Goal: Task Accomplishment & Management: Use online tool/utility

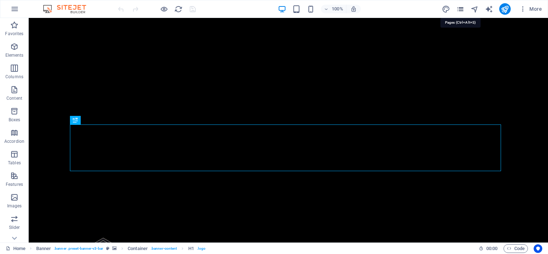
click at [462, 9] on icon "pages" at bounding box center [461, 9] width 8 height 8
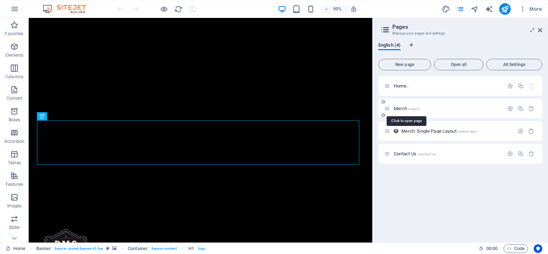
click at [407, 108] on span "Merch /merch" at bounding box center [407, 108] width 26 height 5
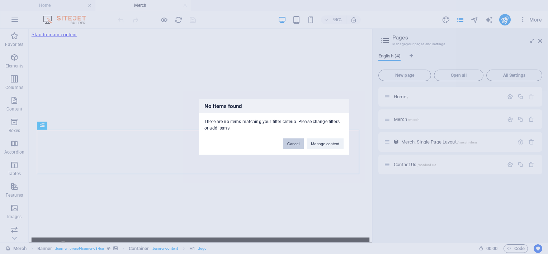
click at [296, 144] on button "Cancel" at bounding box center [293, 144] width 21 height 11
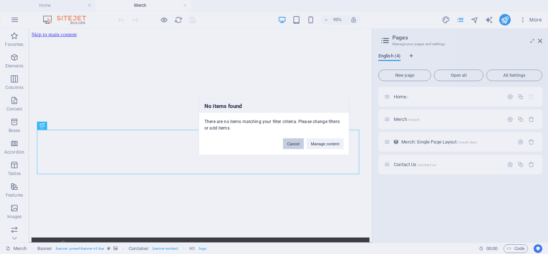
click at [294, 146] on button "Cancel" at bounding box center [293, 144] width 21 height 11
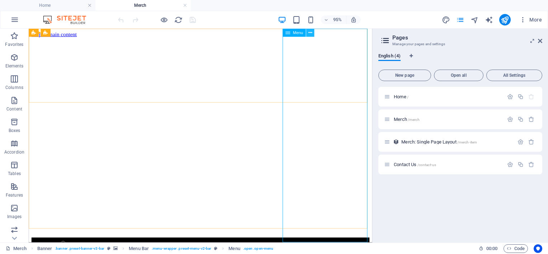
click at [309, 33] on icon at bounding box center [311, 32] width 4 height 7
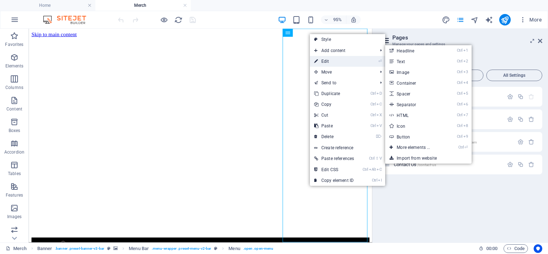
click at [324, 62] on link "⏎ Edit" at bounding box center [334, 61] width 48 height 11
select select
select select "1"
select select
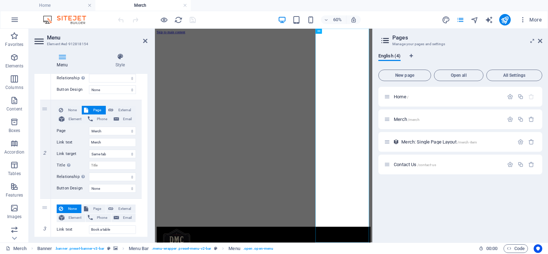
scroll to position [160, 0]
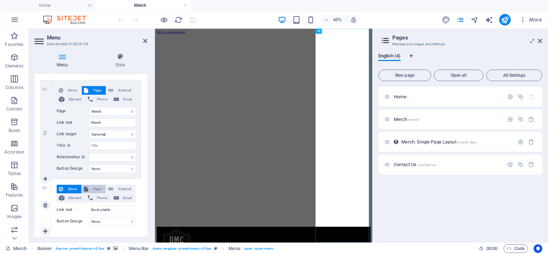
click at [97, 189] on span "Page" at bounding box center [96, 189] width 13 height 9
select select
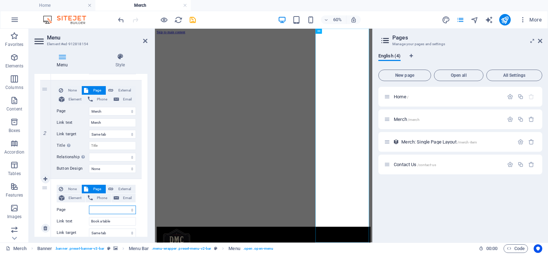
click at [104, 209] on select "Home Merch Contact Us" at bounding box center [112, 210] width 47 height 9
select select "2"
click at [89, 206] on select "Home Merch Contact Us" at bounding box center [112, 210] width 47 height 9
select select
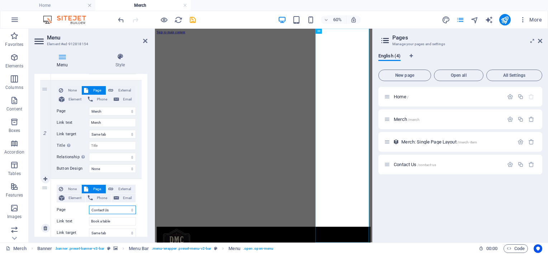
select select
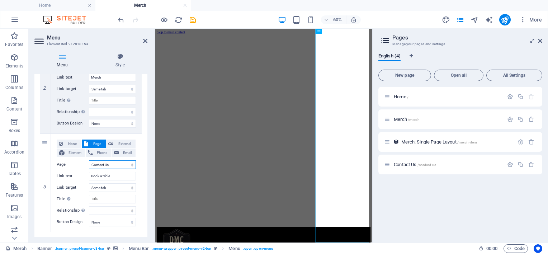
scroll to position [215, 0]
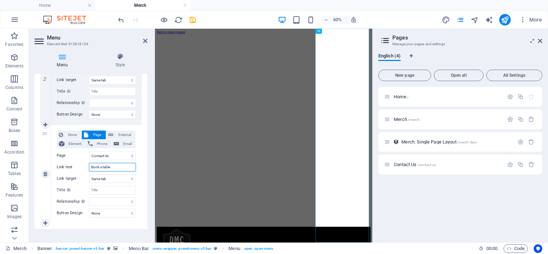
click at [116, 166] on input "Book a table" at bounding box center [112, 167] width 47 height 9
type input "B"
type input "C"
select select
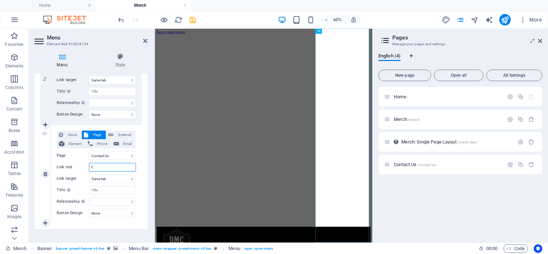
type input "Co"
select select
type input "Contact Us"
select select
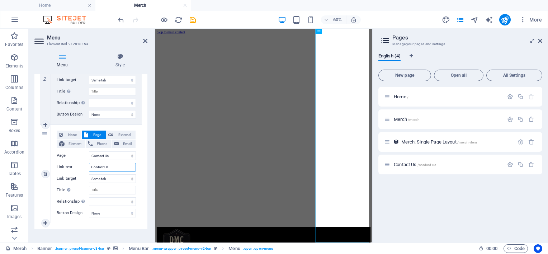
select select
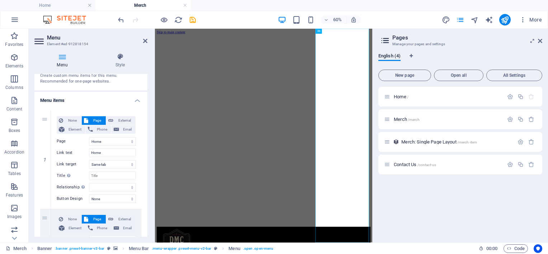
scroll to position [0, 0]
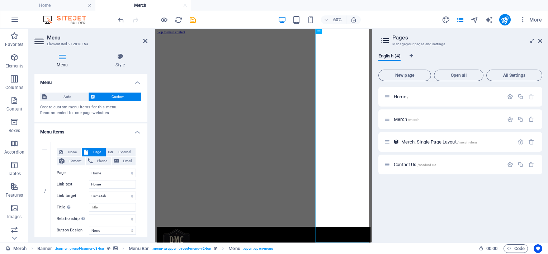
drag, startPoint x: 144, startPoint y: 179, endPoint x: 28, endPoint y: 80, distance: 153.0
type input "Contact Us"
click at [194, 22] on icon "save" at bounding box center [193, 20] width 8 height 8
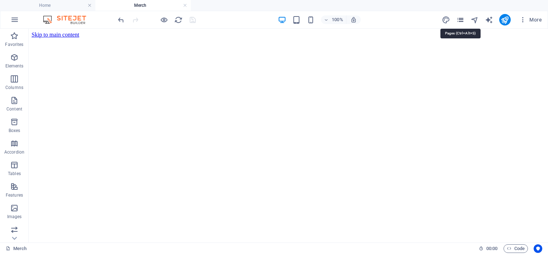
click at [464, 20] on icon "pages" at bounding box center [461, 20] width 8 height 8
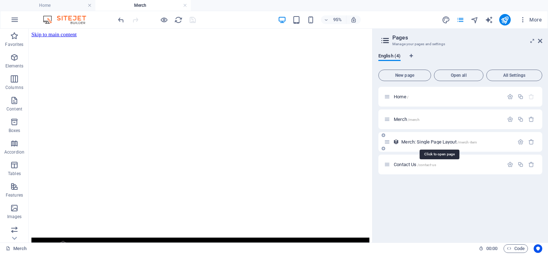
click at [421, 141] on span "Merch: Single Page Layout /merch-item" at bounding box center [440, 141] width 76 height 5
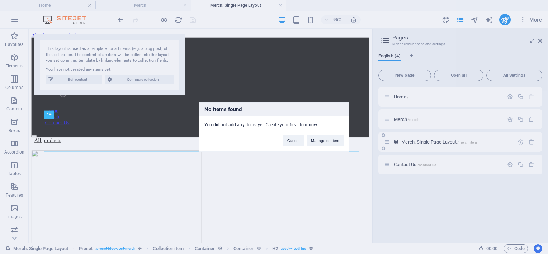
scroll to position [303, 0]
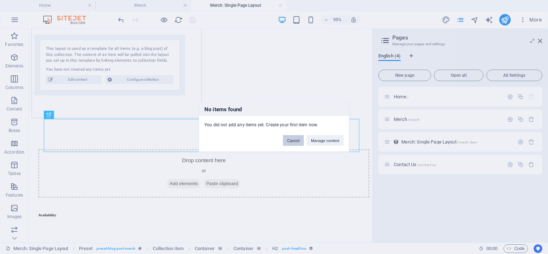
click at [300, 142] on button "Cancel" at bounding box center [293, 140] width 21 height 11
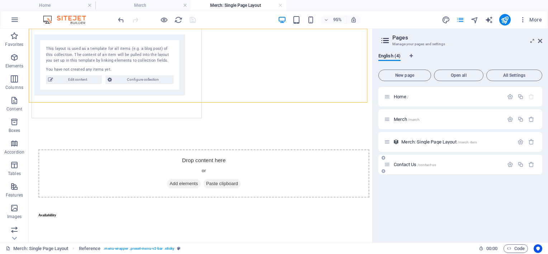
click at [413, 163] on span "Contact Us /contact-us" at bounding box center [415, 164] width 42 height 5
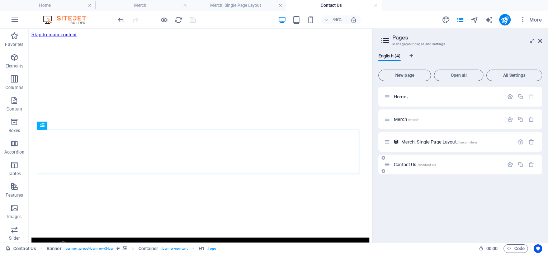
scroll to position [0, 0]
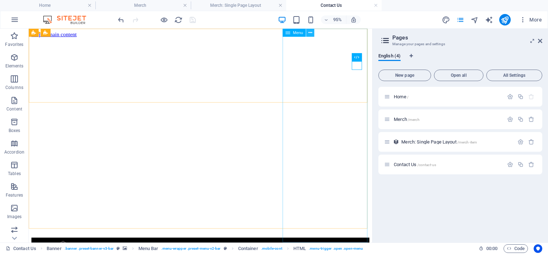
click at [311, 33] on icon at bounding box center [311, 32] width 4 height 7
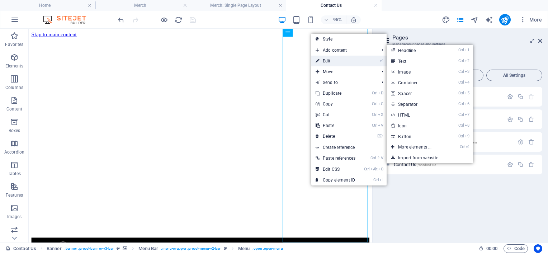
click at [326, 61] on link "⏎ Edit" at bounding box center [336, 61] width 48 height 11
select select
select select "1"
select select
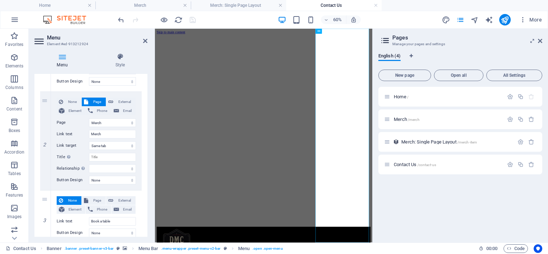
scroll to position [160, 0]
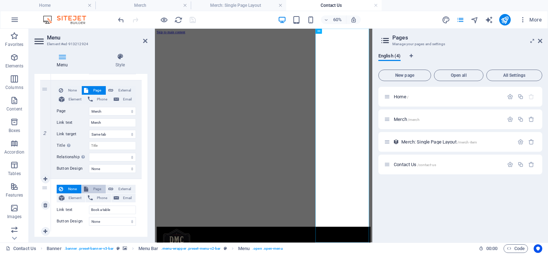
click at [90, 187] on span "Page" at bounding box center [96, 189] width 13 height 9
select select
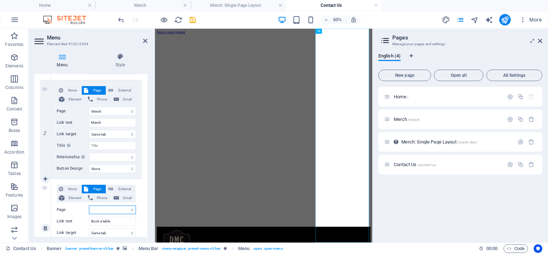
click at [102, 209] on select "Home Merch Contact Us" at bounding box center [112, 210] width 47 height 9
select select "2"
click at [89, 206] on select "Home Merch Contact Us" at bounding box center [112, 210] width 47 height 9
select select
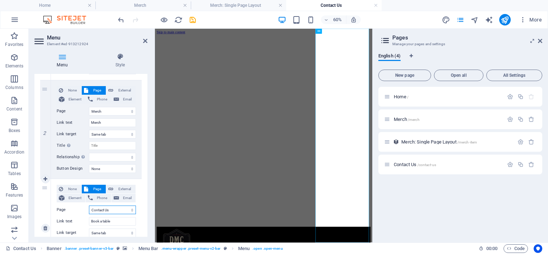
select select
click at [114, 221] on input "Book a table" at bounding box center [112, 221] width 47 height 9
type input "B"
type input "Contact Us"
select select
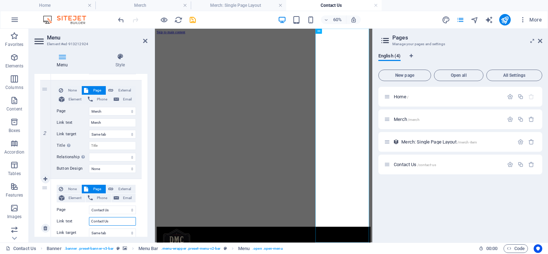
select select
type input "Contact Us"
click at [196, 18] on icon "save" at bounding box center [193, 20] width 8 height 8
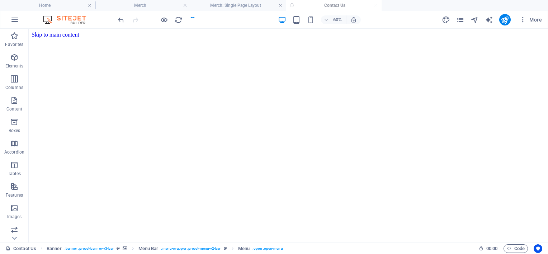
checkbox input "false"
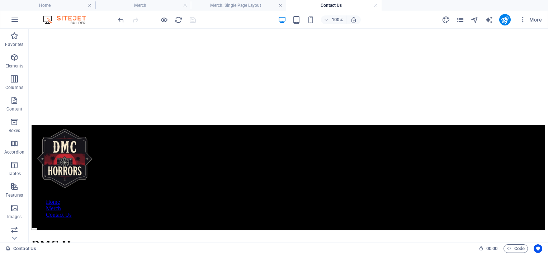
scroll to position [121, 0]
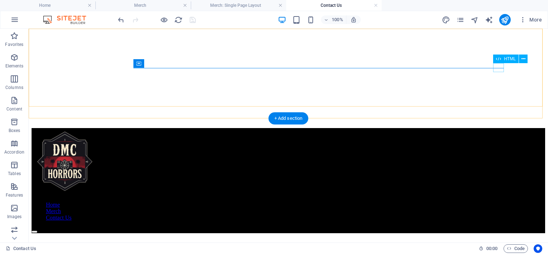
click at [501, 227] on div at bounding box center [289, 230] width 514 height 6
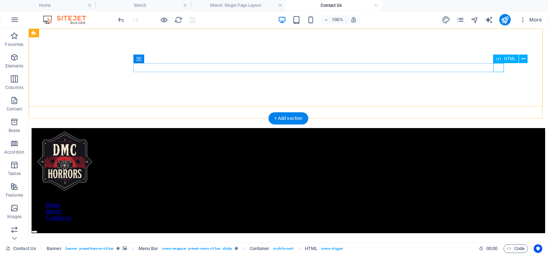
click at [496, 227] on div at bounding box center [289, 230] width 514 height 6
click at [486, 202] on nav "Home Merch Contact Us" at bounding box center [289, 211] width 514 height 19
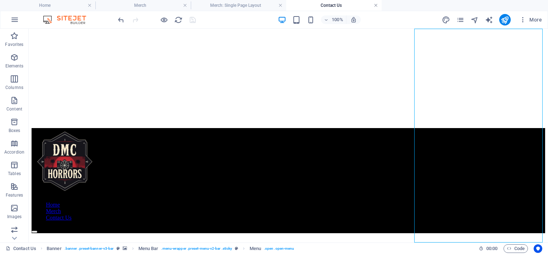
click at [376, 5] on link at bounding box center [376, 5] width 4 height 7
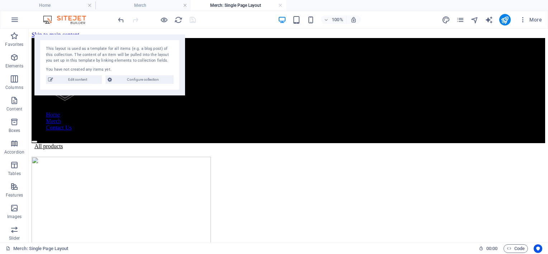
scroll to position [303, 0]
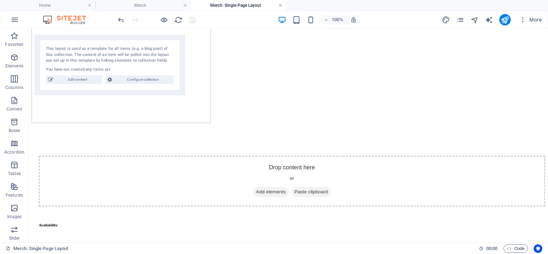
click at [281, 7] on link at bounding box center [281, 5] width 4 height 7
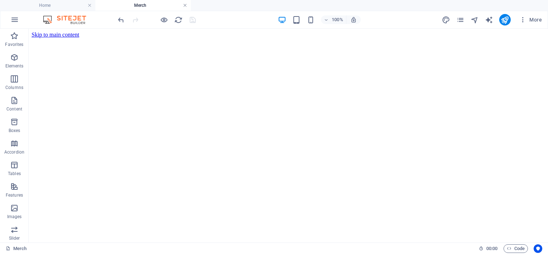
click at [186, 8] on link at bounding box center [185, 5] width 4 height 7
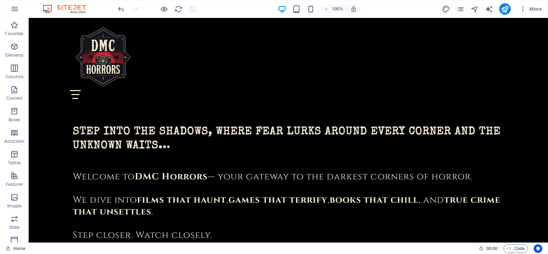
scroll to position [373, 0]
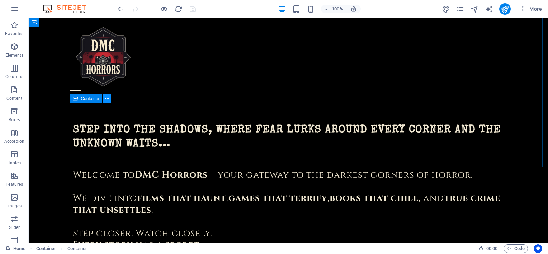
click at [105, 100] on icon at bounding box center [107, 99] width 4 height 8
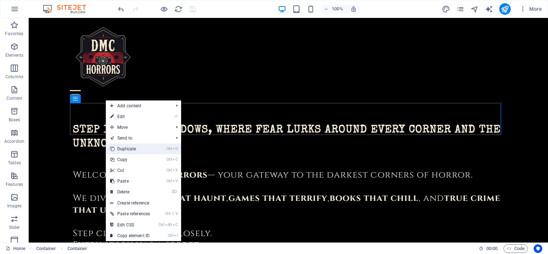
click at [128, 146] on link "Ctrl D Duplicate" at bounding box center [130, 149] width 48 height 11
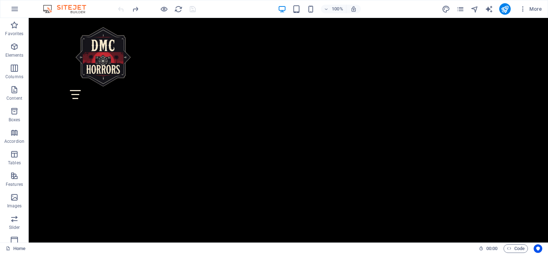
scroll to position [599, 0]
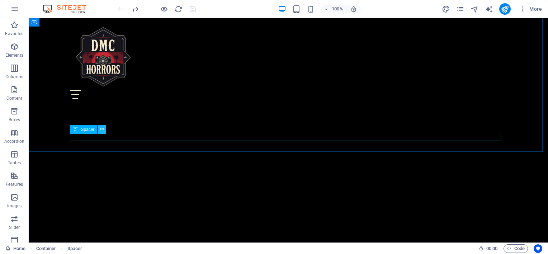
click at [102, 130] on icon at bounding box center [102, 130] width 4 height 8
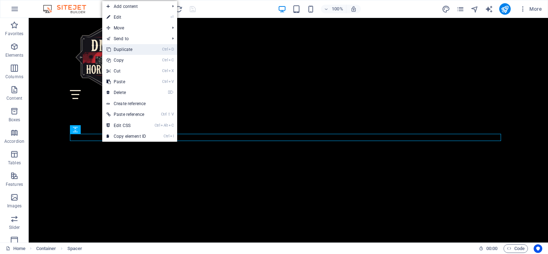
click at [146, 51] on link "Ctrl D Duplicate" at bounding box center [126, 49] width 48 height 11
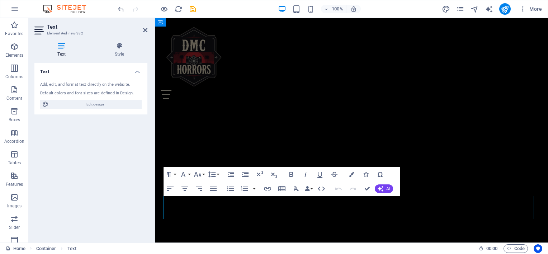
scroll to position [610, 0]
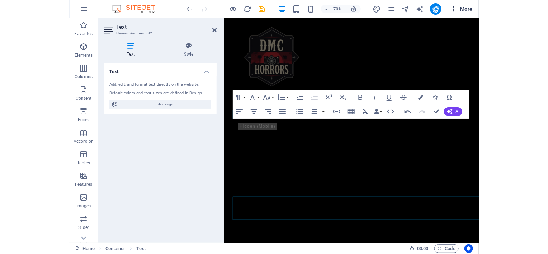
scroll to position [687, 0]
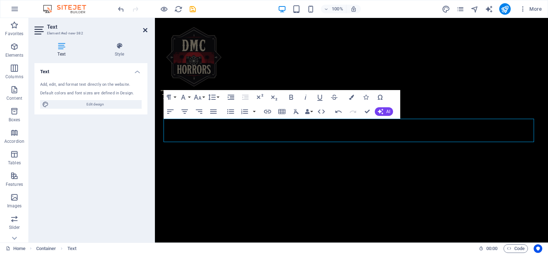
click at [145, 28] on icon at bounding box center [145, 30] width 4 height 6
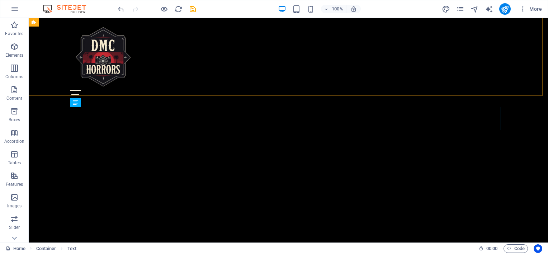
scroll to position [676, 0]
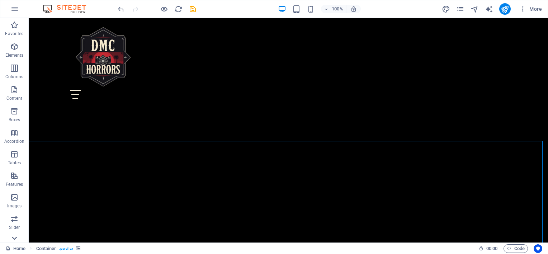
click at [15, 239] on icon at bounding box center [14, 238] width 10 height 10
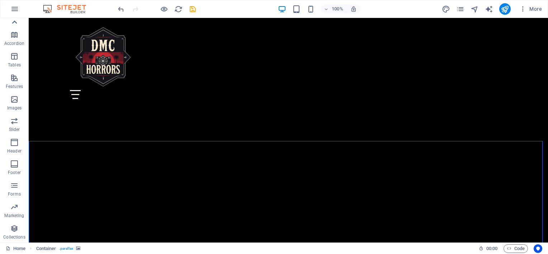
click at [16, 20] on icon at bounding box center [14, 22] width 10 height 10
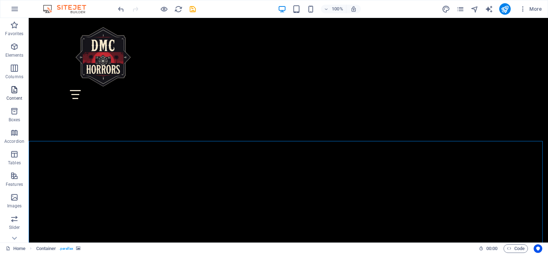
click at [15, 95] on span "Content" at bounding box center [14, 93] width 29 height 17
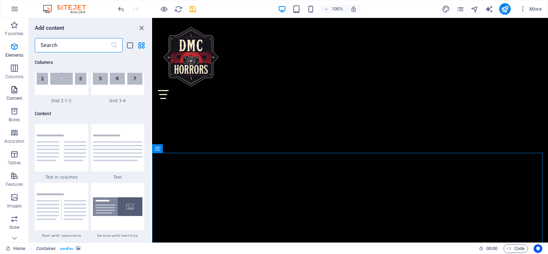
scroll to position [1256, 0]
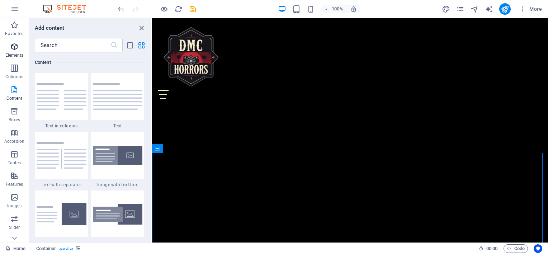
click at [18, 53] on p "Elements" at bounding box center [14, 55] width 18 height 6
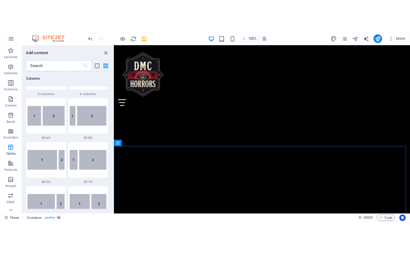
scroll to position [0, 0]
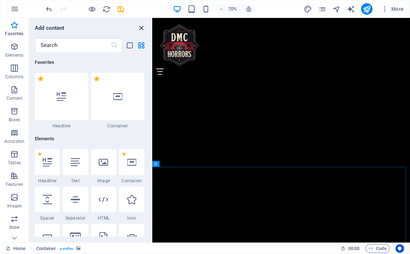
click at [140, 30] on icon "close panel" at bounding box center [141, 28] width 8 height 8
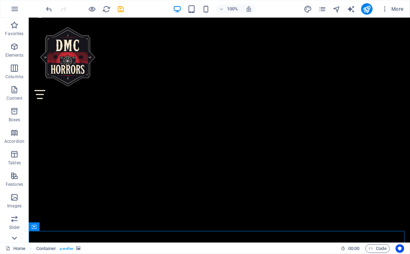
click at [14, 237] on icon at bounding box center [14, 238] width 10 height 10
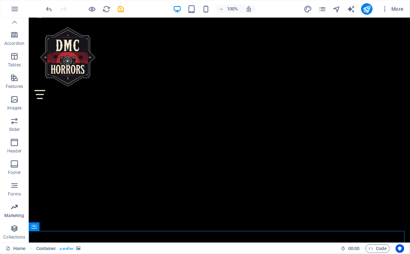
click at [15, 209] on icon "button" at bounding box center [14, 207] width 9 height 9
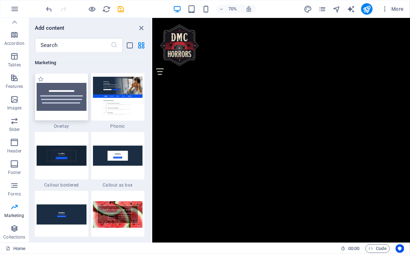
scroll to position [820, 0]
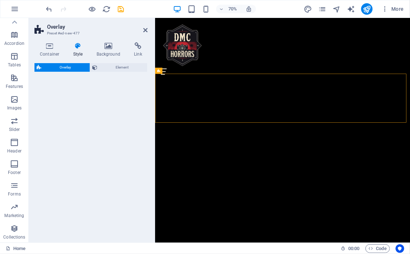
select select "rem"
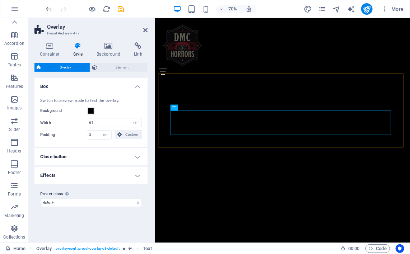
click at [54, 40] on div "Container Style Background Link Size Height Default px rem % vh vw Min. height …" at bounding box center [91, 140] width 125 height 206
click at [52, 45] on icon at bounding box center [49, 45] width 31 height 7
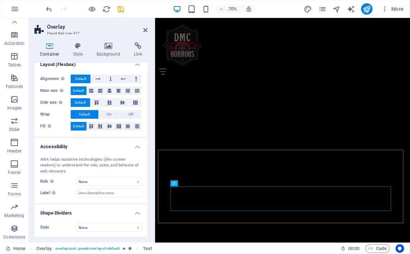
scroll to position [712, 0]
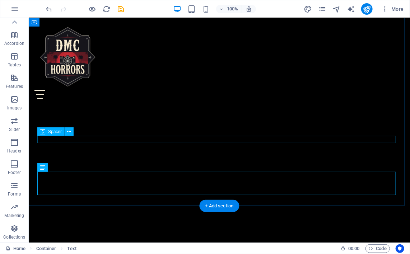
scroll to position [634, 0]
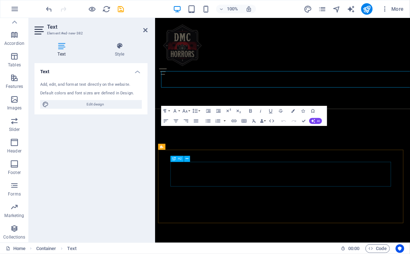
scroll to position [712, 0]
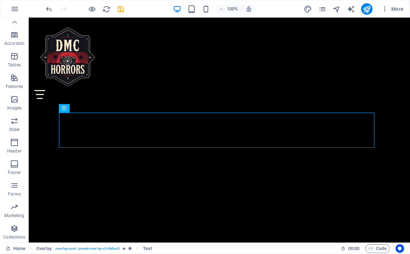
scroll to position [780, 0]
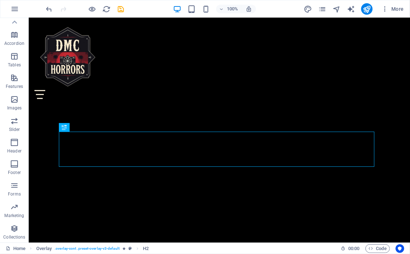
scroll to position [717, 0]
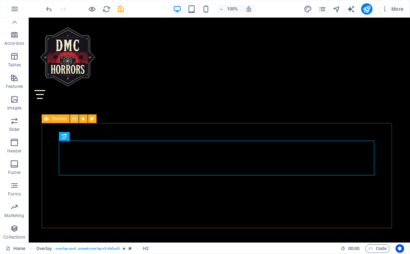
click at [74, 118] on icon at bounding box center [74, 119] width 4 height 8
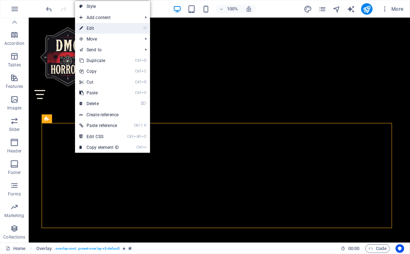
click at [94, 28] on link "⏎ Edit" at bounding box center [99, 28] width 48 height 11
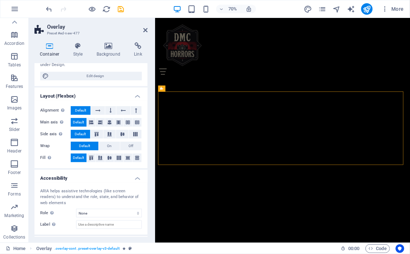
scroll to position [104, 0]
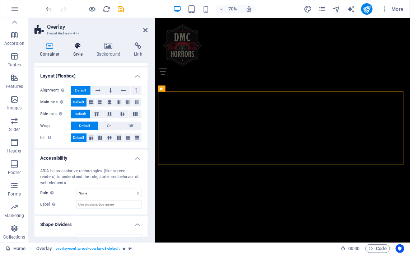
click at [78, 47] on icon at bounding box center [78, 45] width 20 height 7
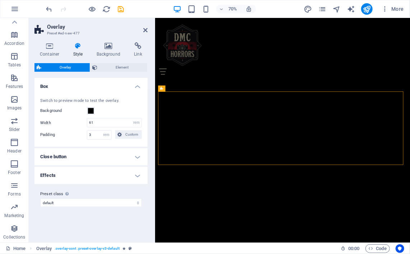
click at [98, 160] on h4 "Close button" at bounding box center [90, 156] width 113 height 17
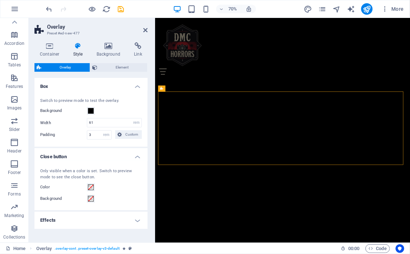
click at [98, 160] on h4 "Close button" at bounding box center [90, 154] width 113 height 13
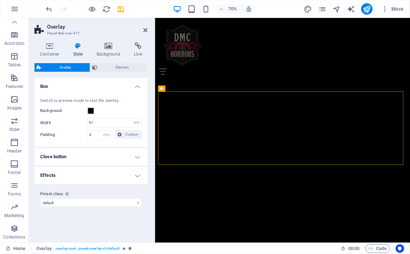
click at [97, 174] on h4 "Effects" at bounding box center [90, 175] width 113 height 17
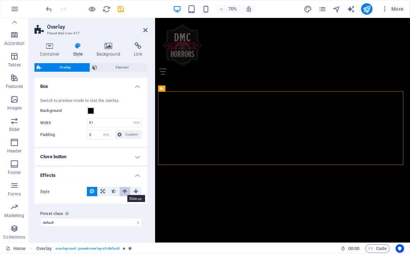
click at [124, 192] on icon at bounding box center [125, 191] width 5 height 9
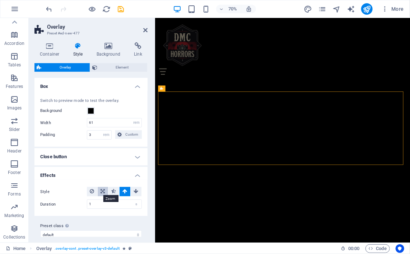
click at [101, 192] on icon at bounding box center [103, 191] width 4 height 9
click at [113, 192] on icon at bounding box center [114, 191] width 5 height 9
click at [125, 192] on button at bounding box center [125, 191] width 11 height 9
click at [101, 192] on icon at bounding box center [103, 191] width 4 height 9
click at [95, 208] on input "1" at bounding box center [114, 204] width 54 height 9
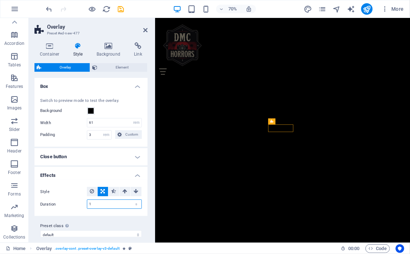
drag, startPoint x: 97, startPoint y: 202, endPoint x: 63, endPoint y: 202, distance: 33.4
click at [63, 202] on div "Duration 1 s" at bounding box center [91, 204] width 102 height 9
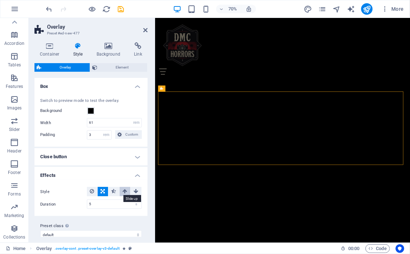
click at [123, 190] on icon at bounding box center [125, 191] width 5 height 9
click at [101, 193] on icon at bounding box center [103, 191] width 4 height 9
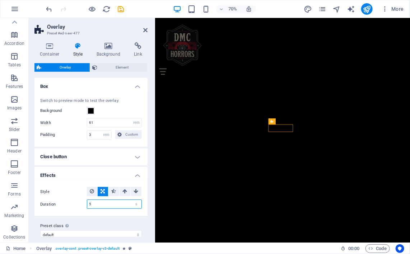
drag, startPoint x: 96, startPoint y: 206, endPoint x: 61, endPoint y: 213, distance: 36.3
click at [61, 213] on div "Style Duration 5 s" at bounding box center [91, 198] width 116 height 36
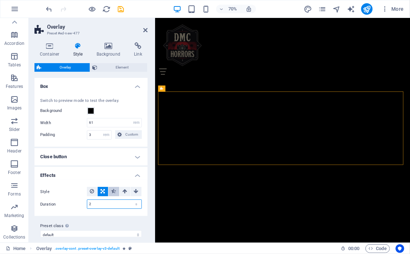
type input "2"
click at [112, 189] on icon at bounding box center [114, 191] width 5 height 9
click at [101, 191] on icon at bounding box center [103, 191] width 4 height 9
click at [103, 202] on input "2" at bounding box center [114, 204] width 54 height 9
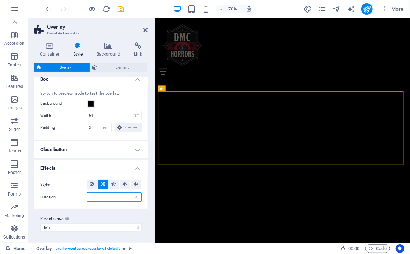
type input "1"
click at [133, 169] on h4 "Effects" at bounding box center [90, 166] width 113 height 13
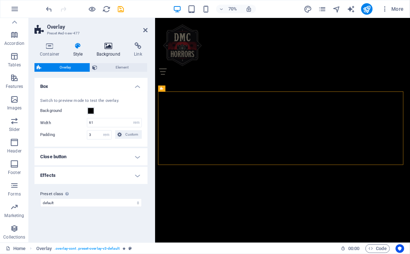
click at [108, 43] on icon at bounding box center [108, 45] width 35 height 7
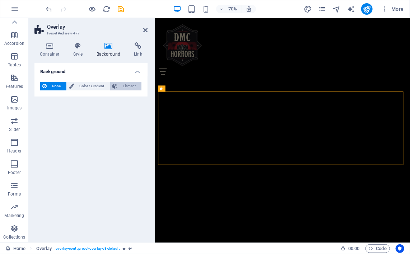
click at [117, 88] on icon at bounding box center [114, 86] width 5 height 9
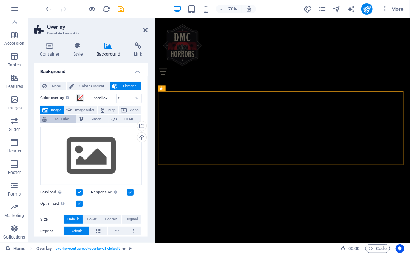
click at [62, 120] on span "YouTube" at bounding box center [61, 119] width 25 height 9
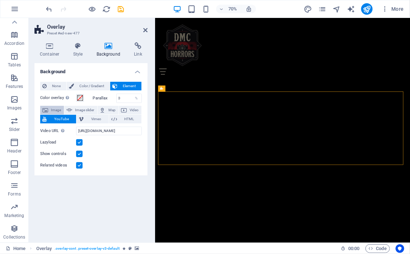
click at [59, 108] on span "Image" at bounding box center [55, 110] width 11 height 9
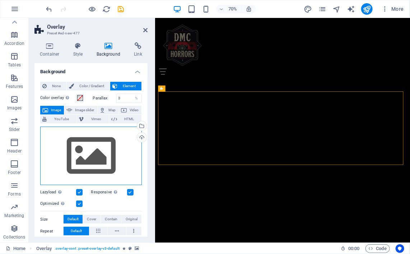
click at [92, 140] on div "Drag files here, click to choose files or select files from Files or our free s…" at bounding box center [91, 156] width 102 height 59
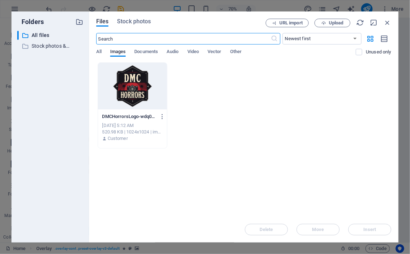
scroll to position [1327, 0]
click at [145, 20] on span "Stock photos" at bounding box center [134, 21] width 34 height 9
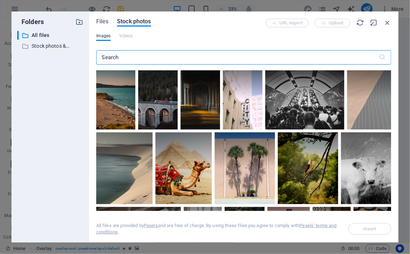
click at [138, 56] on input "text" at bounding box center [237, 57] width 283 height 14
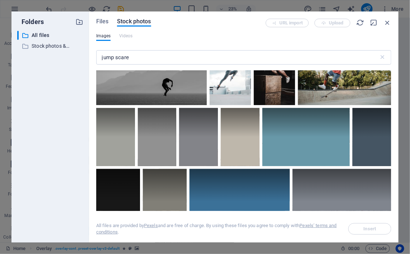
scroll to position [1202, 0]
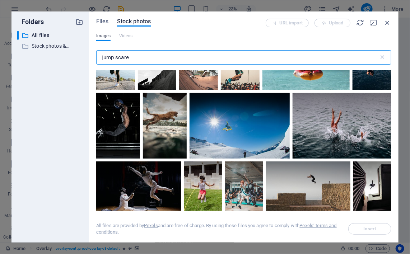
click at [115, 58] on input "jump scare" at bounding box center [237, 57] width 283 height 14
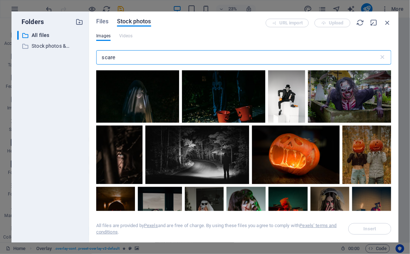
scroll to position [620, 0]
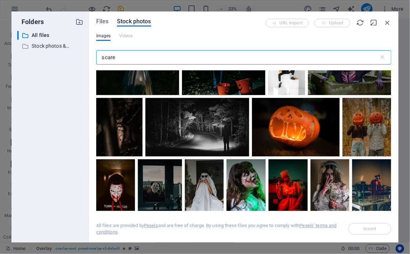
click at [142, 56] on input "scare" at bounding box center [237, 57] width 283 height 14
type input "s"
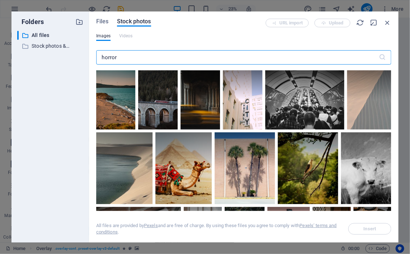
type input "horror"
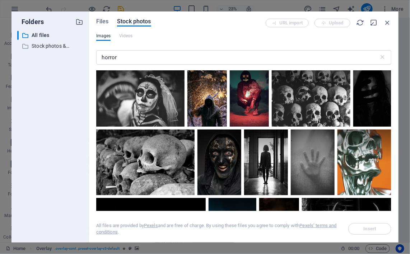
scroll to position [148, 0]
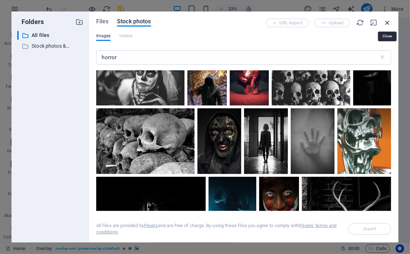
click at [389, 22] on icon "button" at bounding box center [387, 23] width 8 height 8
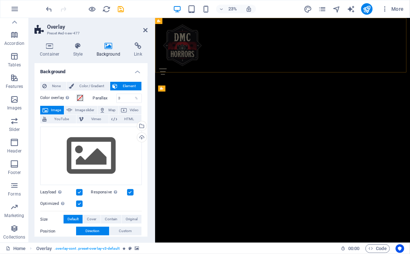
scroll to position [795, 0]
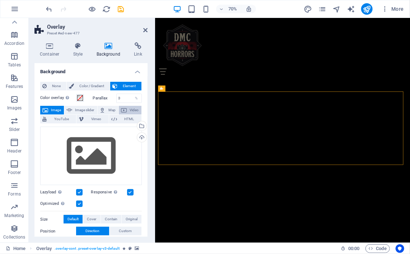
click at [121, 111] on icon at bounding box center [124, 110] width 6 height 9
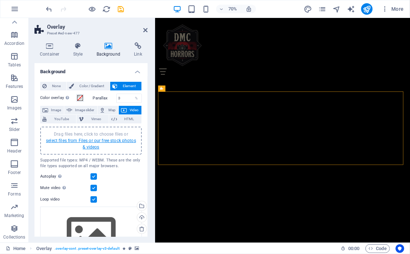
click at [95, 142] on link "select files from Files or our free stock photos & videos" at bounding box center [91, 143] width 90 height 11
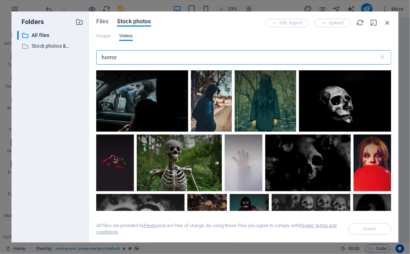
scroll to position [1327, 0]
click at [201, 56] on input "horror" at bounding box center [237, 57] width 283 height 14
type input "h"
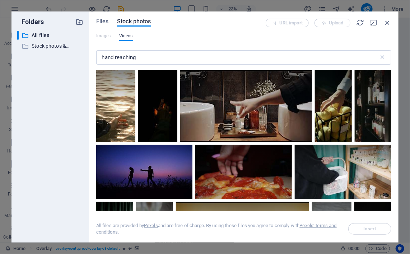
click at [123, 37] on span "Videos" at bounding box center [126, 36] width 14 height 9
click at [147, 57] on input "hand reaching" at bounding box center [237, 57] width 283 height 14
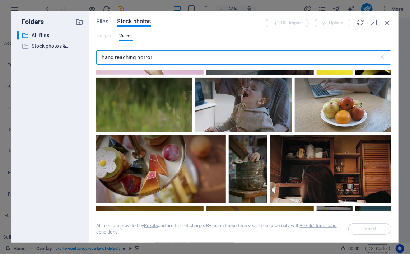
scroll to position [932, 0]
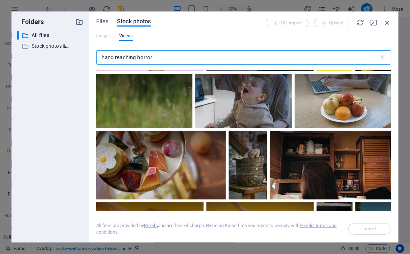
click at [138, 59] on input "hand reaching horror" at bounding box center [237, 57] width 283 height 14
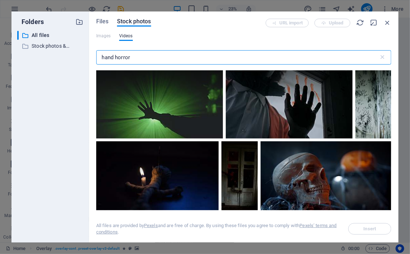
click at [144, 59] on input "hand horror" at bounding box center [237, 57] width 283 height 14
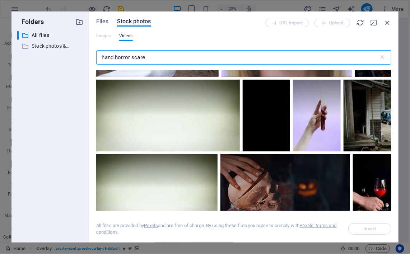
scroll to position [323, 0]
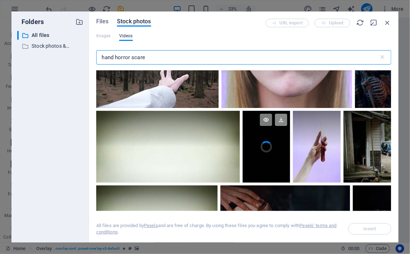
type input "hand horror scare"
click at [282, 116] on icon at bounding box center [281, 120] width 12 height 12
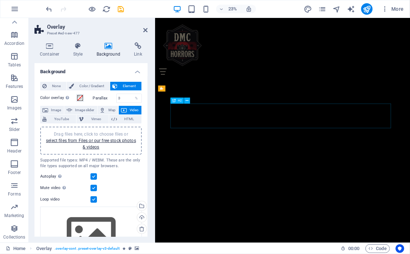
scroll to position [795, 0]
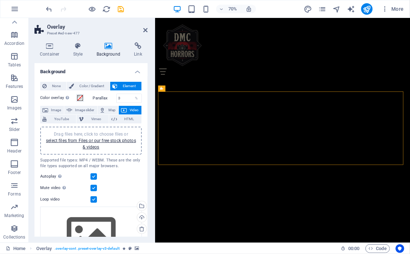
click at [52, 48] on icon at bounding box center [49, 45] width 31 height 7
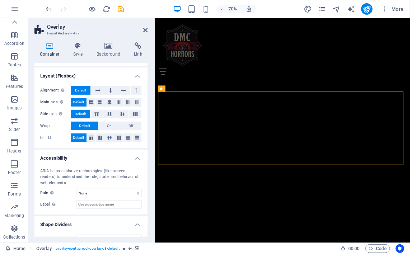
scroll to position [0, 0]
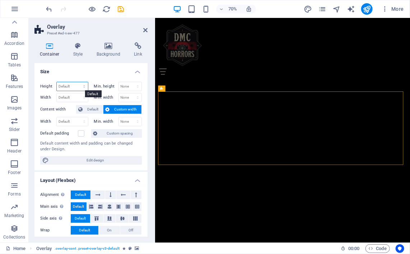
click at [83, 86] on select "Default px rem % vh vw" at bounding box center [72, 86] width 31 height 9
select select "px"
click at [75, 82] on select "Default px rem % vh vw" at bounding box center [72, 86] width 31 height 9
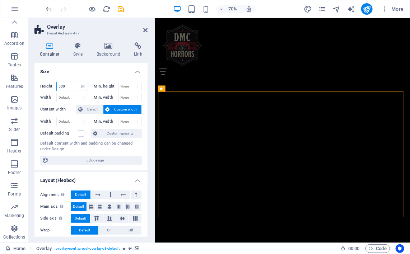
click at [74, 85] on input "500" at bounding box center [72, 86] width 31 height 9
type input "5"
type input "1000"
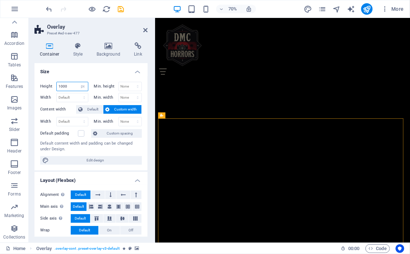
scroll to position [748, 0]
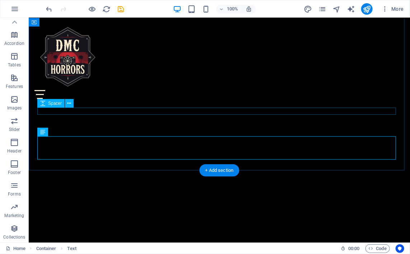
scroll to position [669, 0]
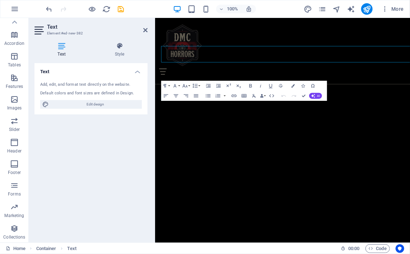
scroll to position [748, 0]
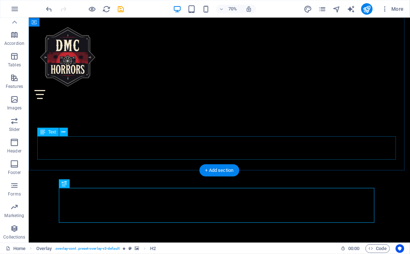
scroll to position [669, 0]
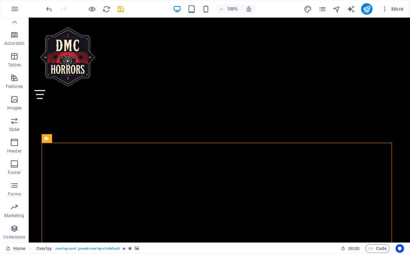
scroll to position [687, 0]
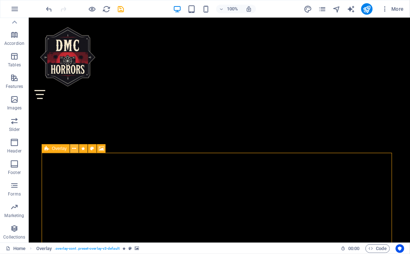
click at [75, 150] on icon at bounding box center [74, 149] width 4 height 8
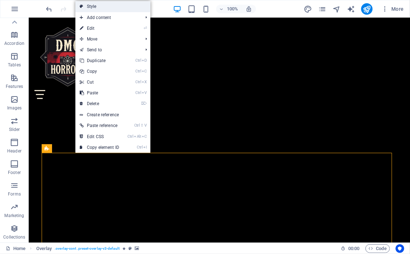
click at [103, 4] on link "Style" at bounding box center [112, 6] width 75 height 11
select select "rem"
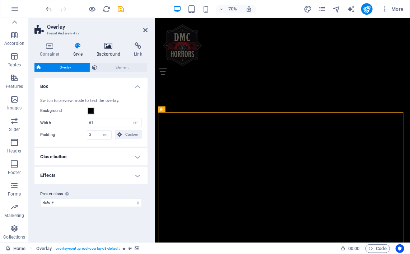
click at [107, 52] on h4 "Background" at bounding box center [110, 49] width 38 height 15
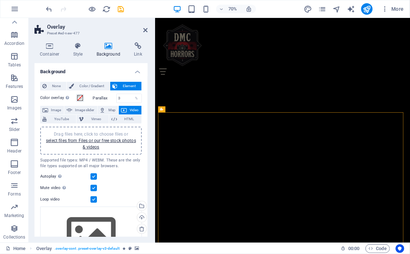
click at [134, 72] on h4 "Background" at bounding box center [90, 69] width 113 height 13
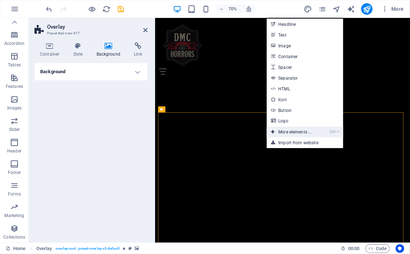
click at [289, 134] on link "Ctrl ⏎ More elements ..." at bounding box center [291, 132] width 49 height 11
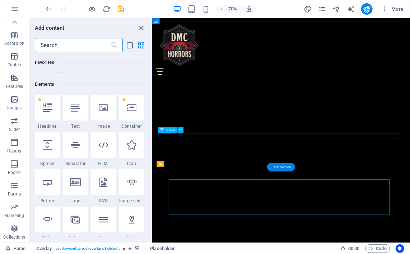
scroll to position [76, 0]
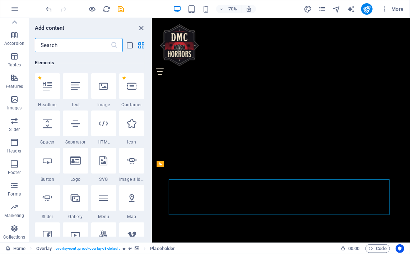
click at [76, 47] on input "text" at bounding box center [73, 45] width 76 height 14
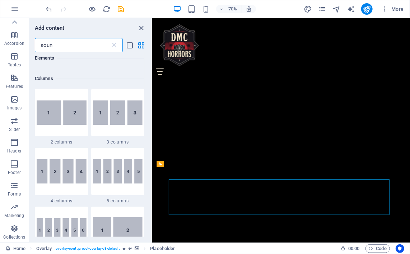
scroll to position [0, 0]
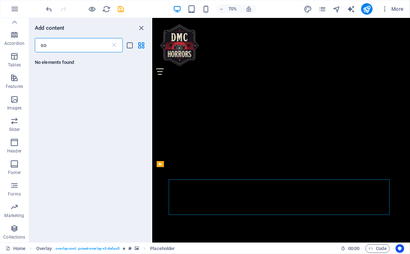
type input "s"
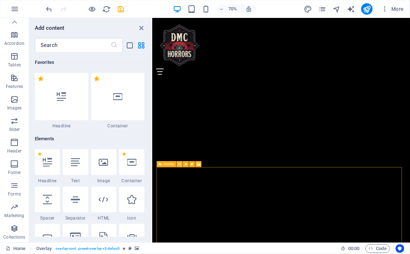
click at [178, 164] on icon at bounding box center [179, 164] width 3 height 5
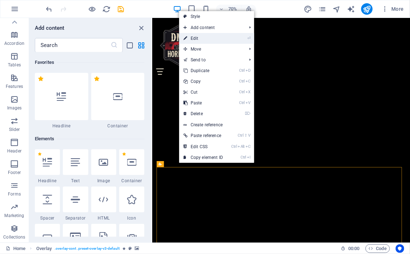
click at [197, 37] on link "⏎ Edit" at bounding box center [203, 38] width 48 height 11
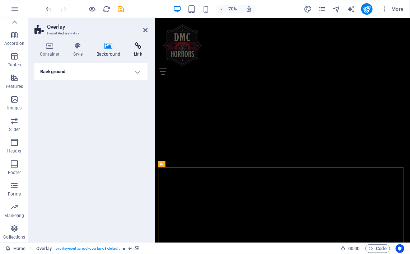
click at [139, 47] on icon at bounding box center [137, 45] width 19 height 7
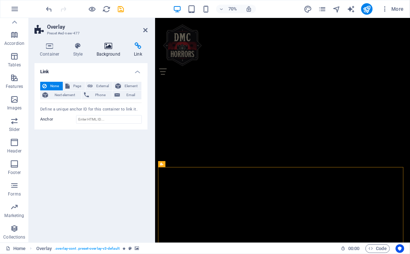
click at [111, 47] on icon at bounding box center [108, 45] width 35 height 7
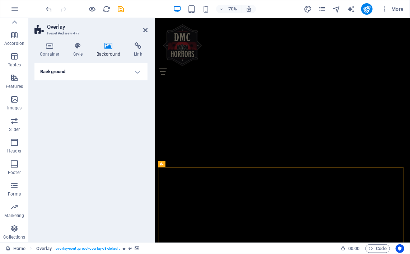
click at [133, 72] on h4 "Background" at bounding box center [90, 71] width 113 height 17
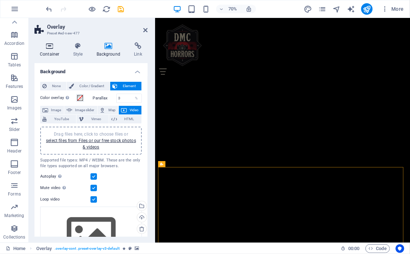
click at [49, 45] on icon at bounding box center [49, 45] width 31 height 7
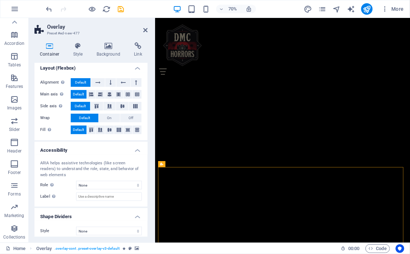
scroll to position [116, 0]
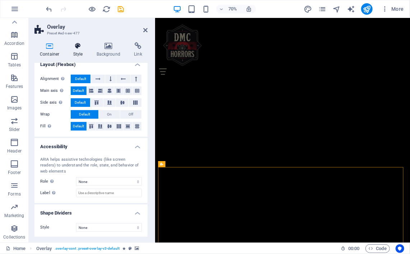
click at [78, 47] on icon at bounding box center [78, 45] width 20 height 7
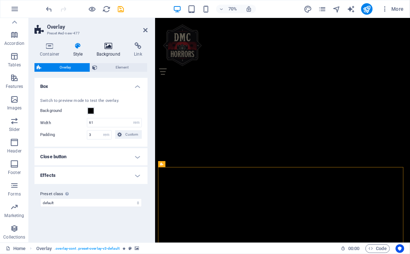
click at [112, 47] on icon at bounding box center [108, 45] width 35 height 7
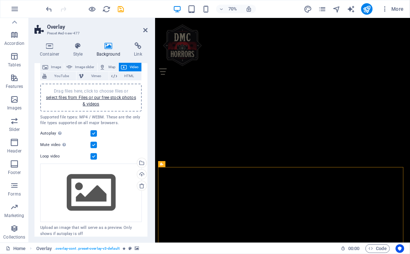
scroll to position [45, 0]
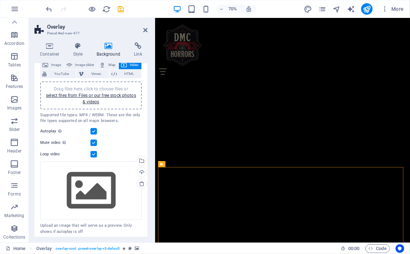
click at [92, 140] on label at bounding box center [93, 143] width 6 height 6
click at [0, 0] on input "Mute video Autoplay will be available if muted is checked" at bounding box center [0, 0] width 0 height 0
click at [95, 132] on label at bounding box center [93, 131] width 6 height 6
click at [0, 0] on input "Autoplay Autoplay is only available if muted is checked" at bounding box center [0, 0] width 0 height 0
click at [93, 129] on label at bounding box center [93, 131] width 6 height 6
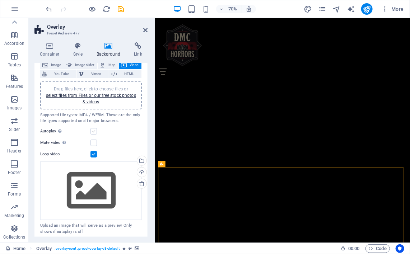
click at [0, 0] on input "Autoplay Autoplay is only available if muted is checked" at bounding box center [0, 0] width 0 height 0
click at [93, 129] on label at bounding box center [93, 131] width 6 height 6
click at [0, 0] on input "Autoplay Autoplay is only available if muted is checked" at bounding box center [0, 0] width 0 height 0
click at [96, 142] on label at bounding box center [93, 143] width 6 height 6
click at [0, 0] on input "Mute video Autoplay will be available if muted is checked" at bounding box center [0, 0] width 0 height 0
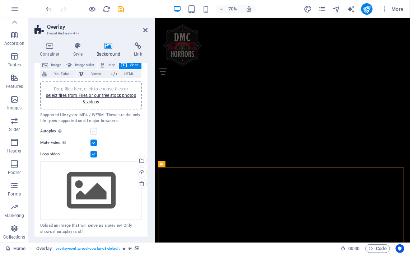
click at [94, 132] on label at bounding box center [93, 131] width 6 height 6
click at [0, 0] on input "Autoplay Autoplay is only available if muted is checked" at bounding box center [0, 0] width 0 height 0
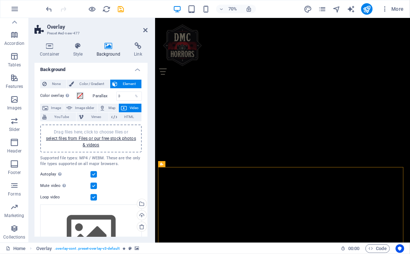
scroll to position [0, 0]
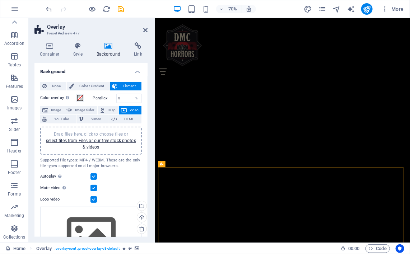
click at [133, 72] on h4 "Background" at bounding box center [90, 69] width 113 height 13
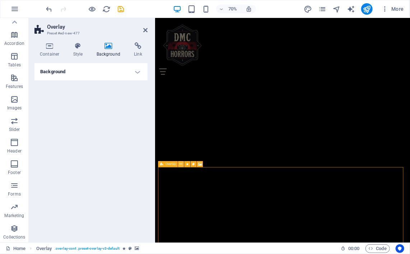
click at [181, 165] on icon at bounding box center [180, 164] width 3 height 5
click at [162, 165] on icon at bounding box center [161, 164] width 3 height 6
click at [388, 10] on icon "button" at bounding box center [384, 8] width 7 height 7
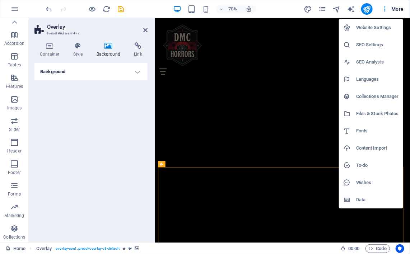
click at [290, 9] on div at bounding box center [205, 127] width 410 height 254
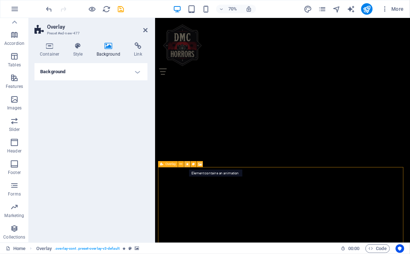
click at [189, 165] on button at bounding box center [187, 164] width 6 height 6
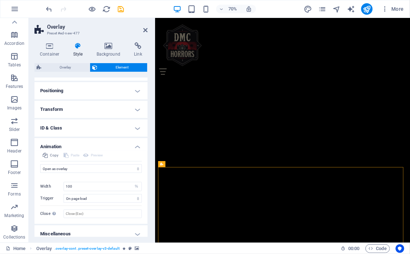
scroll to position [94, 0]
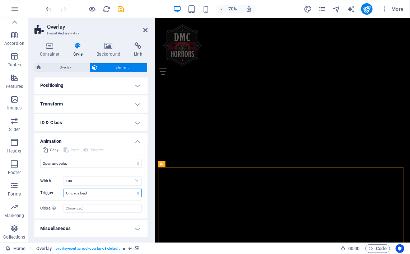
click at [111, 194] on select "No automatic trigger On page load Element scrolled into view" at bounding box center [103, 193] width 78 height 9
select select
click at [64, 189] on select "No automatic trigger On page load Element scrolled into view" at bounding box center [103, 193] width 78 height 9
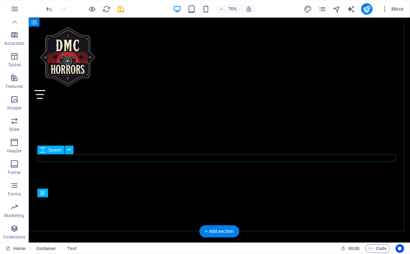
scroll to position [609, 0]
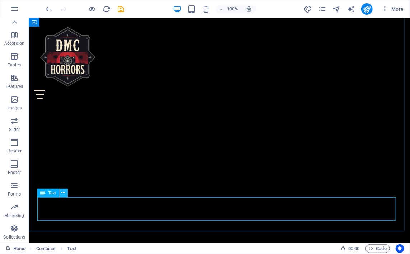
click at [62, 193] on icon at bounding box center [64, 193] width 4 height 8
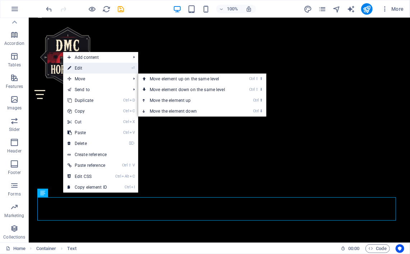
click at [85, 72] on link "⏎ Edit" at bounding box center [87, 68] width 48 height 11
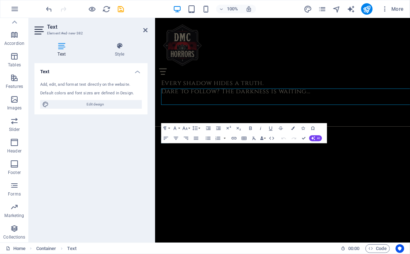
scroll to position [687, 0]
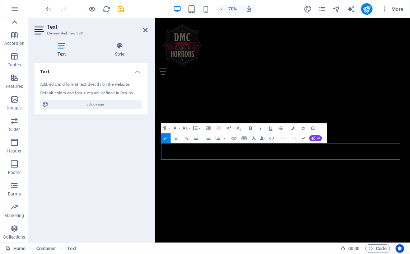
click at [15, 23] on icon at bounding box center [14, 22] width 10 height 10
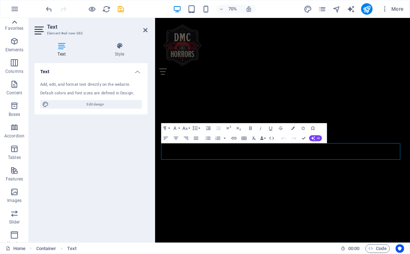
scroll to position [0, 0]
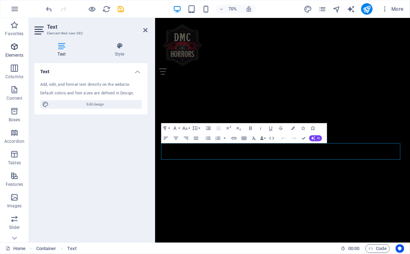
click at [16, 53] on p "Elements" at bounding box center [14, 55] width 18 height 6
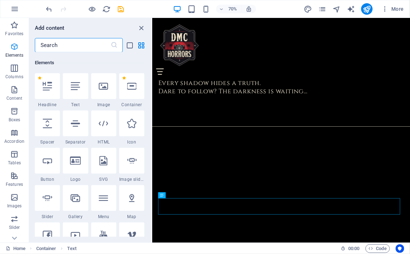
scroll to position [76, 0]
click at [66, 48] on input "text" at bounding box center [73, 45] width 76 height 14
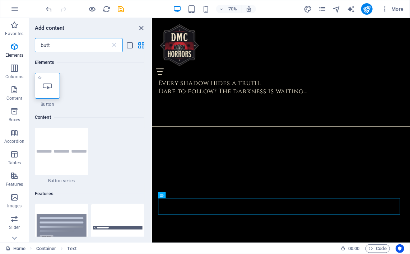
type input "butt"
click at [48, 83] on icon at bounding box center [47, 85] width 9 height 9
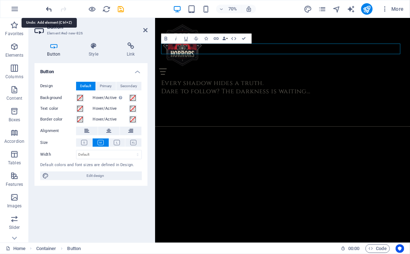
click at [51, 10] on icon "undo" at bounding box center [49, 9] width 8 height 8
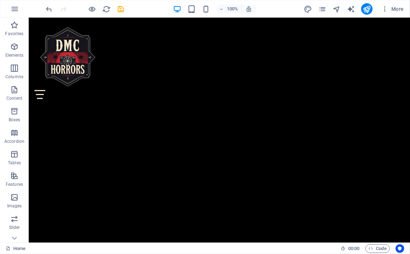
scroll to position [679, 0]
click at [19, 51] on span "Elements" at bounding box center [14, 50] width 29 height 17
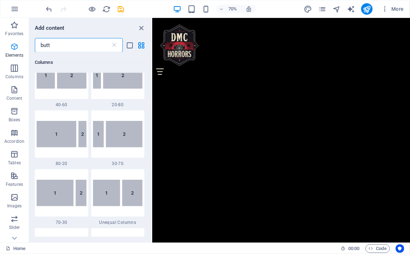
scroll to position [0, 0]
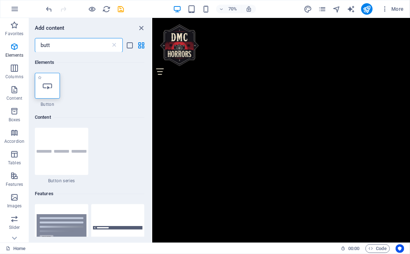
type input "butt"
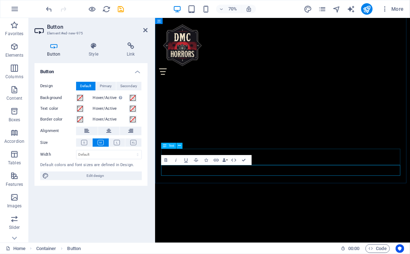
scroll to position [601, 0]
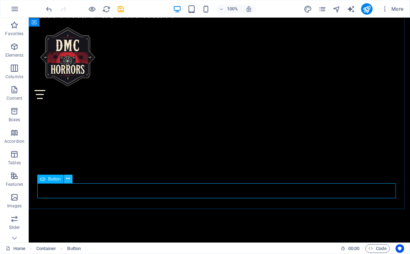
click at [68, 179] on icon at bounding box center [68, 179] width 4 height 8
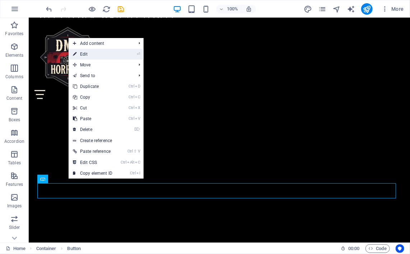
click at [95, 53] on link "⏎ Edit" at bounding box center [93, 54] width 48 height 11
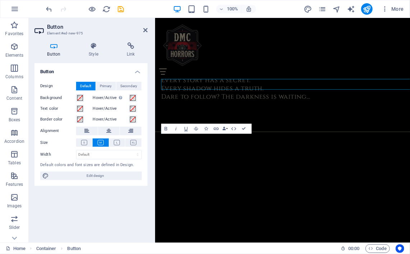
scroll to position [679, 0]
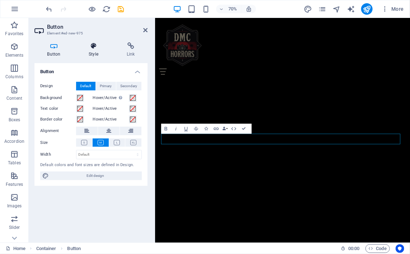
click at [95, 54] on h4 "Style" at bounding box center [95, 49] width 38 height 15
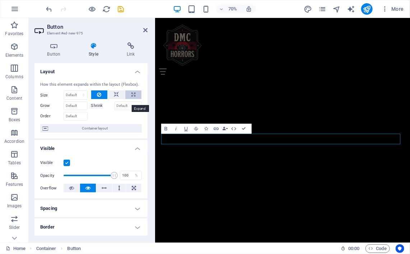
click at [131, 99] on icon at bounding box center [133, 94] width 4 height 9
type input "100"
select select "%"
click at [97, 99] on icon at bounding box center [99, 94] width 4 height 9
select select "DISABLED_OPTION_VALUE"
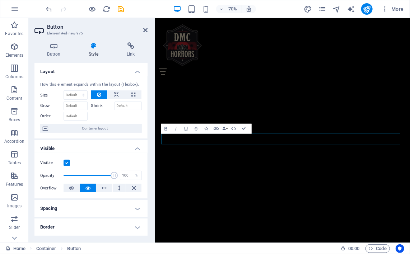
click at [133, 72] on h4 "Layout" at bounding box center [90, 69] width 113 height 13
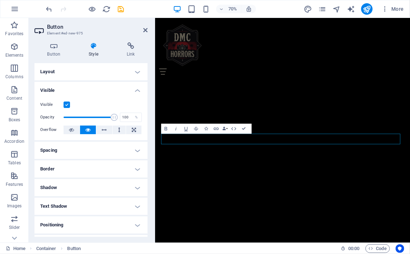
click at [132, 87] on h4 "Visible" at bounding box center [90, 88] width 113 height 13
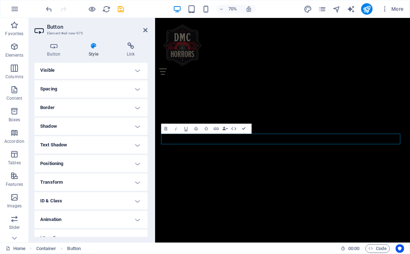
scroll to position [30, 0]
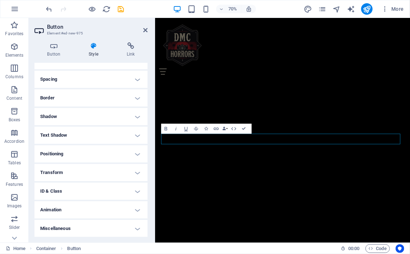
click at [129, 211] on h4 "Animation" at bounding box center [90, 209] width 113 height 17
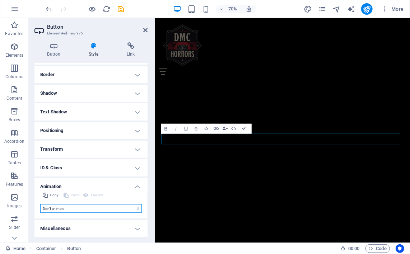
click at [125, 210] on select "Don't animate Show / Hide Slide up/down Zoom in/out Slide left to right Slide r…" at bounding box center [91, 208] width 102 height 9
click at [102, 208] on select "Don't animate Show / Hide Slide up/down Zoom in/out Slide left to right Slide r…" at bounding box center [91, 208] width 102 height 9
select select "pulse"
click at [40, 204] on select "Don't animate Show / Hide Slide up/down Zoom in/out Slide left to right Slide r…" at bounding box center [91, 208] width 102 height 9
select select "scroll"
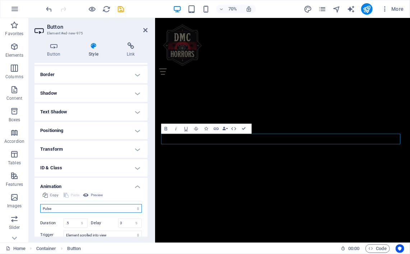
click at [70, 208] on select "Don't animate Show / Hide Slide up/down Zoom in/out Slide left to right Slide r…" at bounding box center [91, 208] width 102 height 9
click at [40, 204] on select "Don't animate Show / Hide Slide up/down Zoom in/out Slide left to right Slide r…" at bounding box center [91, 208] width 102 height 9
click at [60, 209] on select "Don't animate Show / Hide Slide up/down Zoom in/out Slide left to right Slide r…" at bounding box center [91, 208] width 102 height 9
click at [40, 204] on select "Don't animate Show / Hide Slide up/down Zoom in/out Slide left to right Slide r…" at bounding box center [91, 208] width 102 height 9
click at [61, 212] on select "Don't animate Show / Hide Slide up/down Zoom in/out Slide left to right Slide r…" at bounding box center [91, 208] width 102 height 9
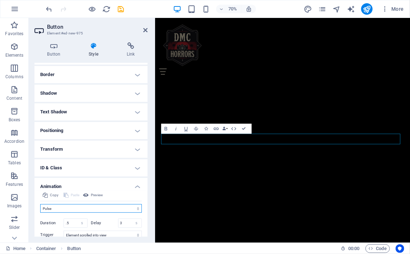
select select "flash"
click at [40, 204] on select "Don't animate Show / Hide Slide up/down Zoom in/out Slide left to right Slide r…" at bounding box center [91, 208] width 102 height 9
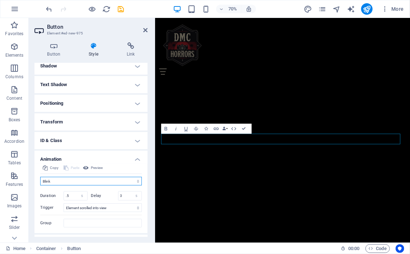
scroll to position [95, 0]
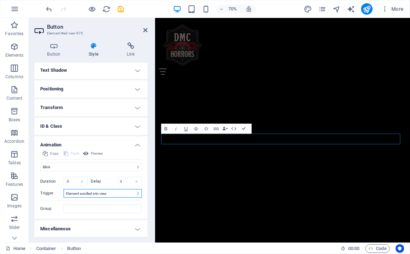
click at [99, 189] on select "No automatic trigger On page load Element scrolled into view" at bounding box center [103, 193] width 78 height 9
click at [71, 179] on input ".5" at bounding box center [75, 181] width 23 height 9
click at [122, 181] on input "0" at bounding box center [129, 181] width 23 height 9
type input "1"
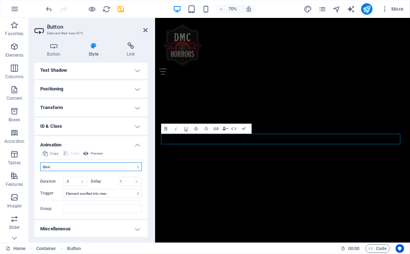
click at [96, 164] on select "Don't animate Show / Hide Slide up/down Zoom in/out Slide left to right Slide r…" at bounding box center [91, 167] width 102 height 9
click at [40, 163] on select "Don't animate Show / Hide Slide up/down Zoom in/out Slide left to right Slide r…" at bounding box center [91, 167] width 102 height 9
drag, startPoint x: 73, startPoint y: 180, endPoint x: 37, endPoint y: 184, distance: 36.8
click at [37, 184] on div "Copy Paste Preview Don't animate Show / Hide Slide up/down Zoom in/out Slide le…" at bounding box center [90, 184] width 113 height 70
type input "1"
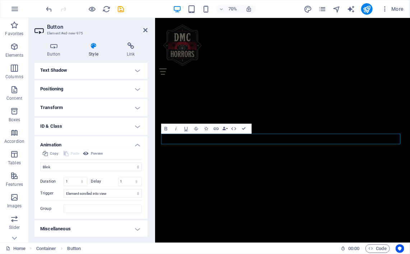
click at [49, 179] on label "Duration" at bounding box center [51, 181] width 23 height 4
click at [108, 164] on select "Don't animate Show / Hide Slide up/down Zoom in/out Slide left to right Slide r…" at bounding box center [91, 167] width 102 height 9
click at [40, 163] on select "Don't animate Show / Hide Slide up/down Zoom in/out Slide left to right Slide r…" at bounding box center [91, 167] width 102 height 9
click at [83, 168] on select "Don't animate Show / Hide Slide up/down Zoom in/out Slide left to right Slide r…" at bounding box center [91, 167] width 102 height 9
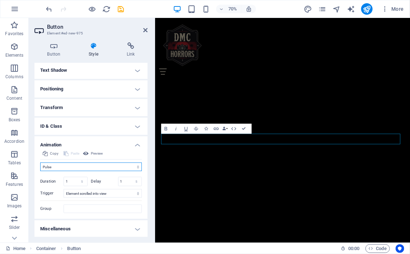
click at [83, 168] on select "Don't animate Show / Hide Slide up/down Zoom in/out Slide left to right Slide r…" at bounding box center [91, 167] width 102 height 9
select select "flash"
click at [40, 163] on select "Don't animate Show / Hide Slide up/down Zoom in/out Slide left to right Slide r…" at bounding box center [91, 167] width 102 height 9
click at [131, 145] on h4 "Animation" at bounding box center [90, 142] width 113 height 13
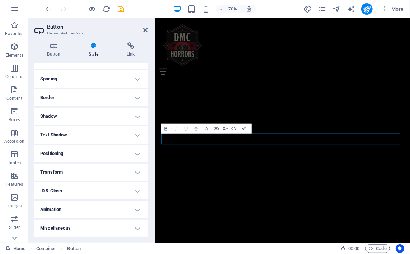
scroll to position [30, 0]
click at [134, 228] on h4 "Miscellaneous" at bounding box center [90, 228] width 113 height 17
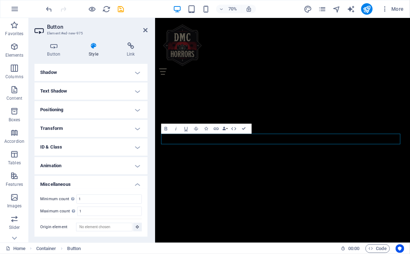
click at [133, 183] on h4 "Miscellaneous" at bounding box center [90, 182] width 113 height 13
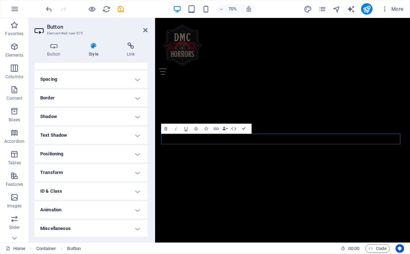
click at [133, 183] on h4 "ID & Class" at bounding box center [90, 191] width 113 height 17
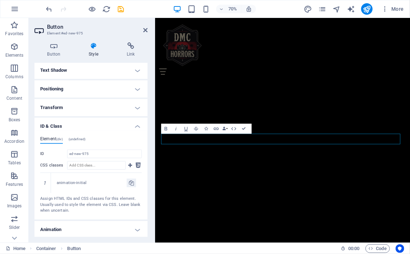
click at [133, 129] on h4 "ID & Class" at bounding box center [90, 124] width 113 height 13
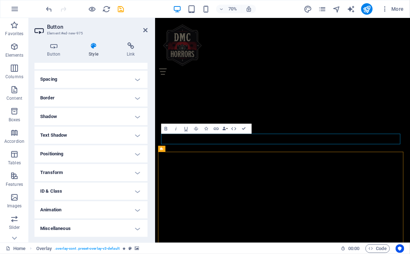
scroll to position [601, 0]
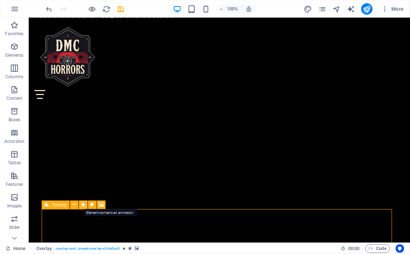
click at [82, 205] on icon at bounding box center [83, 205] width 4 height 8
select select "overlay"
select select "%"
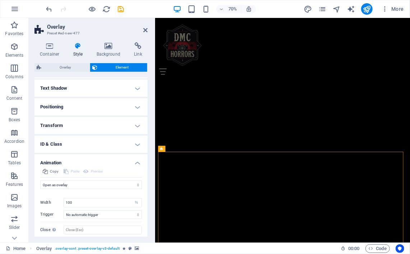
scroll to position [94, 0]
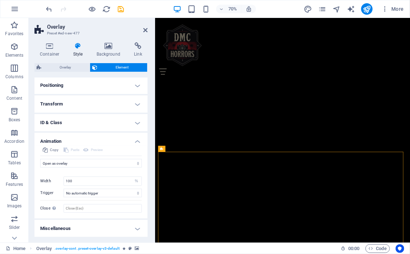
click at [131, 122] on h4 "ID & Class" at bounding box center [90, 122] width 113 height 17
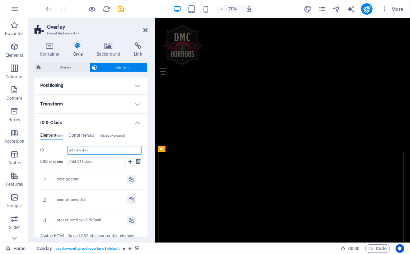
drag, startPoint x: 107, startPoint y: 152, endPoint x: 32, endPoint y: 152, distance: 74.7
click at [32, 152] on div "Container Style Background Link Size Height 1000 Default px rem % vh vw Min. he…" at bounding box center [91, 140] width 125 height 206
click at [95, 151] on input "ed-new-477" at bounding box center [104, 150] width 75 height 9
click at [82, 149] on input "ed-new-477" at bounding box center [104, 150] width 75 height 9
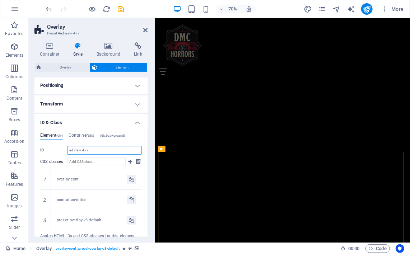
drag, startPoint x: 82, startPoint y: 149, endPoint x: 76, endPoint y: 149, distance: 5.4
click at [76, 149] on input "ed-new-477" at bounding box center [104, 150] width 75 height 9
drag, startPoint x: 149, startPoint y: 135, endPoint x: 152, endPoint y: 156, distance: 21.7
click at [152, 156] on div "Container Style Background Link Size Height 1000 Default px rem % vh vw Min. he…" at bounding box center [91, 140] width 125 height 206
click at [149, 155] on div "Container Style Background Link Size Height 1000 Default px rem % vh vw Min. he…" at bounding box center [91, 140] width 125 height 206
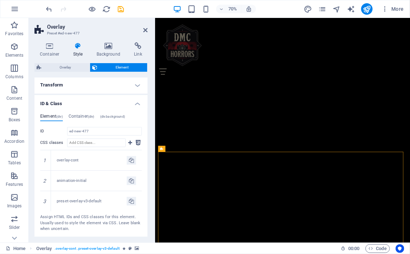
scroll to position [112, 0]
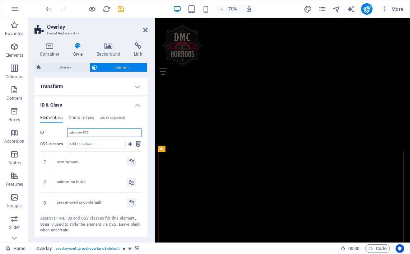
click at [88, 133] on input "ed-new-477" at bounding box center [104, 132] width 75 height 9
click at [75, 132] on input "ed-new-477" at bounding box center [104, 132] width 75 height 9
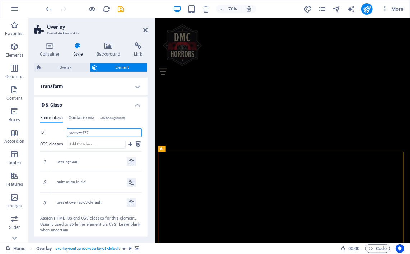
click at [75, 132] on input "ed-new-477" at bounding box center [104, 132] width 75 height 9
click at [73, 119] on h4 "Container (div)" at bounding box center [82, 119] width 26 height 8
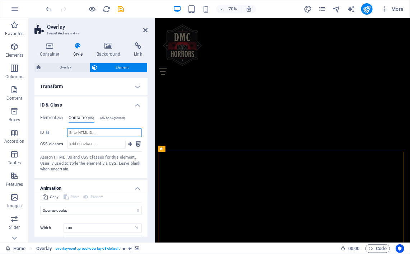
click at [77, 132] on input "ID Space and special character (except "-" or "_") are not accepted" at bounding box center [104, 132] width 75 height 9
paste input "jumpscare-popup"
type input "jumpscare-popup"
click at [132, 107] on h4 "ID & Class" at bounding box center [90, 103] width 113 height 13
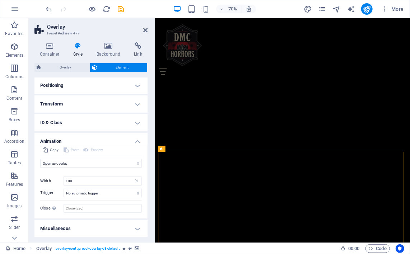
click at [131, 142] on h4 "Animation" at bounding box center [90, 139] width 113 height 13
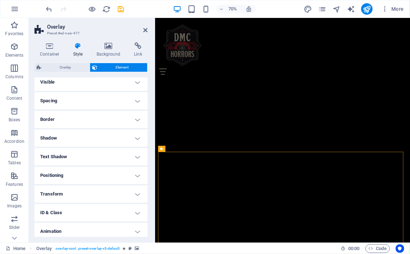
scroll to position [0, 0]
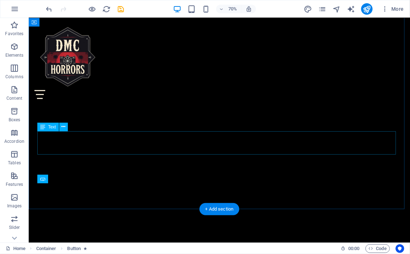
scroll to position [601, 0]
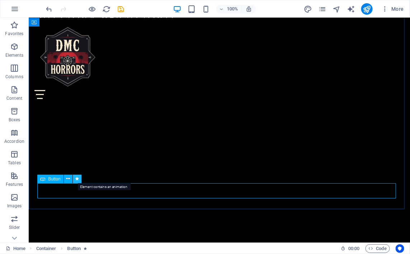
click at [76, 179] on icon at bounding box center [77, 179] width 4 height 8
select select "flash"
select select "s"
select select "scroll"
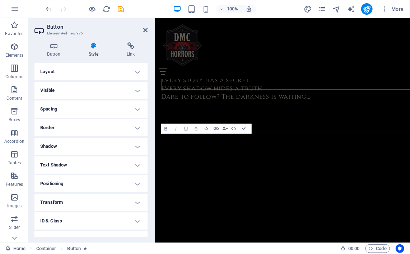
scroll to position [679, 0]
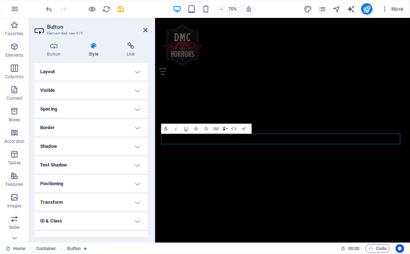
click at [131, 131] on h4 "Border" at bounding box center [90, 127] width 113 height 17
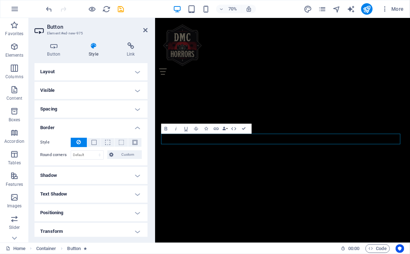
click at [131, 131] on h4 "Border" at bounding box center [90, 125] width 113 height 13
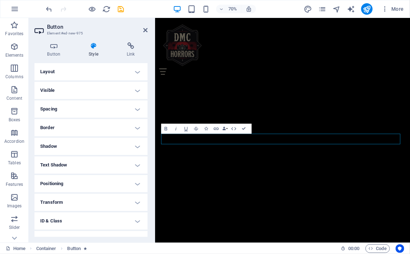
click at [131, 148] on h4 "Shadow" at bounding box center [90, 146] width 113 height 17
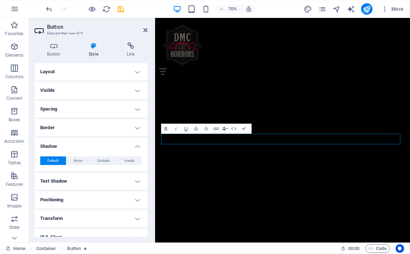
click at [131, 148] on h4 "Shadow" at bounding box center [90, 144] width 113 height 13
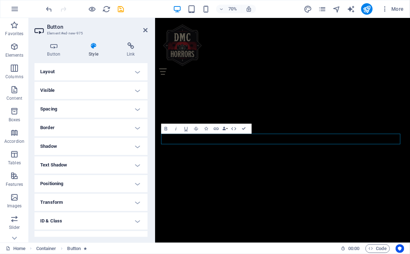
click at [131, 147] on h4 "Shadow" at bounding box center [90, 146] width 113 height 17
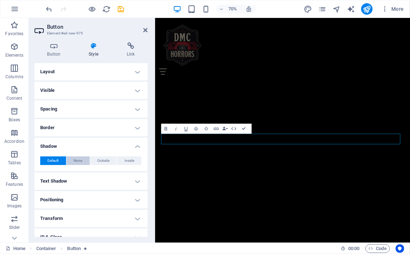
click at [74, 159] on span "None" at bounding box center [78, 160] width 9 height 9
click at [98, 183] on h4 "Text Shadow" at bounding box center [90, 181] width 113 height 17
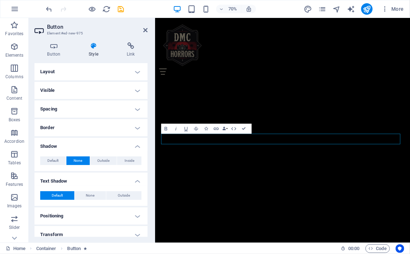
click at [136, 146] on h4 "Shadow" at bounding box center [90, 144] width 113 height 13
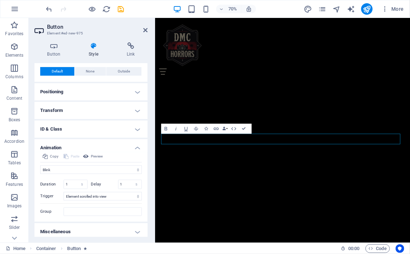
scroll to position [111, 0]
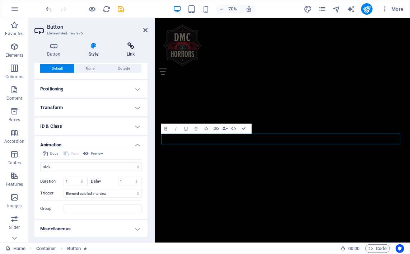
click at [127, 46] on icon at bounding box center [131, 45] width 34 height 7
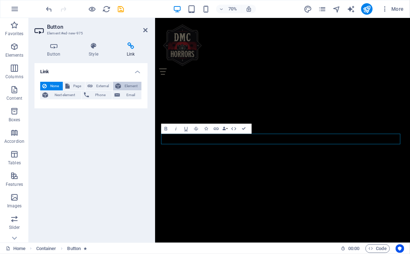
click at [123, 83] on span "Element" at bounding box center [131, 86] width 16 height 9
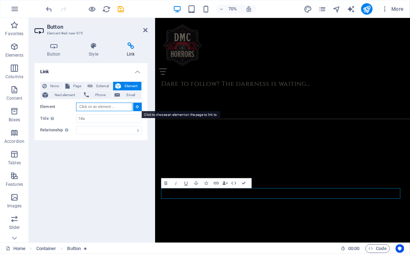
scroll to position [602, 0]
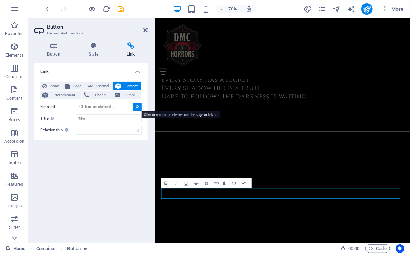
click at [137, 108] on icon at bounding box center [137, 107] width 3 height 4
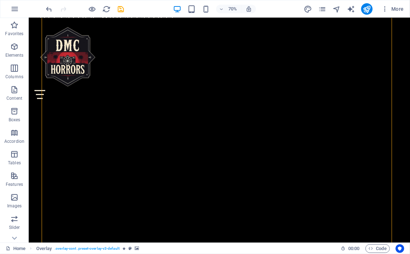
scroll to position [860, 0]
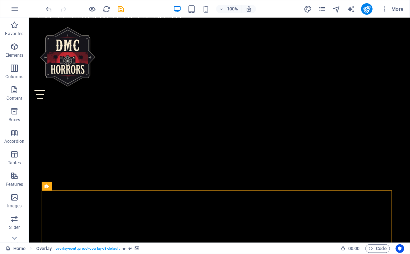
scroll to position [627, 0]
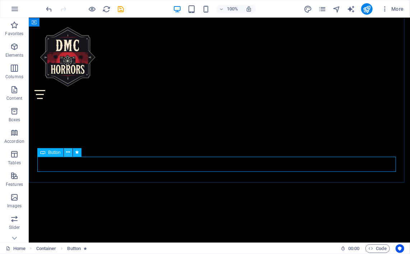
click at [67, 153] on icon at bounding box center [68, 153] width 4 height 8
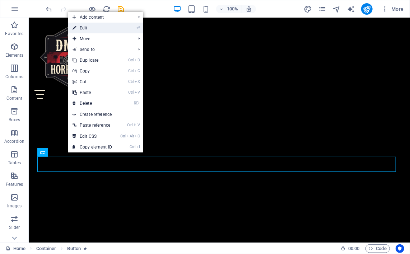
click at [89, 23] on link "⏎ Edit" at bounding box center [92, 28] width 48 height 11
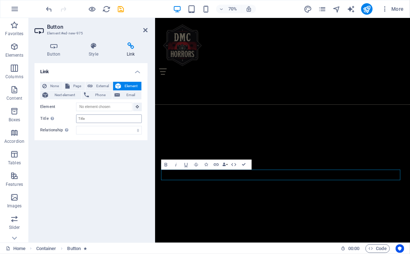
scroll to position [628, 0]
click at [98, 120] on input "Title Additional link description, should not be the same as the link text. The…" at bounding box center [109, 118] width 66 height 9
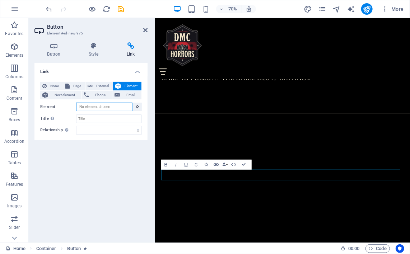
click at [98, 107] on input "Element" at bounding box center [104, 107] width 56 height 9
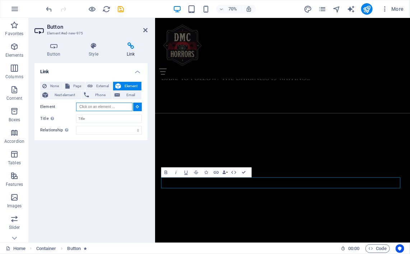
scroll to position [550, 0]
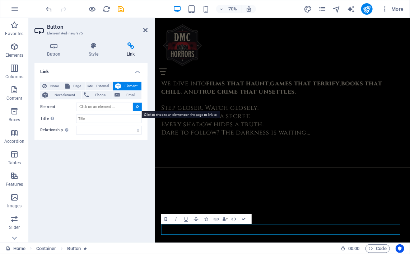
click at [140, 107] on button at bounding box center [137, 107] width 9 height 9
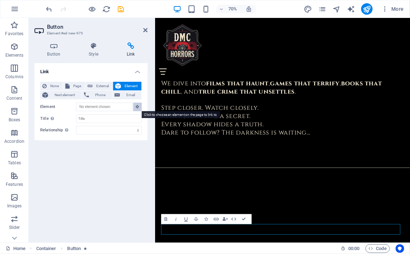
click at [138, 107] on icon at bounding box center [137, 107] width 3 height 4
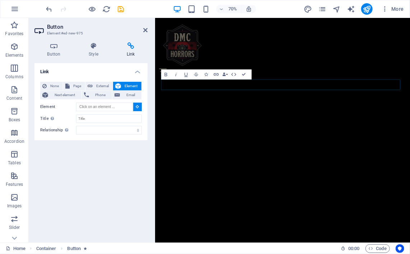
scroll to position [724, 0]
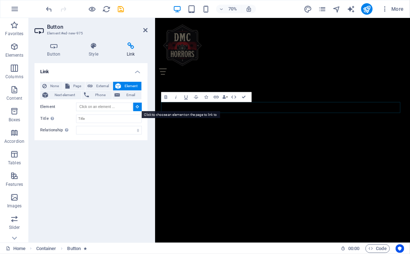
click at [138, 110] on button at bounding box center [137, 107] width 9 height 9
click at [105, 106] on input "Element" at bounding box center [104, 107] width 56 height 9
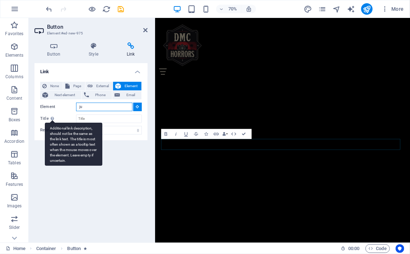
scroll to position [646, 0]
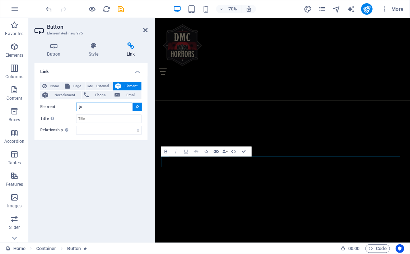
click at [103, 109] on input "ju" at bounding box center [104, 107] width 56 height 9
type input "j"
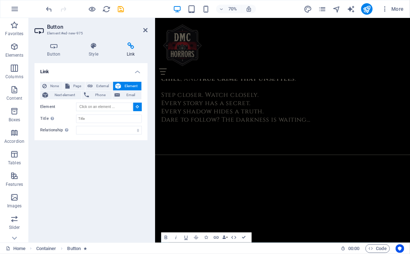
scroll to position [491, 0]
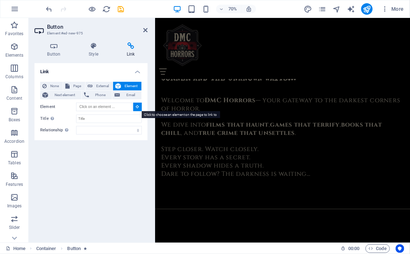
click at [135, 106] on button at bounding box center [137, 107] width 9 height 9
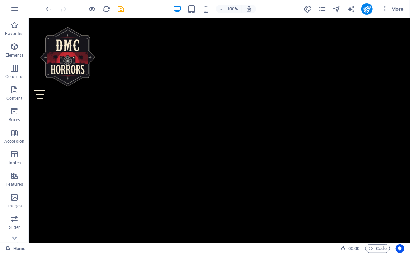
scroll to position [658, 0]
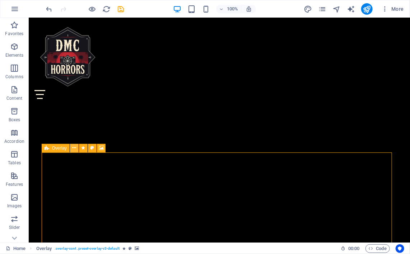
click at [72, 148] on icon at bounding box center [74, 148] width 4 height 8
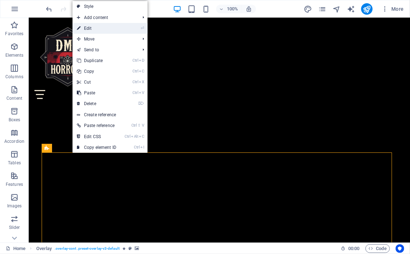
click at [100, 30] on link "⏎ Edit" at bounding box center [96, 28] width 48 height 11
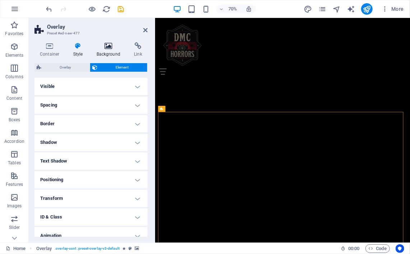
click at [109, 54] on h4 "Background" at bounding box center [110, 49] width 38 height 15
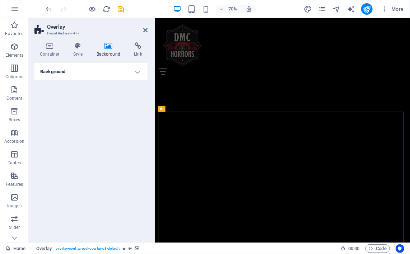
click at [122, 72] on h4 "Background" at bounding box center [90, 71] width 113 height 17
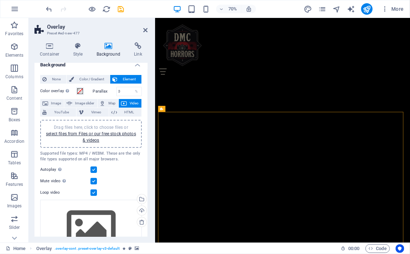
scroll to position [0, 0]
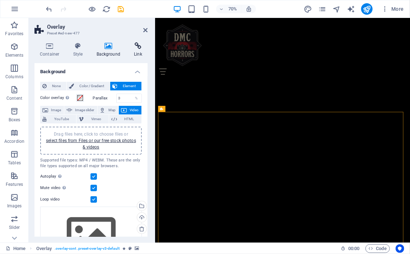
click at [136, 51] on h4 "Link" at bounding box center [137, 49] width 19 height 15
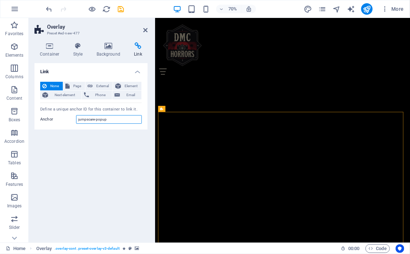
drag, startPoint x: 111, startPoint y: 119, endPoint x: 49, endPoint y: 113, distance: 62.7
click at [49, 113] on div "None Page External Element Next element Phone Email Page Home Merch Contact Us …" at bounding box center [90, 103] width 113 height 54
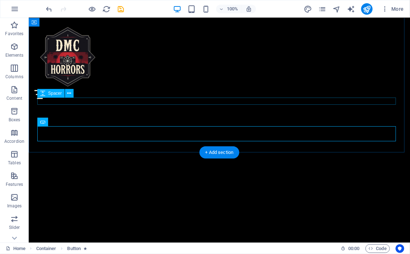
scroll to position [658, 0]
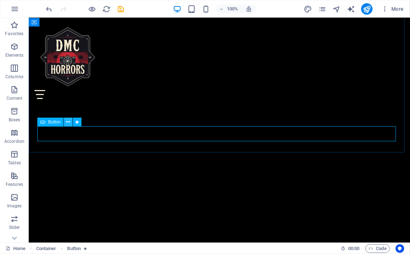
click at [69, 119] on icon at bounding box center [68, 122] width 4 height 8
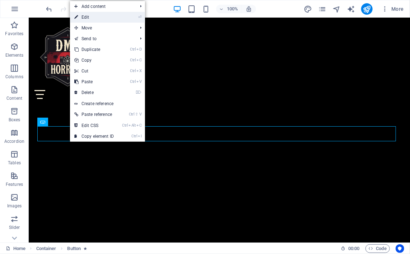
click at [93, 15] on link "⏎ Edit" at bounding box center [94, 17] width 48 height 11
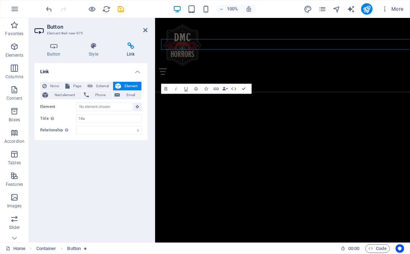
scroll to position [736, 0]
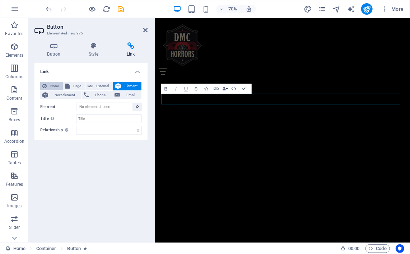
click at [56, 83] on span "None" at bounding box center [55, 86] width 12 height 9
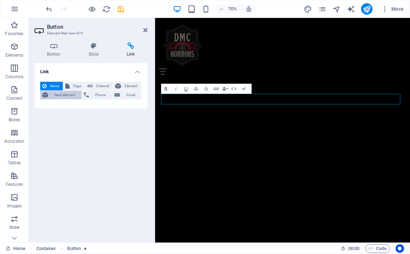
click at [60, 95] on span "Next element" at bounding box center [64, 95] width 29 height 9
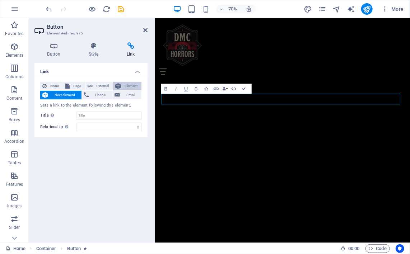
click at [120, 87] on icon at bounding box center [118, 86] width 6 height 9
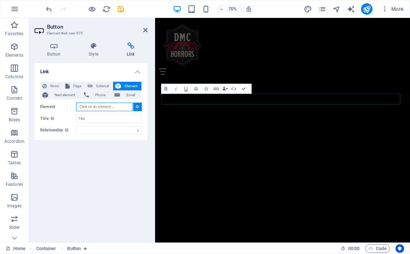
click at [118, 107] on input "Element" at bounding box center [104, 107] width 56 height 9
paste input "jumpscare-popup"
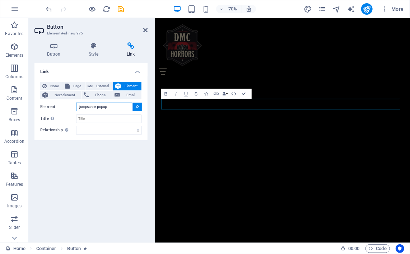
scroll to position [659, 0]
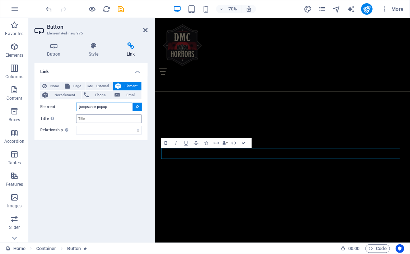
type input "jumpscare-popup"
click at [111, 118] on input "Title Additional link description, should not be the same as the link text. The…" at bounding box center [109, 118] width 66 height 9
click at [108, 108] on input "Element" at bounding box center [104, 107] width 56 height 9
paste input "jumpscare-popup"
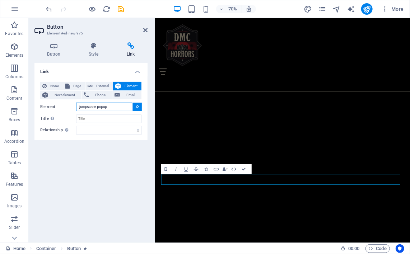
scroll to position [581, 0]
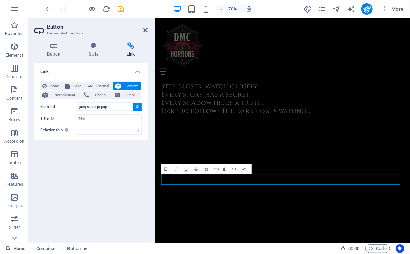
type input "jumpscare-popup"
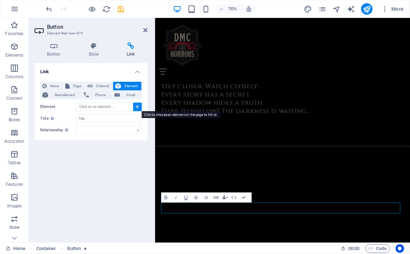
click at [137, 107] on icon at bounding box center [137, 107] width 3 height 4
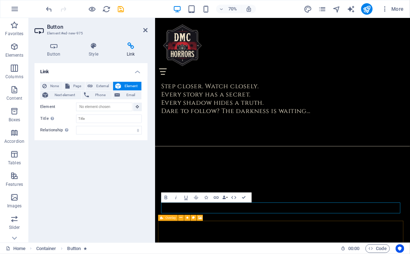
drag, startPoint x: 320, startPoint y: 237, endPoint x: 291, endPoint y: 218, distance: 34.2
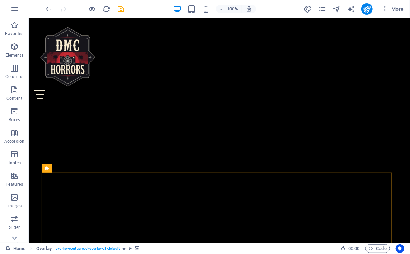
scroll to position [622, 0]
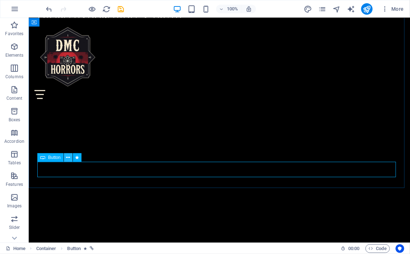
click at [70, 158] on button at bounding box center [68, 157] width 9 height 9
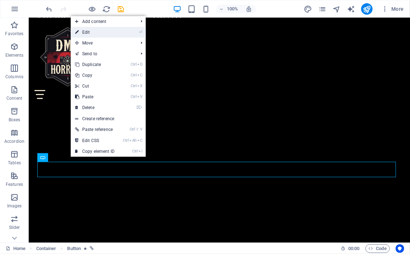
click at [104, 34] on link "⏎ Edit" at bounding box center [95, 32] width 48 height 11
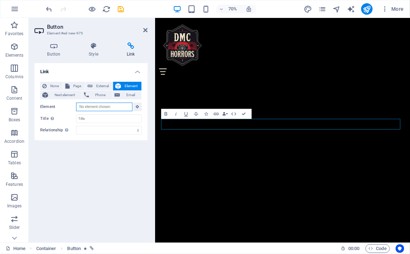
click at [93, 109] on input "Element" at bounding box center [104, 107] width 56 height 9
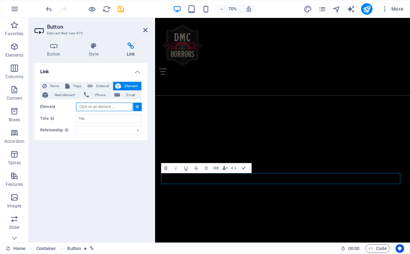
scroll to position [623, 0]
type input "#jumpscare-popup"
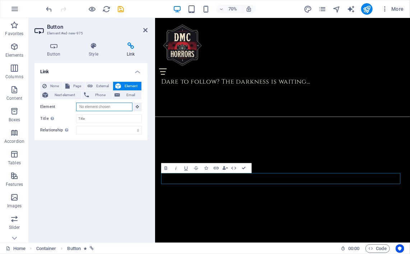
click at [93, 109] on input "Element" at bounding box center [104, 107] width 56 height 9
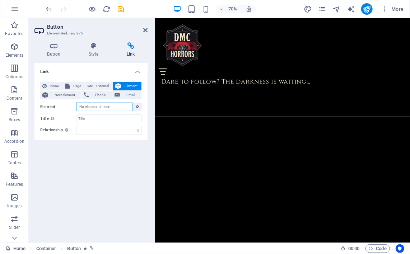
scroll to position [0, 0]
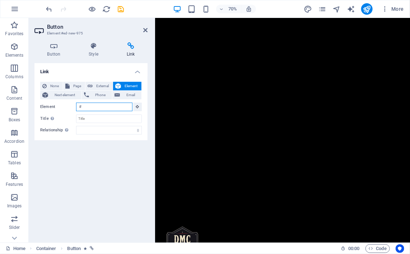
type input "#jumpscare-popup"
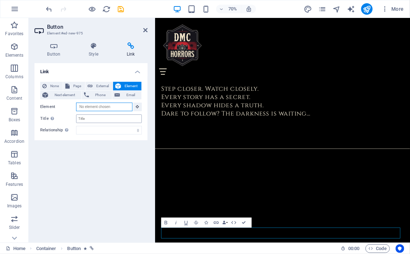
scroll to position [545, 0]
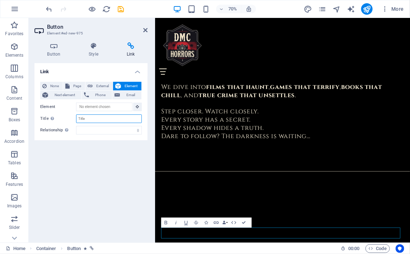
click at [93, 116] on input "Title Additional link description, should not be the same as the link text. The…" at bounding box center [109, 118] width 66 height 9
paste input "jumpscare-popup"
type input "#jumpscare-popup"
click at [96, 131] on select "alternate author bookmark external help license next nofollow noreferrer noopen…" at bounding box center [109, 130] width 66 height 9
click at [89, 168] on div "Link None Page External Element Next element Phone Email Page Home Merch Contac…" at bounding box center [90, 150] width 113 height 174
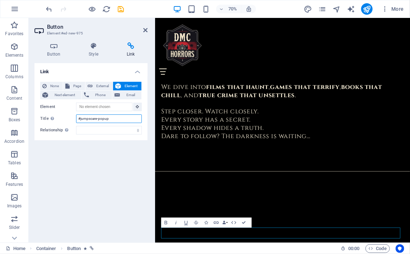
drag, startPoint x: 109, startPoint y: 119, endPoint x: 47, endPoint y: 121, distance: 61.8
click at [47, 121] on div "Title Additional link description, should not be the same as the link text. The…" at bounding box center [91, 118] width 102 height 9
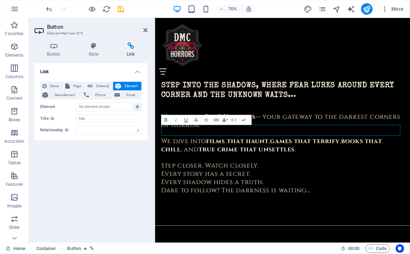
scroll to position [692, 0]
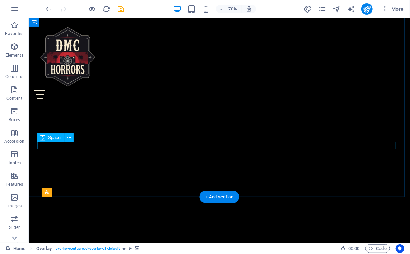
scroll to position [613, 0]
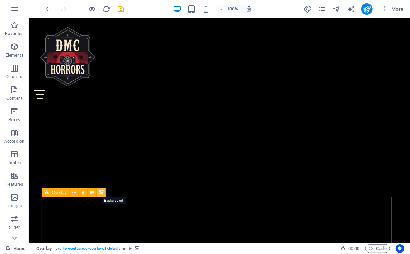
click at [103, 194] on icon at bounding box center [101, 193] width 5 height 8
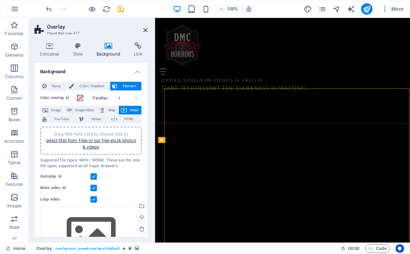
scroll to position [692, 0]
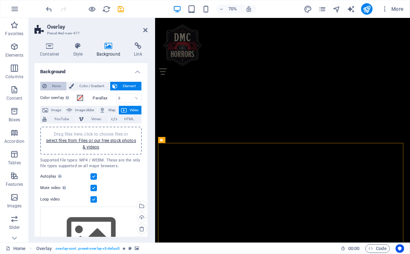
click at [54, 85] on span "None" at bounding box center [56, 86] width 15 height 9
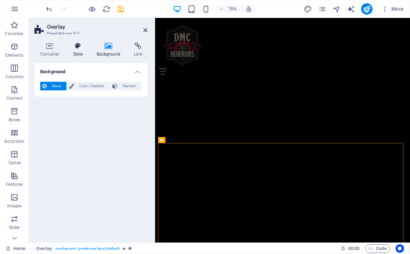
click at [83, 53] on h4 "Style" at bounding box center [79, 49] width 23 height 15
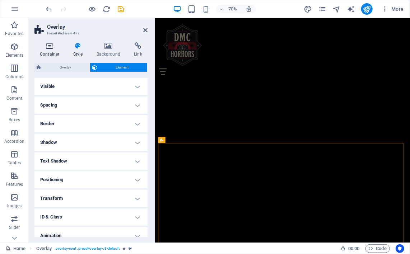
click at [55, 47] on icon at bounding box center [49, 45] width 31 height 7
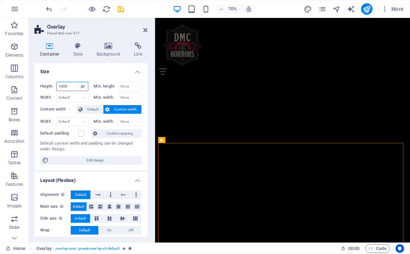
click at [78, 88] on select "Default px rem % vh vw" at bounding box center [83, 86] width 10 height 9
select select "default"
click at [78, 82] on select "Default px rem % vh vw" at bounding box center [83, 86] width 10 height 9
select select "DISABLED_OPTION_VALUE"
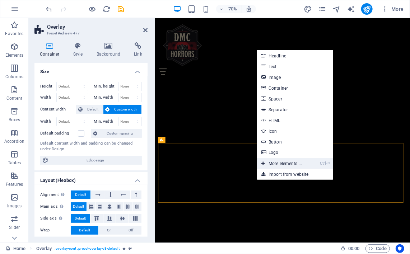
click at [276, 163] on link "Ctrl ⏎ More elements ..." at bounding box center [281, 163] width 49 height 11
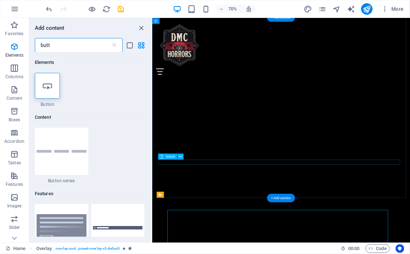
scroll to position [613, 0]
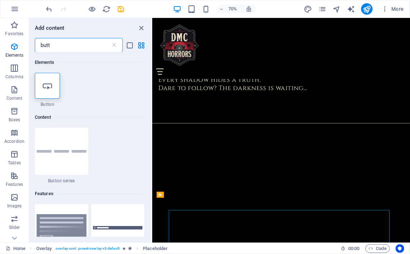
click at [85, 49] on input "butt" at bounding box center [73, 45] width 76 height 14
type input "b"
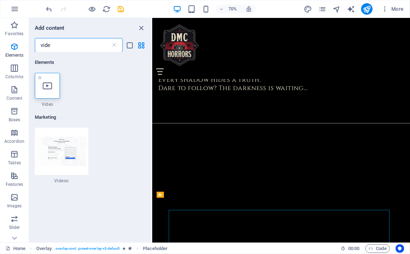
type input "vide"
click at [47, 98] on div at bounding box center [47, 86] width 25 height 26
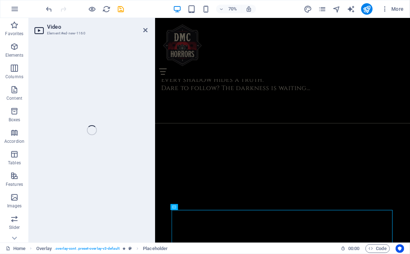
select select "%"
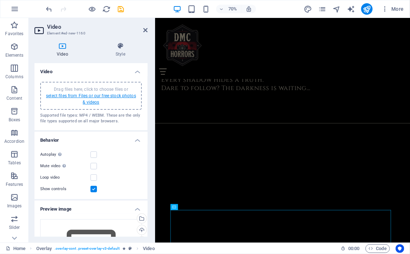
click at [77, 99] on link "select files from Files or our free stock photos & videos" at bounding box center [91, 98] width 90 height 11
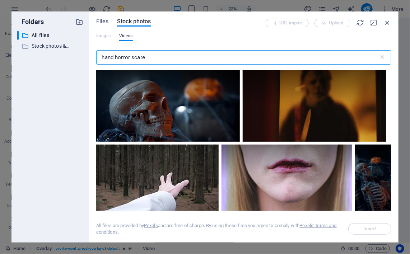
scroll to position [327, 0]
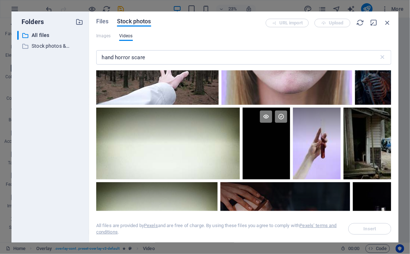
click at [254, 155] on div at bounding box center [267, 144] width 48 height 72
click at [361, 231] on button "Insert" at bounding box center [369, 228] width 43 height 11
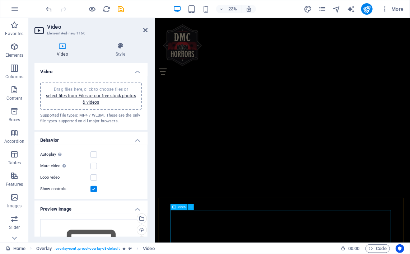
scroll to position [613, 0]
click at [94, 153] on label at bounding box center [93, 154] width 6 height 6
click at [0, 0] on input "Autoplay Autoplay is only available if muted is checked" at bounding box center [0, 0] width 0 height 0
click at [92, 167] on label at bounding box center [93, 166] width 6 height 6
click at [0, 0] on input "Mute video Autoplay will be available if muted is checked" at bounding box center [0, 0] width 0 height 0
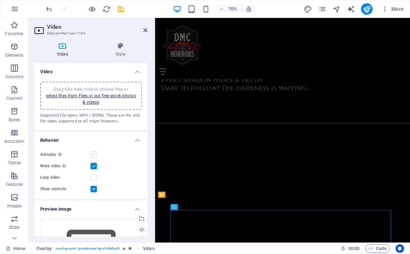
click at [94, 155] on label at bounding box center [93, 154] width 6 height 6
click at [0, 0] on input "Autoplay Autoplay is only available if muted is checked" at bounding box center [0, 0] width 0 height 0
click at [93, 177] on label at bounding box center [93, 177] width 6 height 6
click at [0, 0] on input "Loop video" at bounding box center [0, 0] width 0 height 0
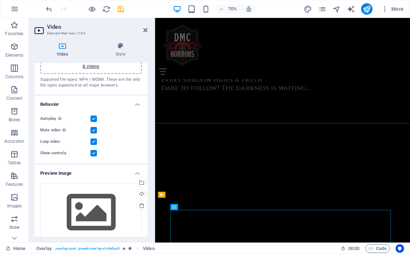
scroll to position [50, 0]
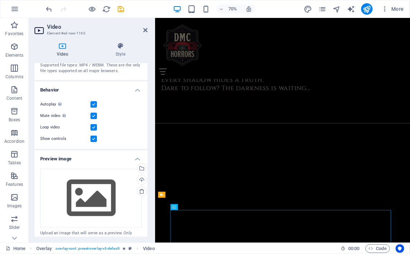
click at [95, 137] on label at bounding box center [93, 139] width 6 height 6
click at [0, 0] on input "Show controls" at bounding box center [0, 0] width 0 height 0
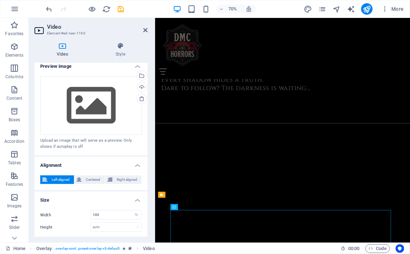
scroll to position [158, 0]
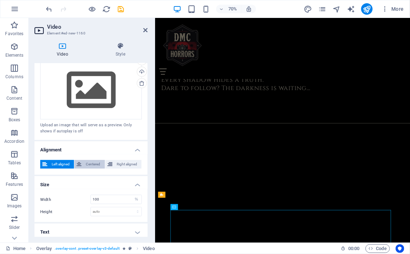
click at [84, 162] on span "Centered" at bounding box center [93, 164] width 19 height 9
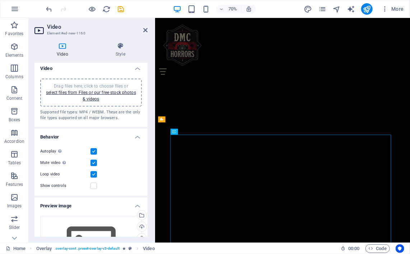
scroll to position [0, 0]
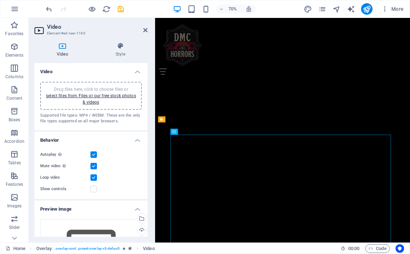
click at [131, 141] on h4 "Behavior" at bounding box center [90, 138] width 113 height 13
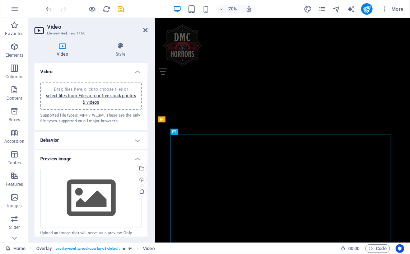
click at [132, 161] on h4 "Preview image" at bounding box center [90, 156] width 113 height 13
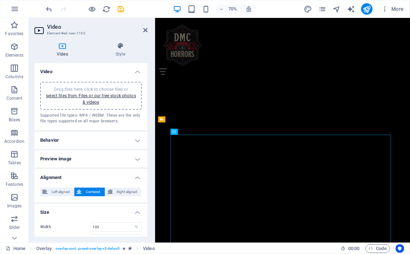
click at [134, 177] on h4 "Alignment" at bounding box center [90, 175] width 113 height 13
click at [129, 197] on h4 "Size" at bounding box center [90, 194] width 113 height 13
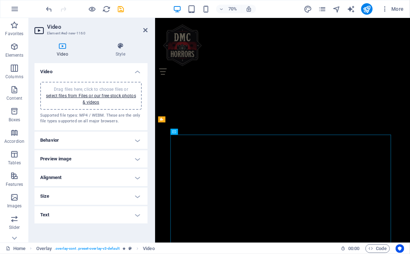
click at [139, 74] on h4 "Video" at bounding box center [90, 69] width 113 height 13
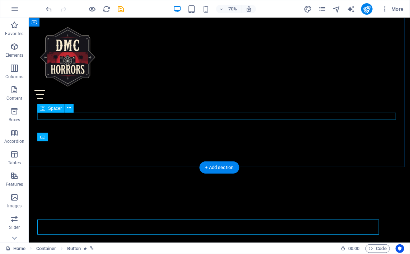
scroll to position [643, 0]
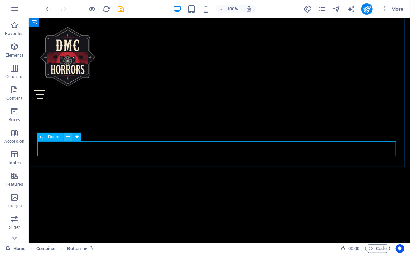
click at [69, 139] on icon at bounding box center [68, 137] width 4 height 8
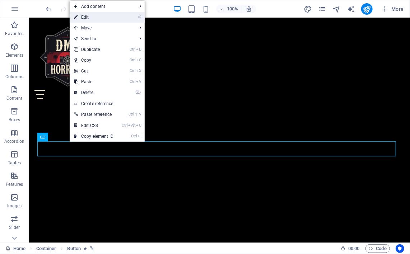
click at [110, 15] on link "⏎ Edit" at bounding box center [94, 17] width 48 height 11
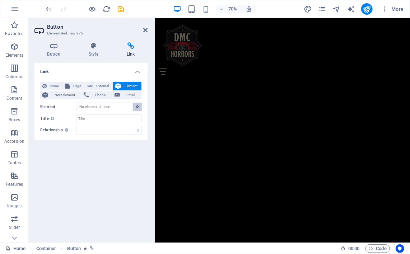
scroll to position [566, 0]
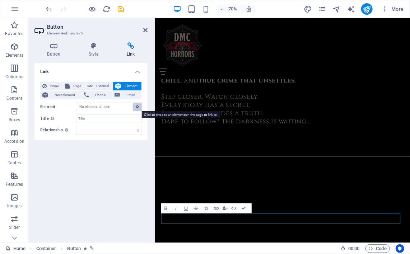
click at [139, 107] on button at bounding box center [137, 107] width 9 height 9
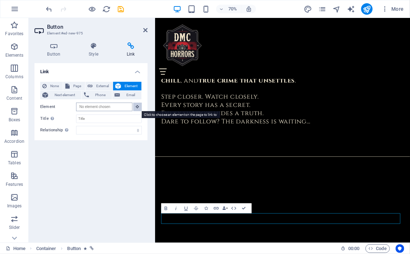
scroll to position [0, 0]
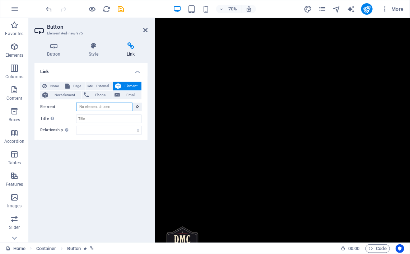
click at [118, 108] on input "Element" at bounding box center [104, 107] width 56 height 9
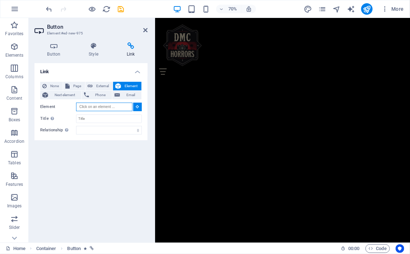
scroll to position [488, 0]
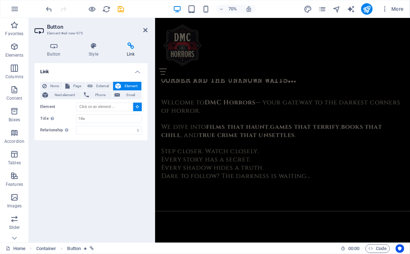
click at [103, 191] on div "Link None Page External Element Next element Phone Email Page Home Merch Contac…" at bounding box center [90, 150] width 113 height 174
click at [136, 107] on icon at bounding box center [137, 107] width 3 height 4
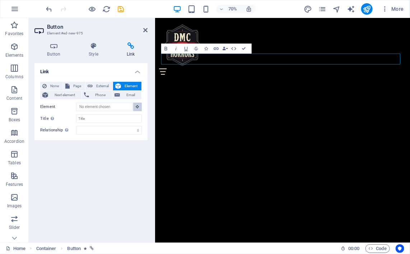
scroll to position [838, 0]
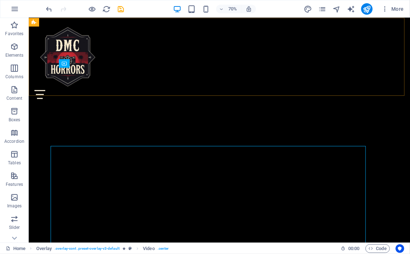
scroll to position [760, 0]
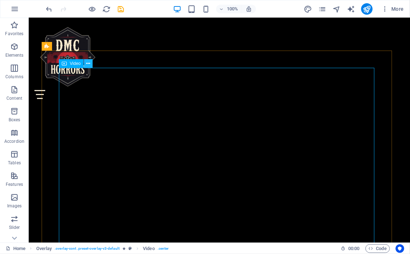
click at [92, 64] on button at bounding box center [88, 63] width 9 height 9
click at [88, 61] on icon at bounding box center [88, 64] width 4 height 8
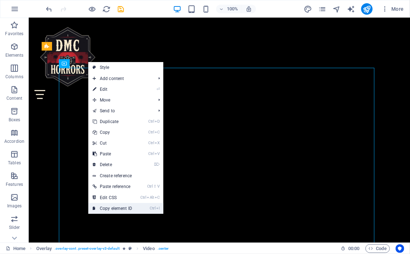
click at [96, 209] on link "Ctrl I Copy element ID" at bounding box center [112, 208] width 48 height 11
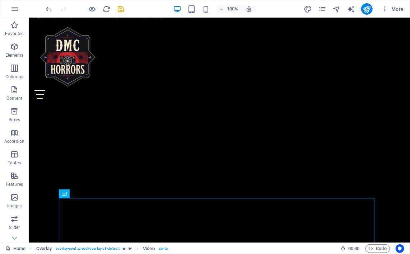
scroll to position [630, 0]
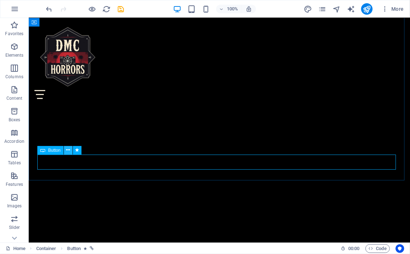
click at [68, 152] on icon at bounding box center [68, 150] width 4 height 8
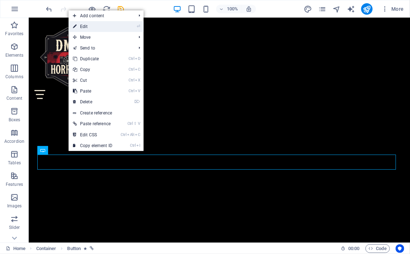
click at [89, 25] on link "⏎ Edit" at bounding box center [93, 26] width 48 height 11
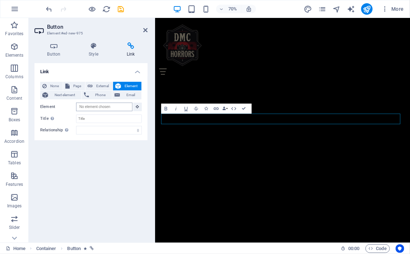
scroll to position [0, 0]
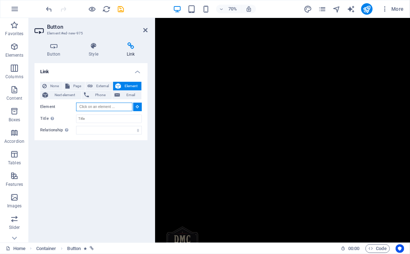
click at [103, 107] on input "Element" at bounding box center [104, 107] width 56 height 9
click at [80, 106] on input "##ed-new-1160" at bounding box center [104, 107] width 56 height 9
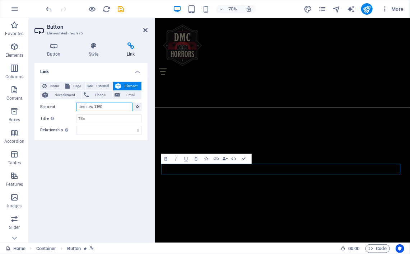
scroll to position [630, 0]
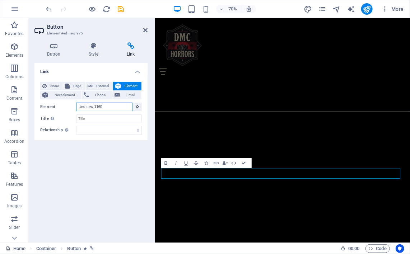
type input "#ed-new-1160"
click at [108, 187] on div "Link None Page External Element Next element Phone Email Page Home Merch Contac…" at bounding box center [90, 150] width 113 height 174
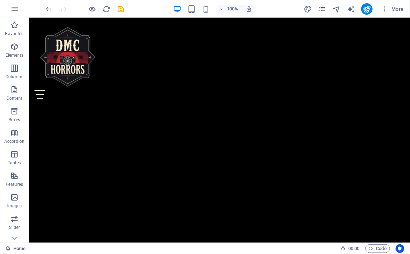
scroll to position [685, 0]
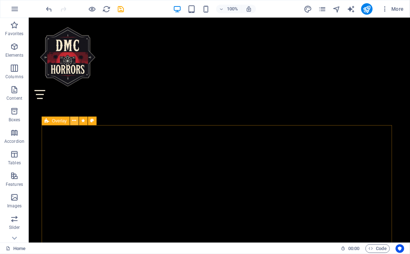
click at [76, 119] on icon at bounding box center [74, 121] width 4 height 8
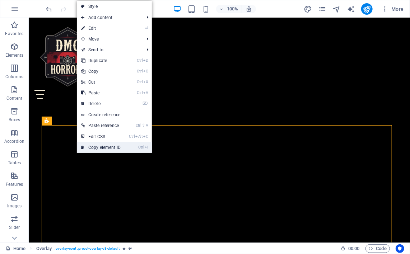
click at [87, 148] on link "Ctrl I Copy element ID" at bounding box center [101, 147] width 48 height 11
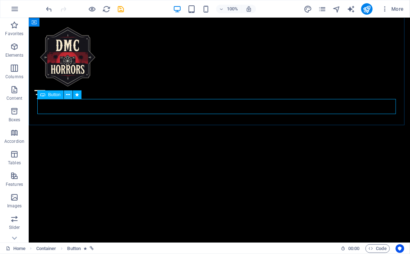
click at [68, 96] on icon at bounding box center [68, 95] width 4 height 8
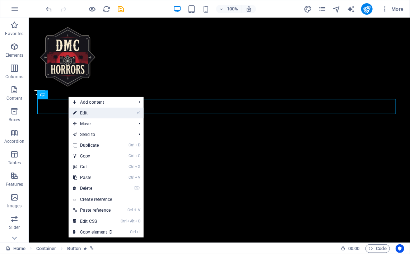
click at [76, 116] on link "⏎ Edit" at bounding box center [93, 113] width 48 height 11
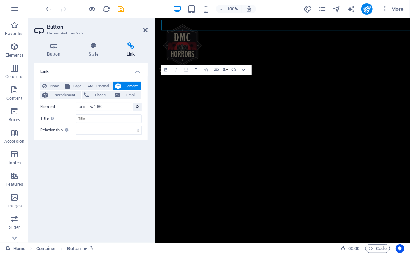
scroll to position [764, 0]
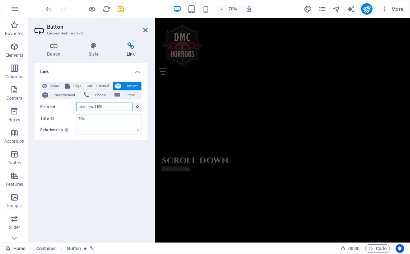
drag, startPoint x: 107, startPoint y: 106, endPoint x: 60, endPoint y: 106, distance: 46.7
click at [60, 106] on div "Element #ed-new-1160" at bounding box center [91, 107] width 102 height 9
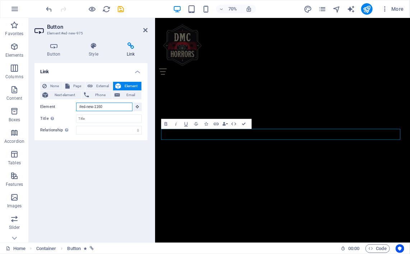
scroll to position [686, 0]
paste input "477"
type input "#ed-new-477"
click at [97, 179] on div "Link None Page External Element Next element Phone Email Page Home Merch Contac…" at bounding box center [90, 150] width 113 height 174
click at [146, 29] on icon at bounding box center [145, 30] width 4 height 6
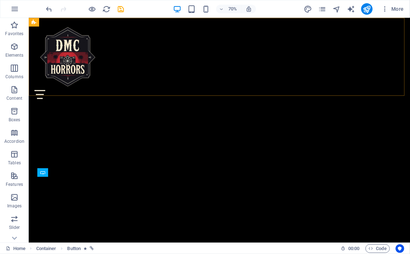
scroll to position [607, 0]
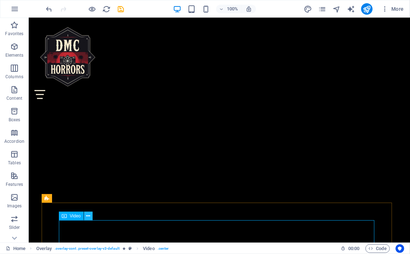
click at [86, 217] on icon at bounding box center [88, 216] width 4 height 8
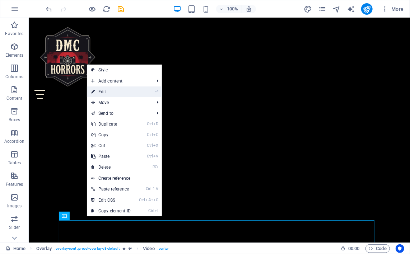
click at [117, 93] on link "⏎ Edit" at bounding box center [111, 91] width 48 height 11
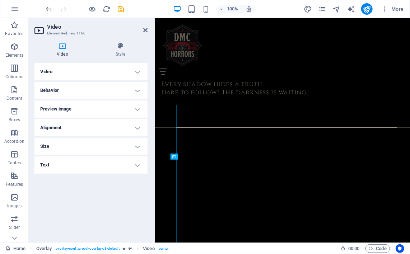
scroll to position [686, 0]
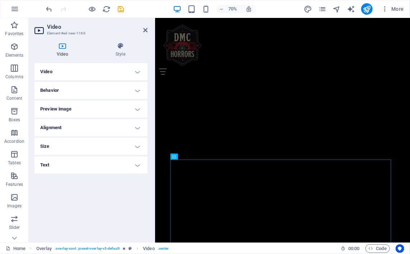
click at [136, 72] on h4 "Video" at bounding box center [90, 71] width 113 height 17
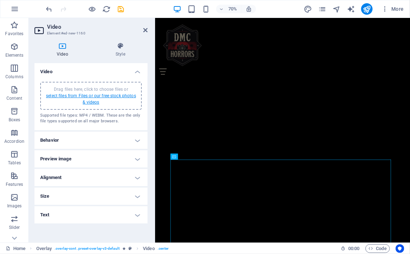
click at [102, 96] on link "select files from Files or our free stock photos & videos" at bounding box center [91, 98] width 90 height 11
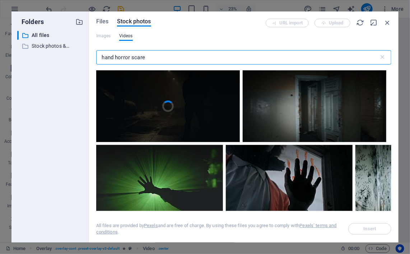
scroll to position [1292, 0]
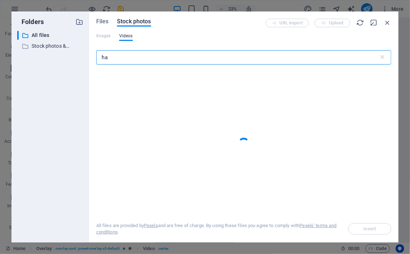
type input "h"
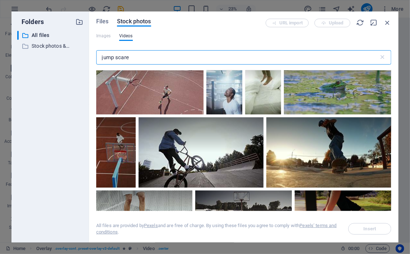
scroll to position [1311, 0]
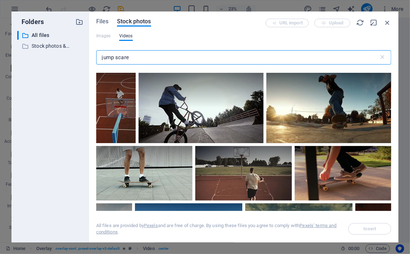
click at [114, 58] on input "jump scare" at bounding box center [237, 57] width 283 height 14
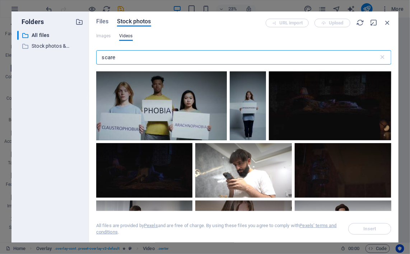
scroll to position [5234, 0]
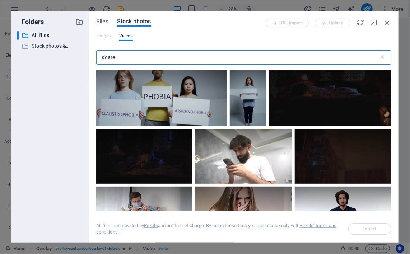
click at [169, 61] on input "scare" at bounding box center [237, 57] width 283 height 14
type input "s"
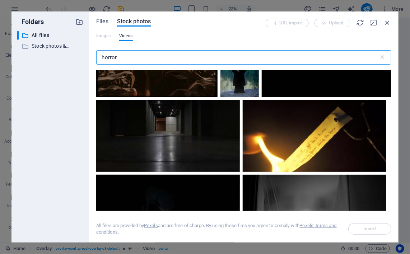
scroll to position [10047, 0]
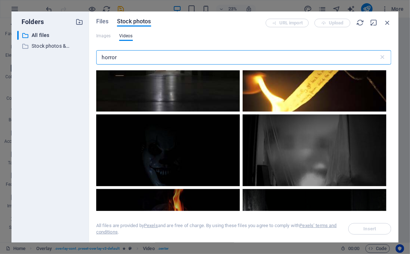
type input "horror"
click at [357, 231] on button "Insert" at bounding box center [369, 228] width 43 height 11
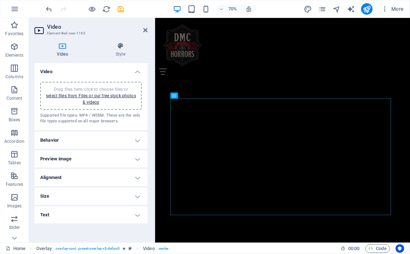
scroll to position [773, 0]
click at [190, 96] on icon at bounding box center [191, 95] width 3 height 5
click at [12, 11] on icon "button" at bounding box center [14, 9] width 9 height 9
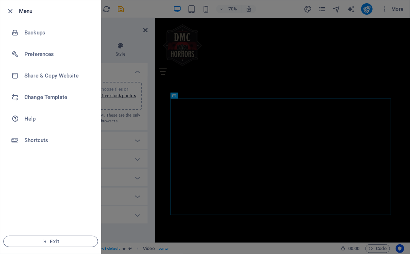
click at [12, 11] on icon "button" at bounding box center [10, 11] width 8 height 8
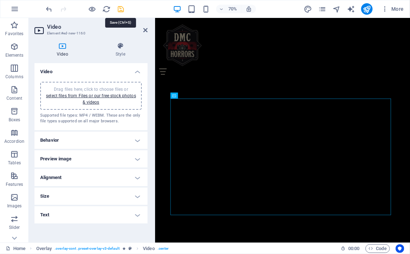
click at [124, 10] on icon "save" at bounding box center [121, 9] width 8 height 8
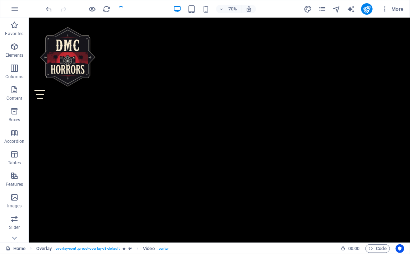
scroll to position [694, 0]
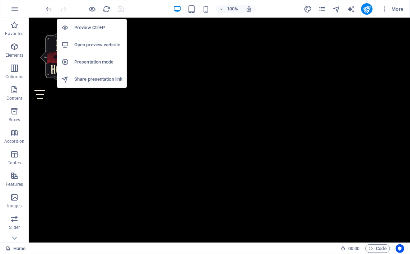
click at [89, 29] on h6 "Preview Ctrl+P" at bounding box center [98, 27] width 48 height 9
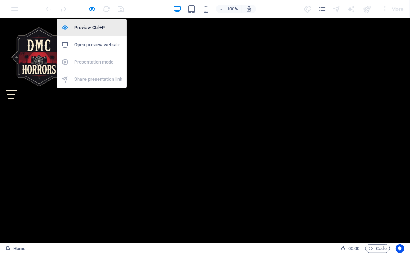
scroll to position [677, 0]
click at [89, 29] on h6 "Preview Ctrl+P" at bounding box center [98, 27] width 48 height 9
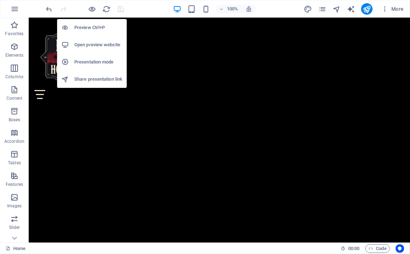
click at [89, 29] on h6 "Preview Ctrl+P" at bounding box center [98, 27] width 48 height 9
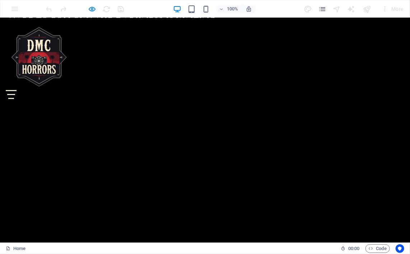
scroll to position [639, 0]
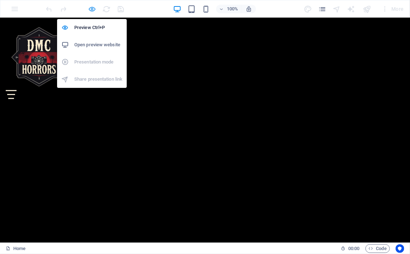
click at [89, 11] on icon "button" at bounding box center [92, 9] width 8 height 8
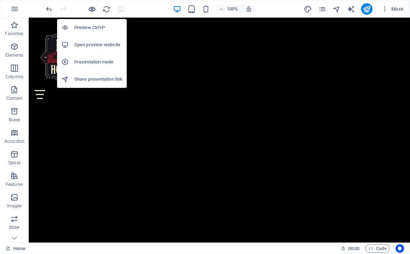
scroll to position [633, 0]
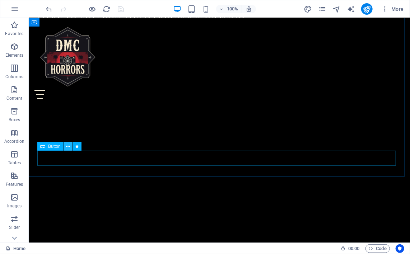
click at [69, 146] on icon at bounding box center [68, 147] width 4 height 8
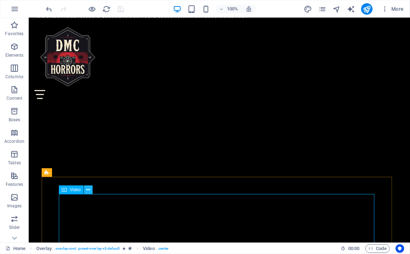
click at [88, 190] on icon at bounding box center [88, 190] width 4 height 8
click at [73, 170] on icon at bounding box center [74, 173] width 4 height 8
click at [88, 188] on icon at bounding box center [88, 190] width 4 height 8
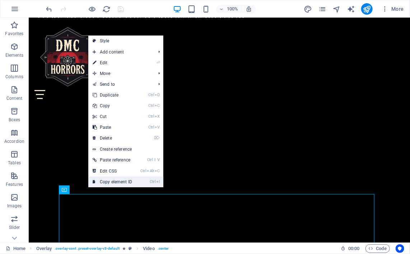
click at [104, 181] on link "Ctrl I Copy element ID" at bounding box center [112, 182] width 48 height 11
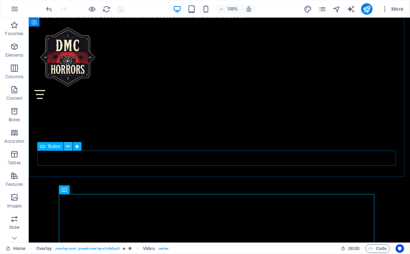
click at [69, 148] on icon at bounding box center [68, 147] width 4 height 8
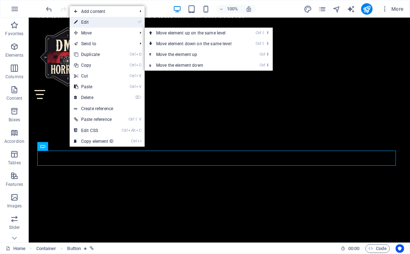
click at [97, 23] on link "⏎ Edit" at bounding box center [94, 22] width 48 height 11
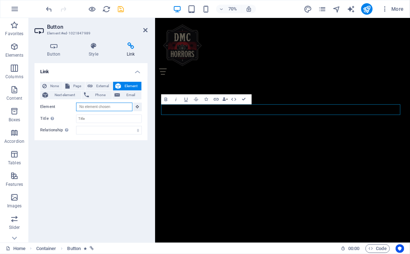
scroll to position [556, 0]
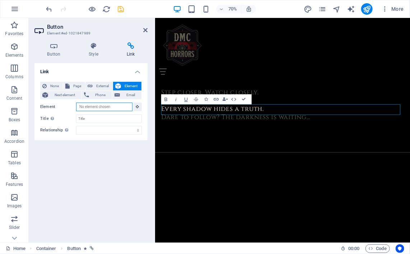
drag, startPoint x: 114, startPoint y: 104, endPoint x: 66, endPoint y: 101, distance: 48.5
click at [66, 101] on div "None Page External Element Next element Phone Email Page Home Merch Contact Us …" at bounding box center [91, 108] width 102 height 53
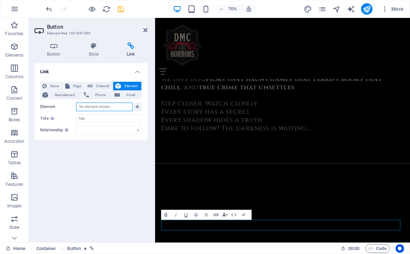
paste input "#ed-1021847995"
type input "#ed-1021847995"
click at [92, 191] on div "Link None Page External Element Next element Phone Email Page Home Merch Contac…" at bounding box center [90, 150] width 113 height 174
click at [146, 33] on icon at bounding box center [145, 30] width 4 height 6
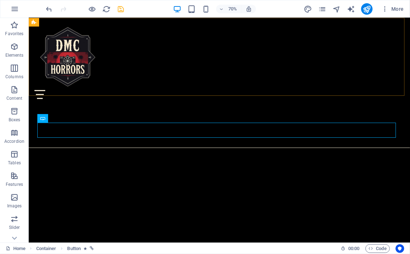
scroll to position [662, 0]
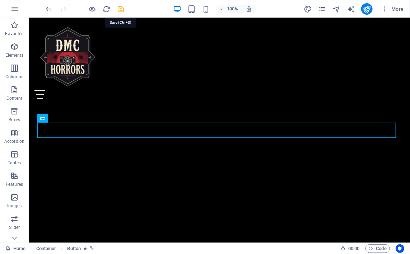
click at [122, 7] on icon "save" at bounding box center [121, 9] width 8 height 8
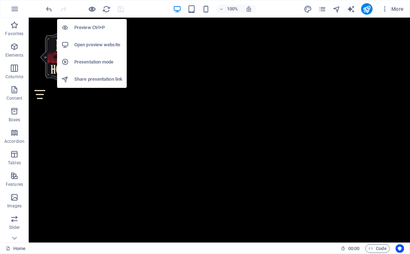
click at [94, 8] on icon "button" at bounding box center [92, 9] width 8 height 8
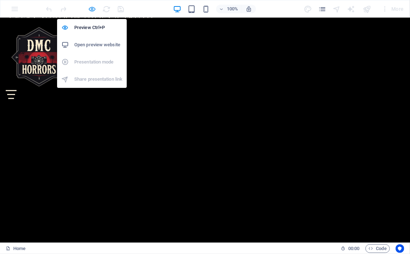
click at [91, 7] on icon "button" at bounding box center [92, 9] width 8 height 8
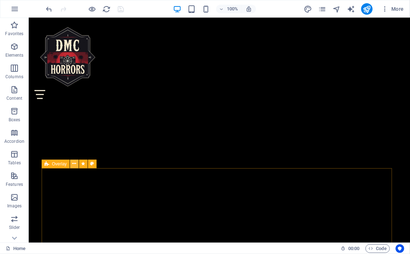
click at [73, 164] on icon at bounding box center [74, 164] width 4 height 8
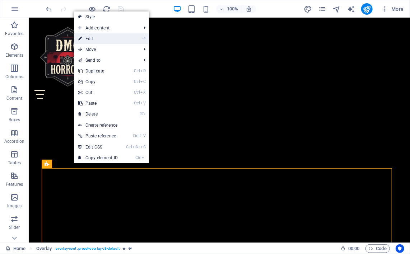
click at [97, 39] on link "⏎ Edit" at bounding box center [98, 38] width 48 height 11
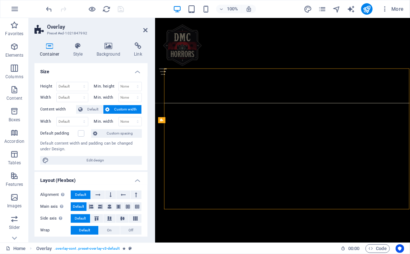
scroll to position [720, 0]
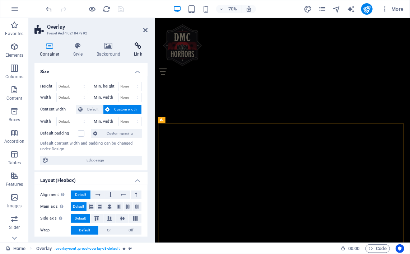
click at [142, 55] on h4 "Link" at bounding box center [137, 49] width 19 height 15
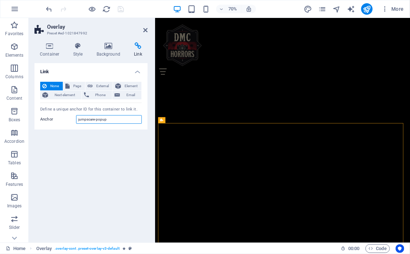
drag, startPoint x: 109, startPoint y: 119, endPoint x: 72, endPoint y: 120, distance: 37.3
click at [72, 120] on div "Anchor jumpscare-popup" at bounding box center [91, 119] width 102 height 9
drag, startPoint x: 114, startPoint y: 120, endPoint x: 54, endPoint y: 121, distance: 60.3
click at [54, 121] on div "Anchor #jumpscare-popup" at bounding box center [91, 119] width 102 height 9
type input "#jumpscare-popup"
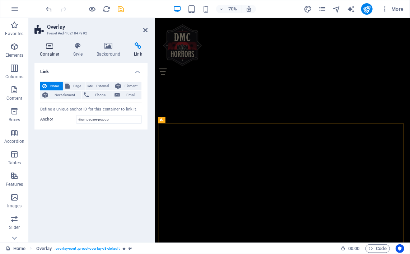
click at [51, 54] on h4 "Container" at bounding box center [50, 49] width 33 height 15
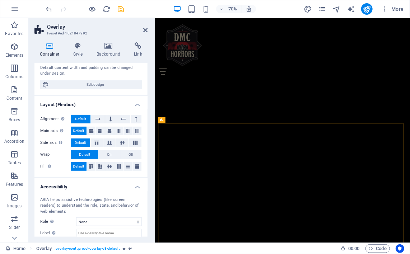
scroll to position [0, 0]
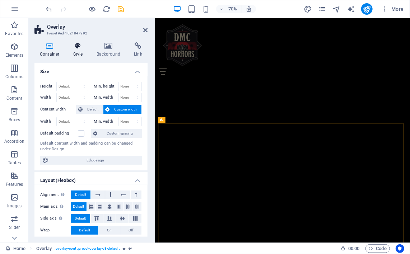
click at [79, 50] on h4 "Style" at bounding box center [79, 49] width 23 height 15
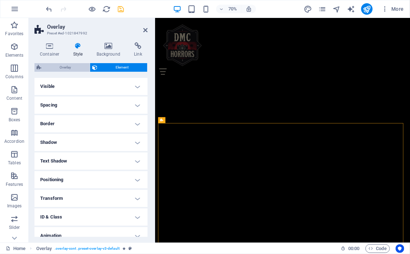
click at [72, 63] on span "Overlay" at bounding box center [65, 67] width 44 height 9
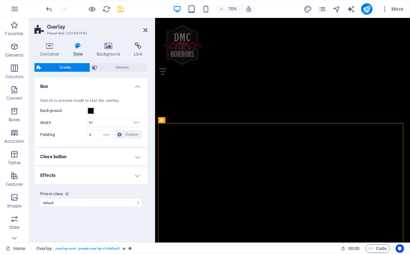
click at [129, 182] on h4 "Effects" at bounding box center [90, 175] width 113 height 17
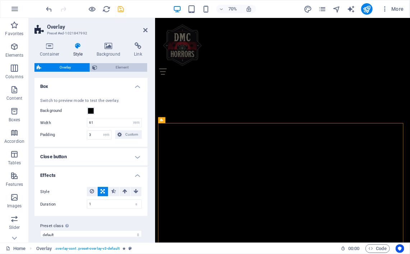
click at [113, 66] on span "Element" at bounding box center [122, 67] width 46 height 9
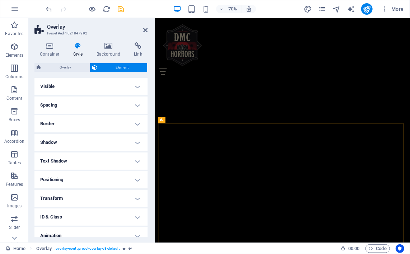
scroll to position [26, 0]
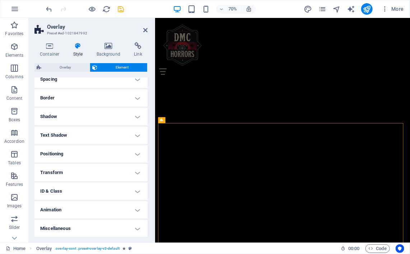
click at [128, 194] on h4 "ID & Class" at bounding box center [90, 191] width 113 height 17
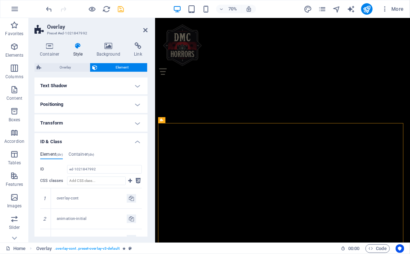
scroll to position [84, 0]
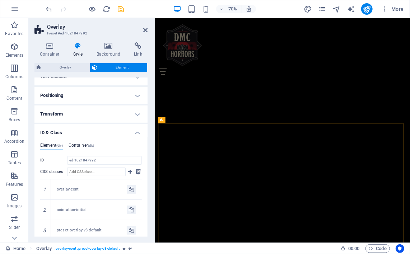
click at [82, 146] on h4 "Container (div)" at bounding box center [82, 147] width 26 height 8
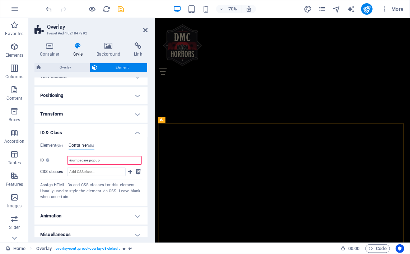
click at [72, 160] on input "#jumpscare-popup" at bounding box center [104, 160] width 75 height 9
drag, startPoint x: 102, startPoint y: 159, endPoint x: 38, endPoint y: 156, distance: 64.3
click at [38, 156] on div "Element (div) Container (div) (div.background) ID ed-1021847992 CSS classes 1 o…" at bounding box center [90, 171] width 113 height 69
type input "jumpscarepopup"
click at [122, 10] on icon "save" at bounding box center [121, 9] width 8 height 8
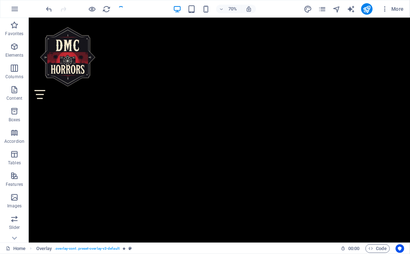
scroll to position [642, 0]
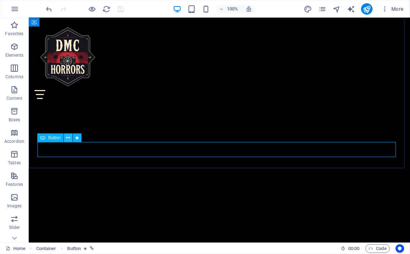
click at [68, 139] on icon at bounding box center [68, 138] width 4 height 8
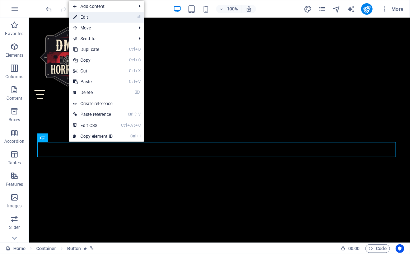
click at [100, 19] on link "⏎ Edit" at bounding box center [93, 17] width 48 height 11
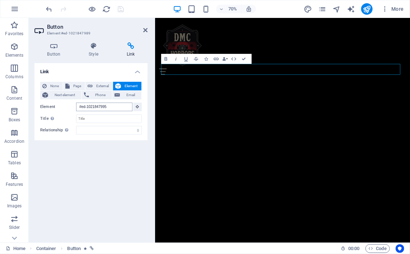
scroll to position [811, 0]
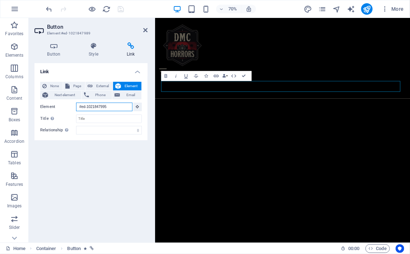
drag, startPoint x: 112, startPoint y: 105, endPoint x: 48, endPoint y: 106, distance: 64.2
click at [48, 106] on div "Element #ed-1021847995" at bounding box center [91, 107] width 102 height 9
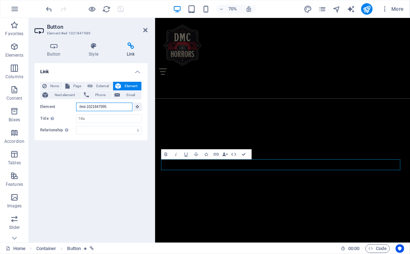
scroll to position [642, 0]
type input "#"
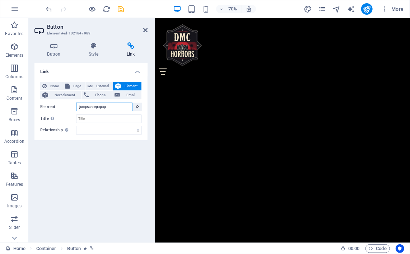
scroll to position [0, 0]
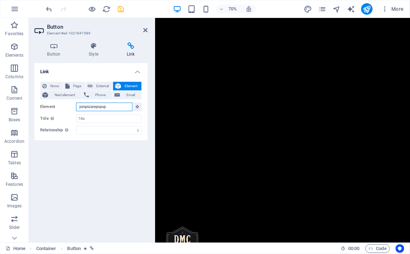
type input "#jumpscarepopup"
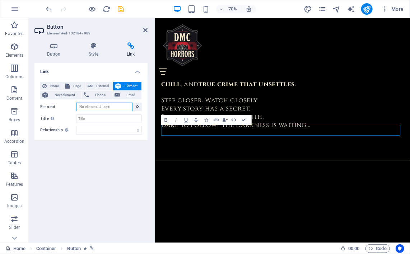
scroll to position [692, 0]
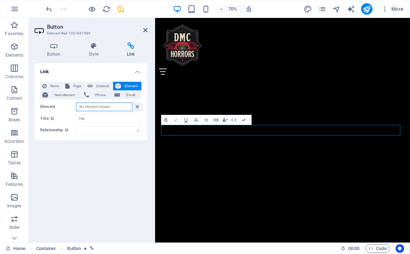
click at [78, 106] on input "Element" at bounding box center [104, 107] width 56 height 9
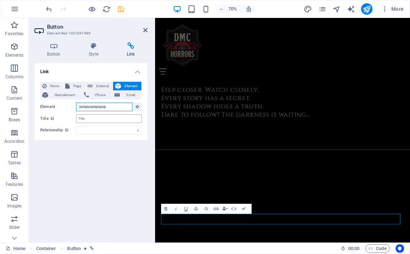
scroll to position [565, 0]
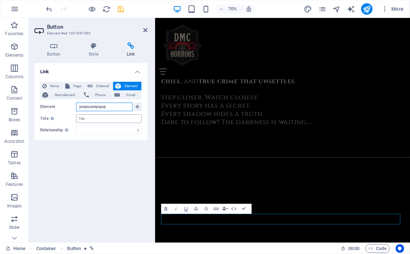
type input "jumpscarepopup"
click at [89, 119] on input "Title Additional link description, should not be the same as the link text. The…" at bounding box center [109, 118] width 66 height 9
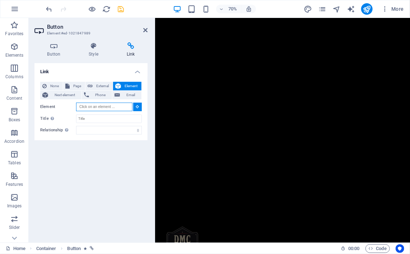
click at [85, 106] on input "Element" at bounding box center [104, 107] width 56 height 9
click at [109, 107] on input "Element" at bounding box center [104, 107] width 56 height 9
paste input "jumpscarepopup"
type input "#jumpscarepopup"
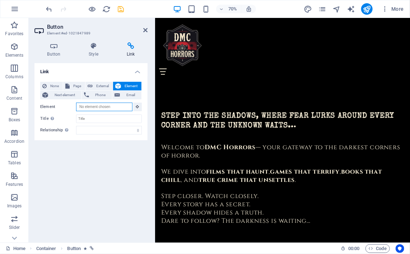
scroll to position [409, 0]
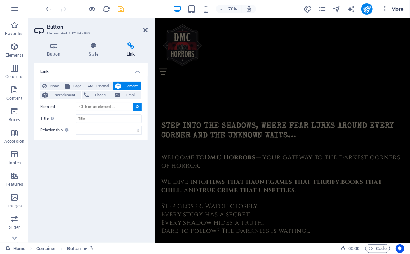
click at [391, 10] on span "More" at bounding box center [392, 8] width 23 height 7
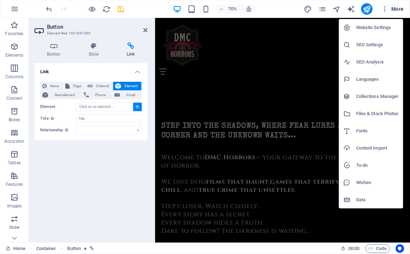
click at [320, 7] on div at bounding box center [205, 127] width 410 height 254
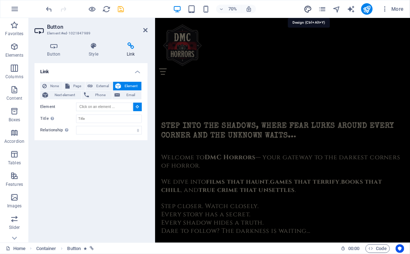
click at [307, 9] on icon "design" at bounding box center [308, 9] width 8 height 8
select select "px"
select select "400"
select select "px"
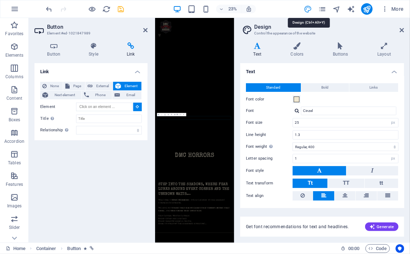
scroll to position [1016, 0]
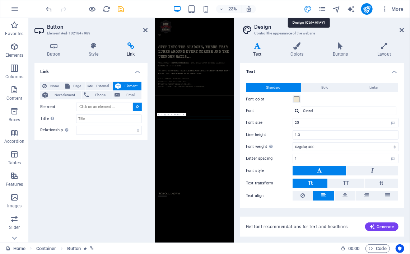
click at [312, 9] on icon "design" at bounding box center [308, 9] width 8 height 8
click at [401, 31] on icon at bounding box center [402, 30] width 4 height 6
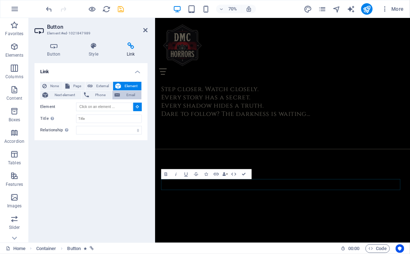
scroll to position [614, 0]
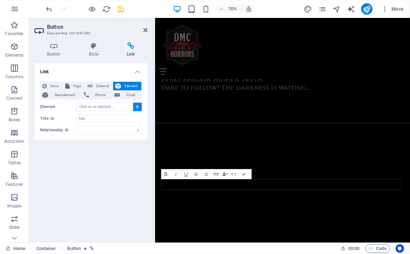
click at [127, 84] on span "Element" at bounding box center [131, 86] width 16 height 9
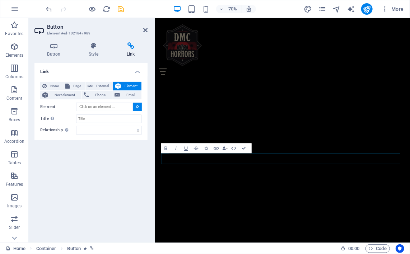
scroll to position [651, 0]
type input "#ed-1021847992"
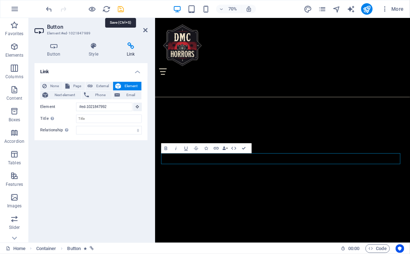
click at [124, 13] on icon "save" at bounding box center [121, 9] width 8 height 8
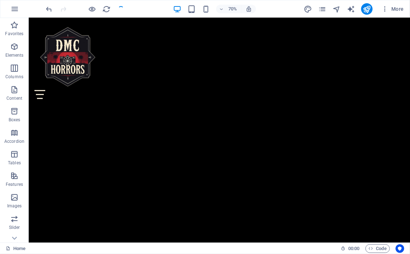
scroll to position [573, 0]
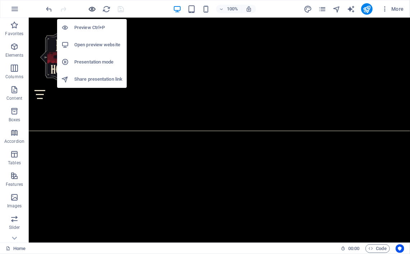
click at [90, 10] on icon "button" at bounding box center [92, 9] width 8 height 8
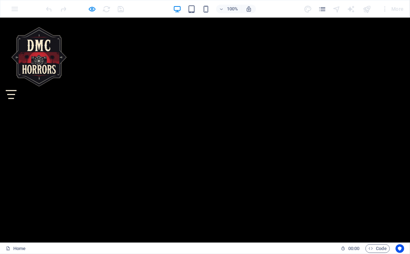
scroll to position [658, 0]
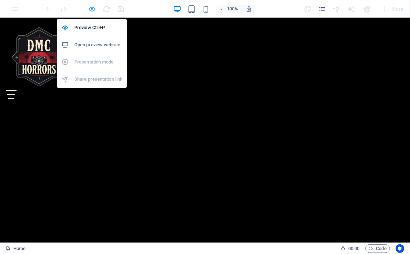
click at [90, 12] on icon "button" at bounding box center [92, 9] width 8 height 8
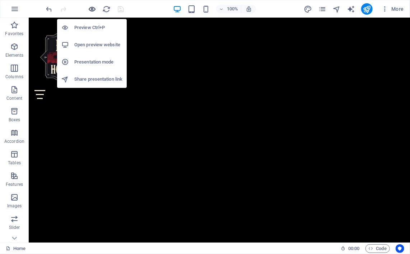
scroll to position [676, 0]
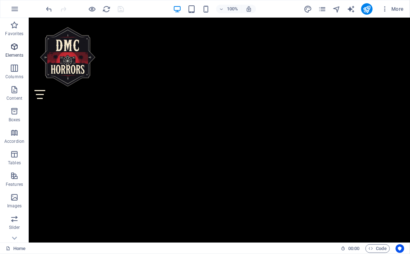
click at [17, 56] on p "Elements" at bounding box center [14, 55] width 18 height 6
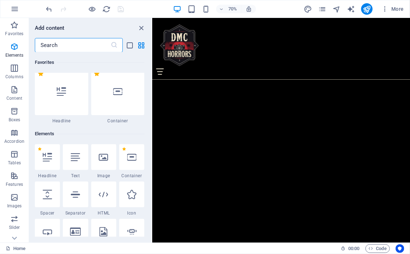
scroll to position [76, 0]
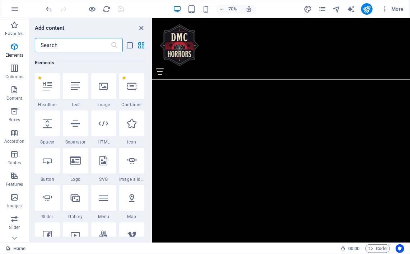
click at [56, 43] on input "text" at bounding box center [73, 45] width 76 height 14
click at [16, 237] on icon at bounding box center [14, 238] width 10 height 10
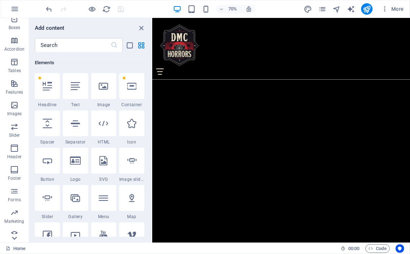
scroll to position [98, 0]
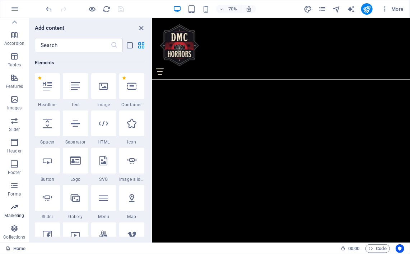
click at [14, 204] on icon "button" at bounding box center [14, 207] width 9 height 9
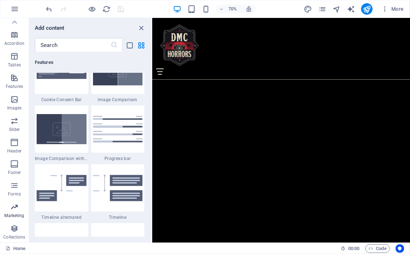
scroll to position [5846, 0]
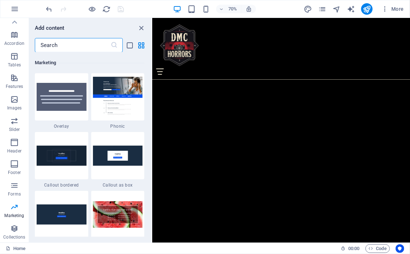
click at [78, 41] on input "text" at bounding box center [73, 45] width 76 height 14
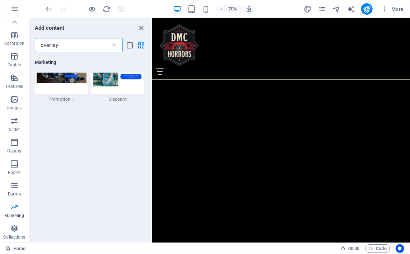
scroll to position [0, 0]
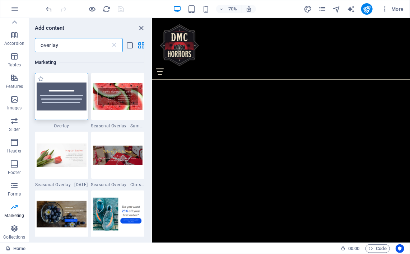
type input "overlay"
click at [53, 102] on div at bounding box center [61, 96] width 53 height 47
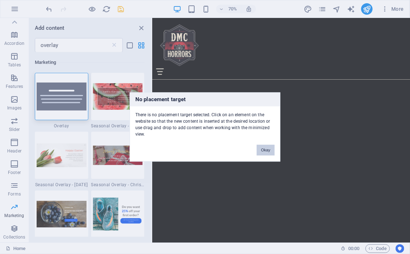
click at [261, 149] on button "Okay" at bounding box center [266, 150] width 18 height 11
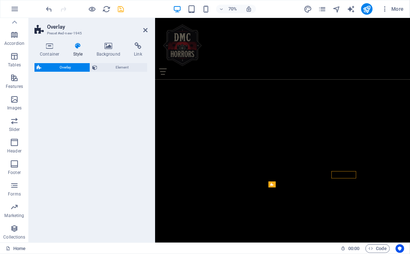
select select "rem"
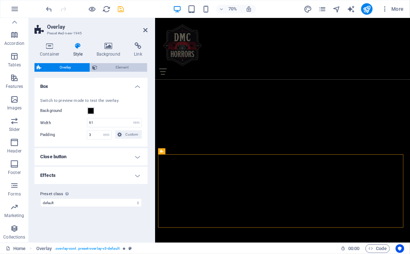
click at [113, 66] on span "Element" at bounding box center [122, 67] width 46 height 9
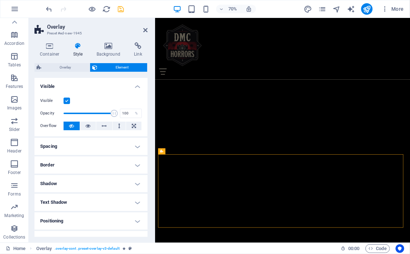
click at [113, 66] on span "Element" at bounding box center [122, 67] width 46 height 9
click at [132, 84] on h4 "Visible" at bounding box center [90, 84] width 113 height 13
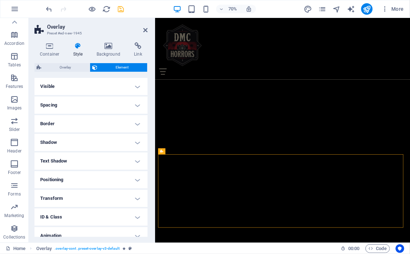
scroll to position [26, 0]
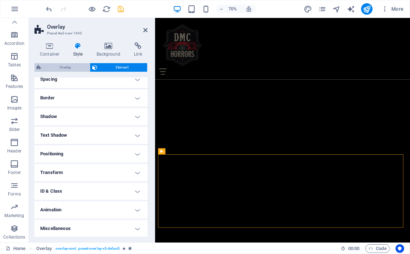
click at [66, 66] on span "Overlay" at bounding box center [65, 67] width 44 height 9
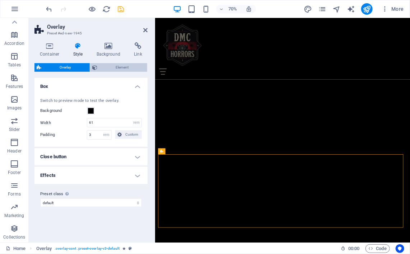
click at [124, 69] on span "Element" at bounding box center [122, 67] width 46 height 9
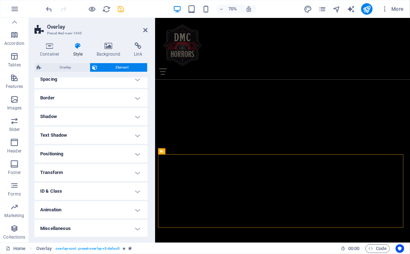
drag, startPoint x: 81, startPoint y: 31, endPoint x: 55, endPoint y: 33, distance: 27.0
click at [55, 33] on h3 "Preset #ed-new-1945" at bounding box center [90, 33] width 86 height 6
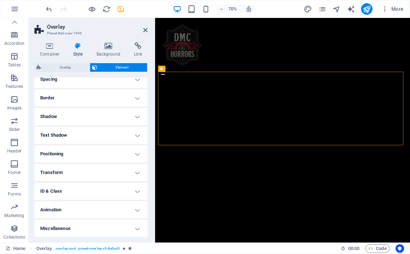
scroll to position [799, 0]
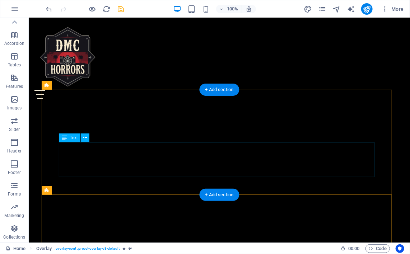
scroll to position [721, 0]
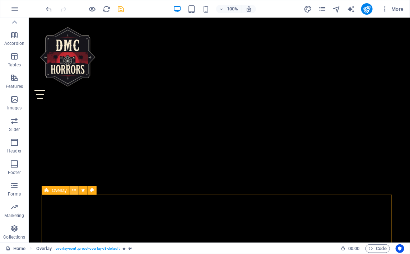
click at [75, 191] on icon at bounding box center [74, 191] width 4 height 8
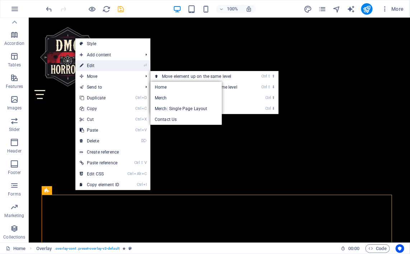
click at [100, 65] on link "⏎ Edit" at bounding box center [99, 65] width 48 height 11
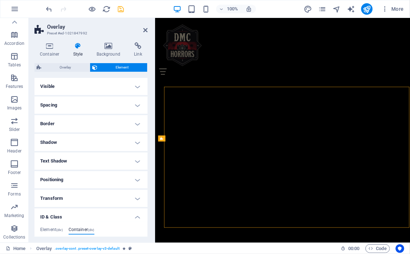
scroll to position [799, 0]
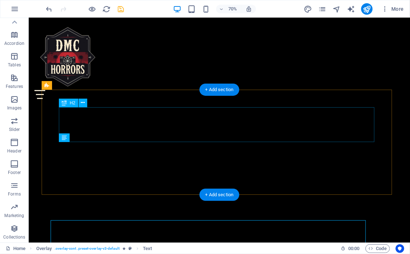
scroll to position [721, 0]
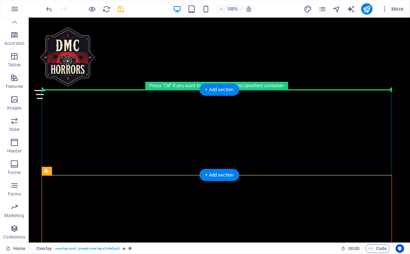
drag, startPoint x: 214, startPoint y: 219, endPoint x: 212, endPoint y: 121, distance: 97.6
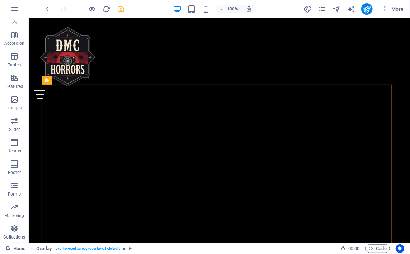
scroll to position [731, 0]
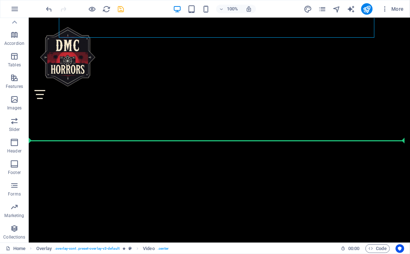
scroll to position [956, 0]
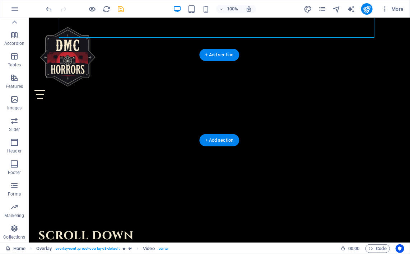
drag, startPoint x: 220, startPoint y: 164, endPoint x: 208, endPoint y: 110, distance: 55.5
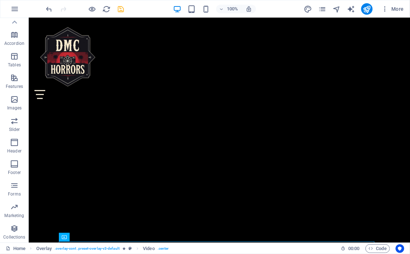
scroll to position [655, 0]
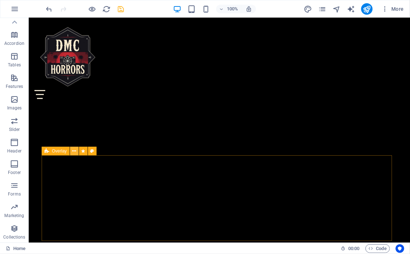
click at [74, 152] on icon at bounding box center [74, 152] width 4 height 8
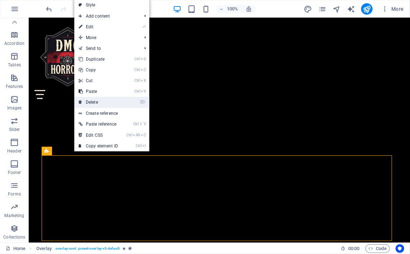
click at [90, 102] on link "⌦ Delete" at bounding box center [98, 102] width 48 height 11
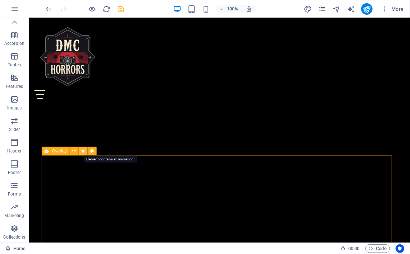
click at [85, 151] on icon at bounding box center [83, 152] width 4 height 8
select select "overlay"
select select "%"
select select "onload"
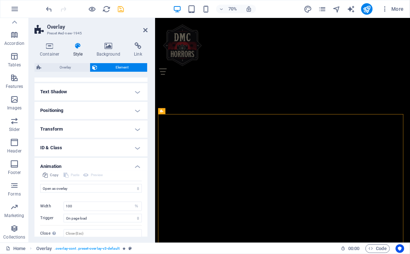
scroll to position [84, 0]
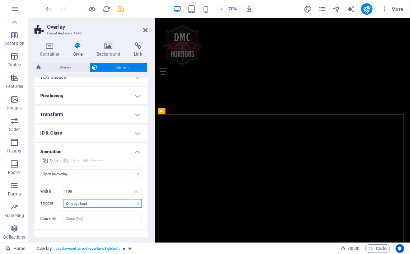
click at [126, 201] on select "No automatic trigger On page load Element scrolled into view" at bounding box center [103, 203] width 78 height 9
select select
click at [64, 199] on select "No automatic trigger On page load Element scrolled into view" at bounding box center [103, 203] width 78 height 9
click at [135, 150] on h4 "Animation" at bounding box center [90, 149] width 113 height 13
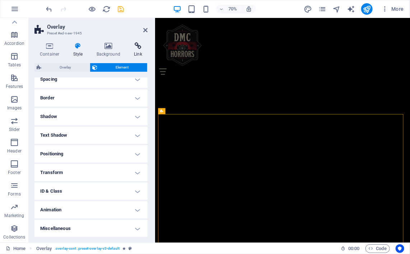
click at [138, 47] on icon at bounding box center [137, 45] width 19 height 7
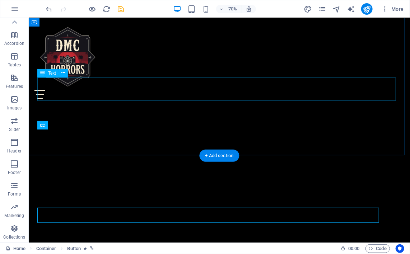
scroll to position [655, 0]
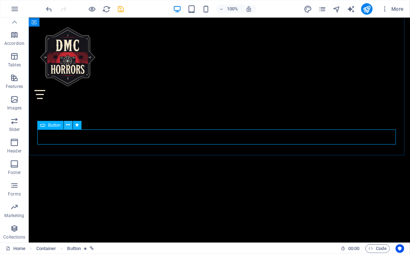
click at [66, 125] on icon at bounding box center [68, 125] width 4 height 8
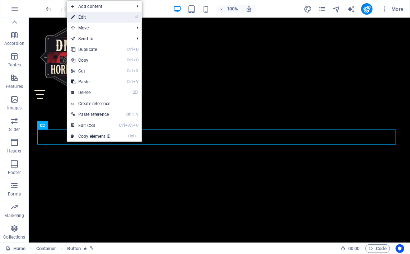
click at [92, 17] on link "⏎ Edit" at bounding box center [91, 17] width 48 height 11
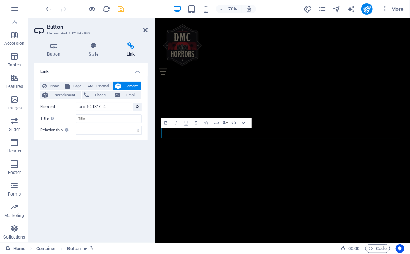
scroll to position [696, 0]
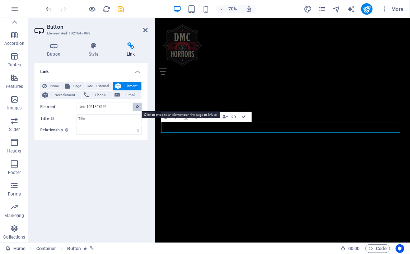
click at [135, 108] on button at bounding box center [137, 107] width 9 height 9
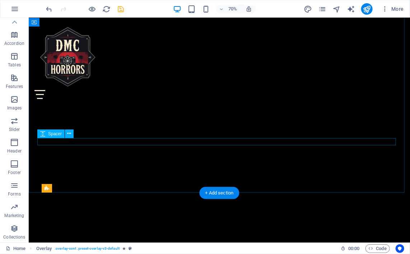
scroll to position [617, 0]
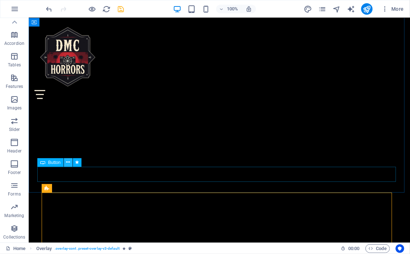
click at [65, 162] on button at bounding box center [68, 162] width 9 height 9
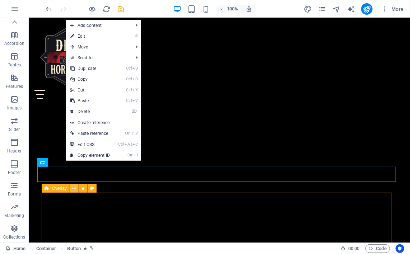
click at [72, 189] on icon at bounding box center [74, 189] width 4 height 8
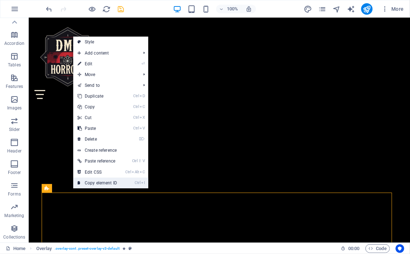
click at [82, 179] on link "Ctrl I Copy element ID" at bounding box center [97, 183] width 48 height 11
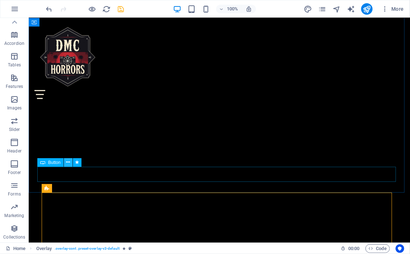
click at [67, 162] on icon at bounding box center [68, 163] width 4 height 8
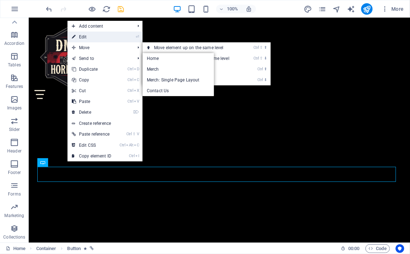
click at [102, 34] on link "⏎ Edit" at bounding box center [91, 37] width 48 height 11
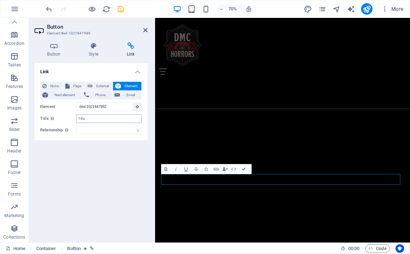
scroll to position [618, 0]
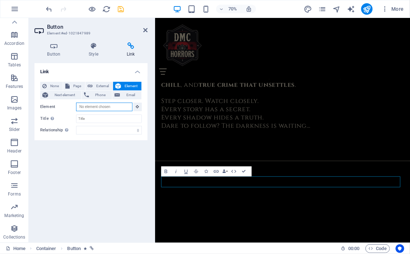
drag, startPoint x: 116, startPoint y: 108, endPoint x: 70, endPoint y: 111, distance: 45.7
click at [70, 111] on div "Element" at bounding box center [91, 107] width 102 height 9
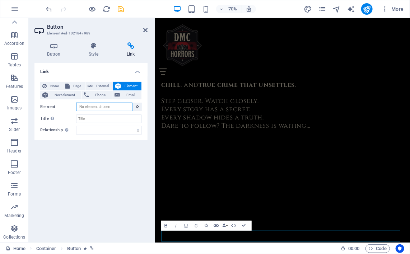
scroll to position [540, 0]
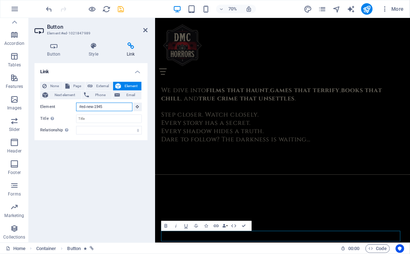
type input "#ed-new-1945"
click at [81, 167] on div "Link None Page External Element Next element Phone Email Page Home Merch Contac…" at bounding box center [90, 150] width 113 height 174
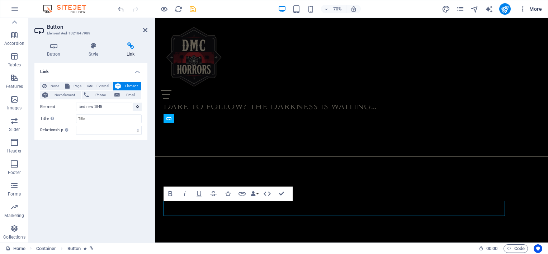
scroll to position [662, 0]
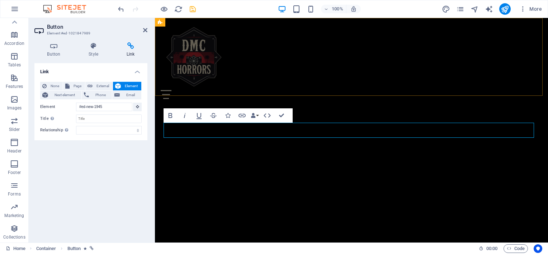
click at [399, 80] on div "Home Merch Contact Us" at bounding box center [351, 61] width 393 height 87
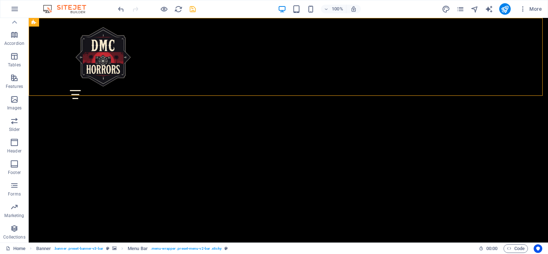
scroll to position [650, 0]
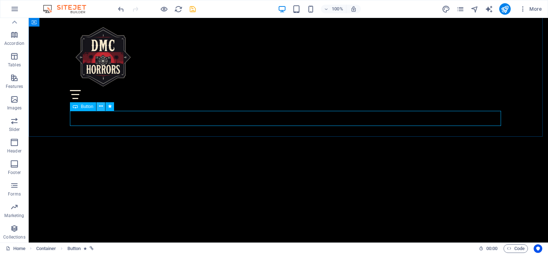
click at [102, 108] on icon at bounding box center [101, 107] width 4 height 8
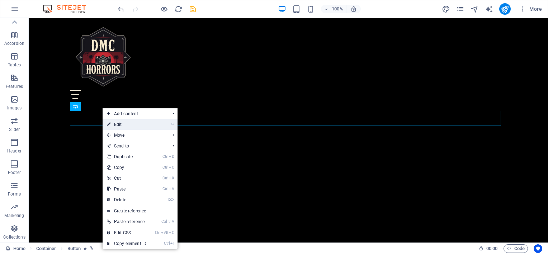
click at [117, 122] on link "⏎ Edit" at bounding box center [127, 124] width 48 height 11
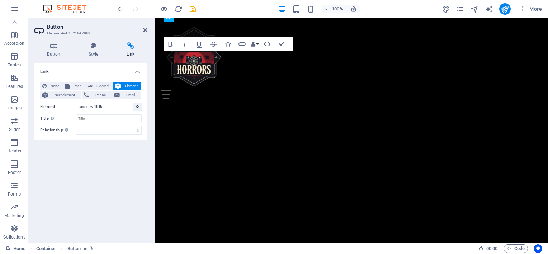
scroll to position [781, 0]
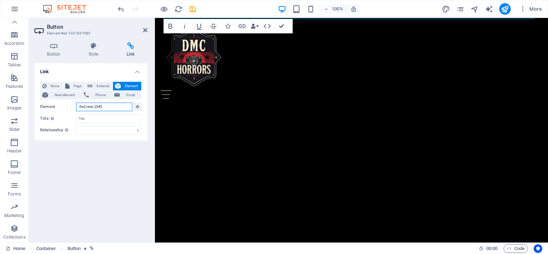
click at [113, 106] on input "#ed-new-1945" at bounding box center [104, 107] width 56 height 9
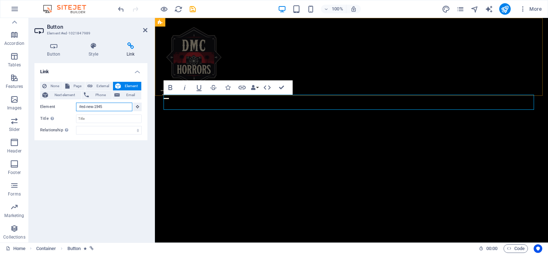
scroll to position [584, 0]
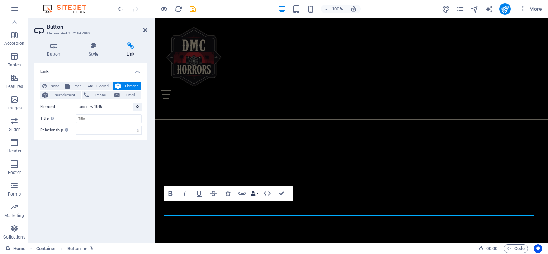
click at [256, 193] on button "Data Bindings" at bounding box center [255, 193] width 10 height 14
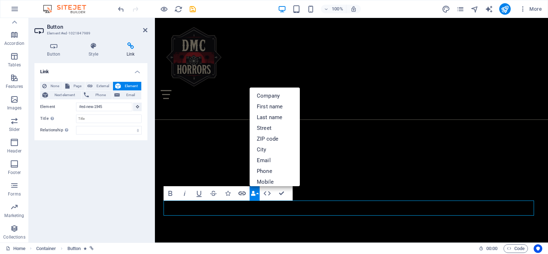
click at [244, 194] on icon "button" at bounding box center [242, 193] width 9 height 9
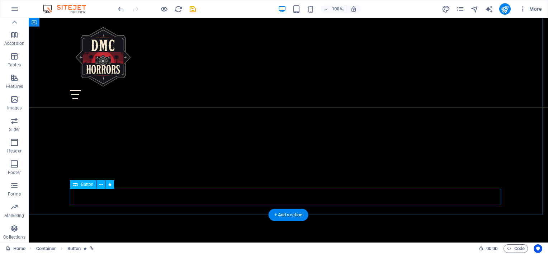
scroll to position [572, 0]
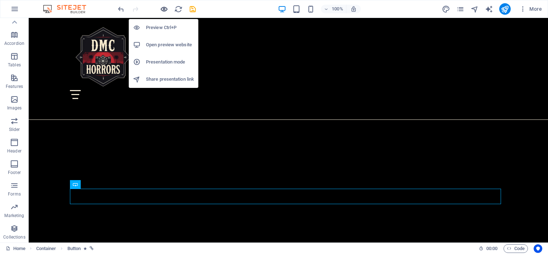
click at [164, 5] on icon "button" at bounding box center [164, 9] width 8 height 8
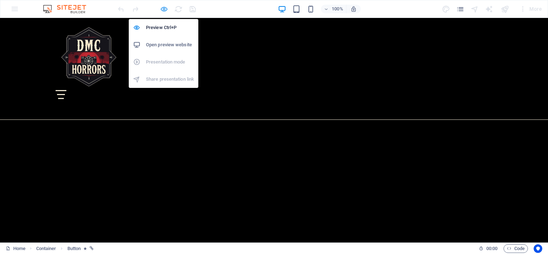
click at [165, 9] on icon "button" at bounding box center [164, 9] width 8 height 8
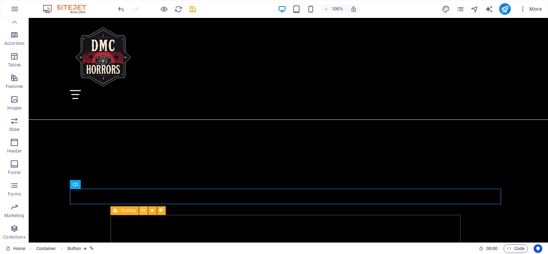
click at [144, 211] on icon at bounding box center [143, 211] width 4 height 8
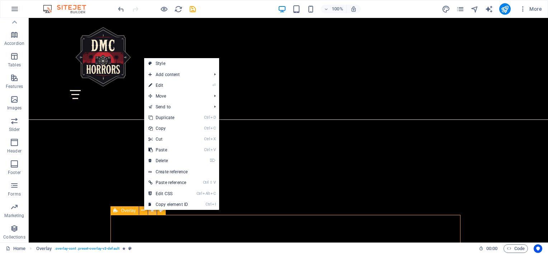
click at [151, 211] on icon at bounding box center [152, 211] width 4 height 8
select select "overlay"
select select "%"
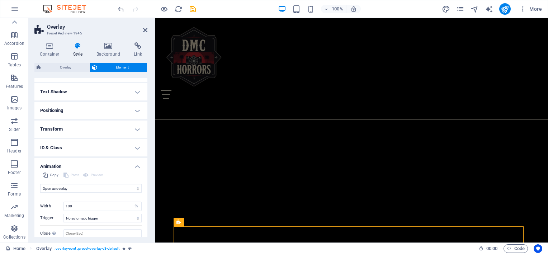
scroll to position [94, 0]
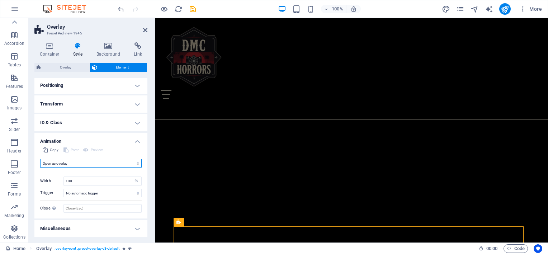
click at [95, 162] on select "Don't animate Show / Hide Slide up/down Zoom in/out Slide left to right Slide r…" at bounding box center [91, 163] width 102 height 9
click at [40, 159] on select "Don't animate Show / Hide Slide up/down Zoom in/out Slide left to right Slide r…" at bounding box center [91, 163] width 102 height 9
click at [100, 195] on select "No automatic trigger On page load Element scrolled into view" at bounding box center [103, 193] width 78 height 9
select select "scroll"
click at [64, 189] on select "No automatic trigger On page load Element scrolled into view" at bounding box center [103, 193] width 78 height 9
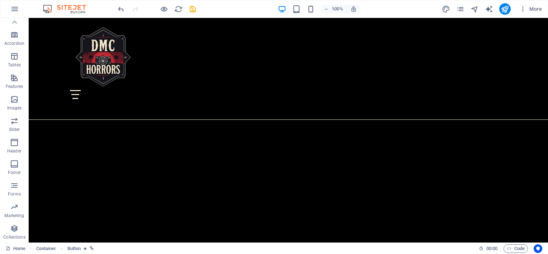
scroll to position [380, 0]
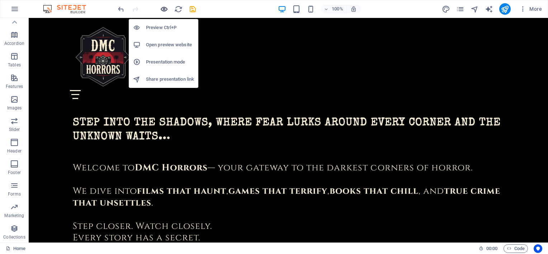
click at [166, 5] on icon "button" at bounding box center [164, 9] width 8 height 8
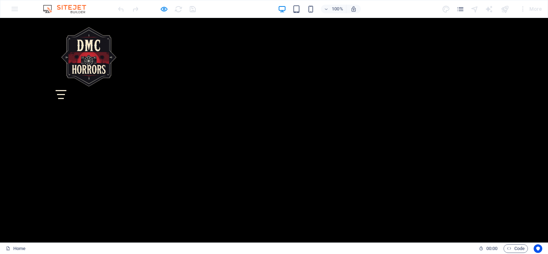
scroll to position [618, 0]
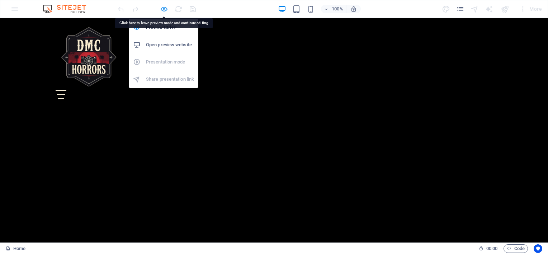
click at [162, 9] on icon "button" at bounding box center [164, 9] width 8 height 8
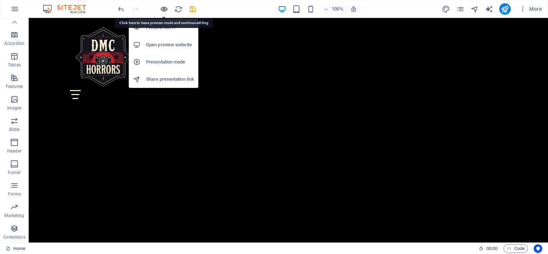
scroll to position [636, 0]
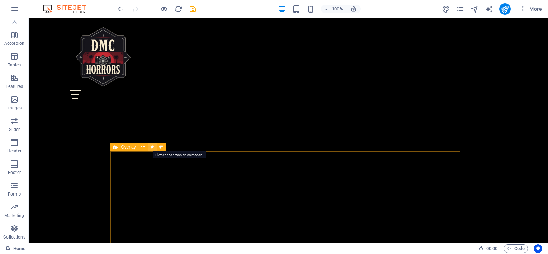
click at [153, 149] on icon at bounding box center [152, 147] width 4 height 8
select select "overlay"
select select "%"
select select "scroll"
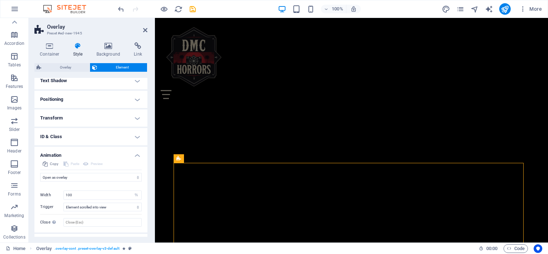
scroll to position [94, 0]
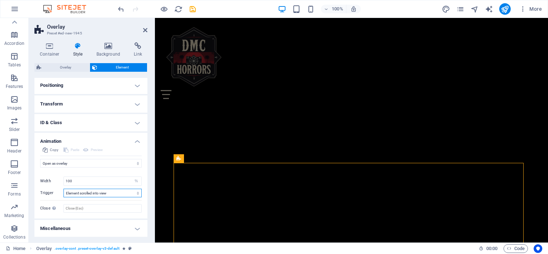
click at [107, 193] on select "No automatic trigger On page load Element scrolled into view" at bounding box center [103, 193] width 78 height 9
select select
click at [64, 189] on select "No automatic trigger On page load Element scrolled into view" at bounding box center [103, 193] width 78 height 9
click at [137, 48] on icon at bounding box center [137, 45] width 19 height 7
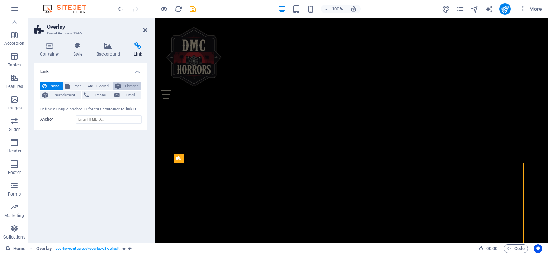
click at [125, 87] on span "Element" at bounding box center [131, 86] width 16 height 9
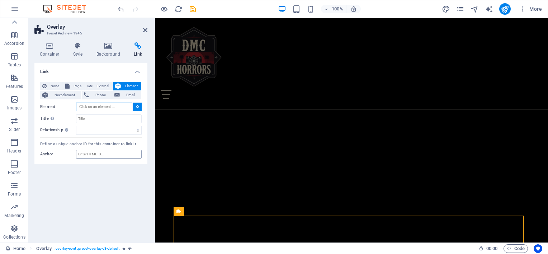
scroll to position [570, 0]
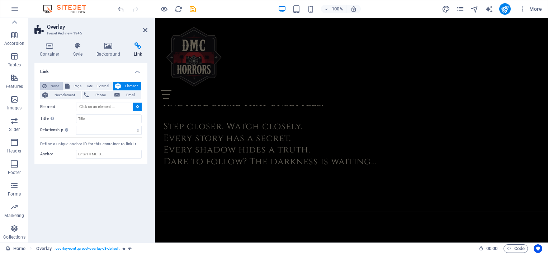
click at [50, 83] on span "None" at bounding box center [55, 86] width 12 height 9
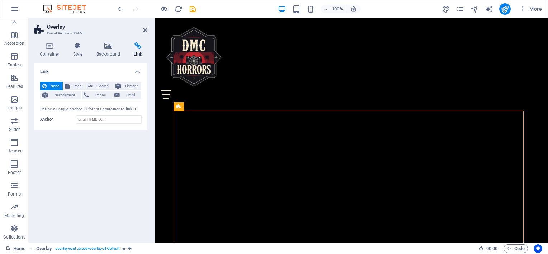
scroll to position [665, 0]
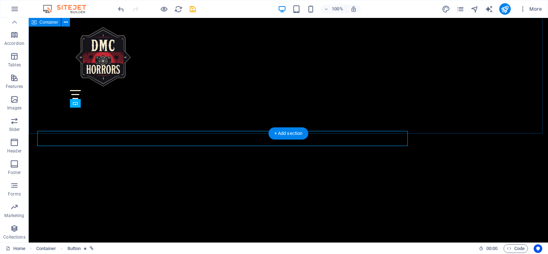
scroll to position [653, 0]
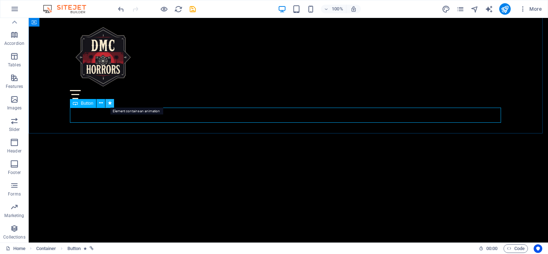
click at [109, 103] on icon at bounding box center [110, 103] width 4 height 8
select select "flash"
select select "s"
select select "scroll"
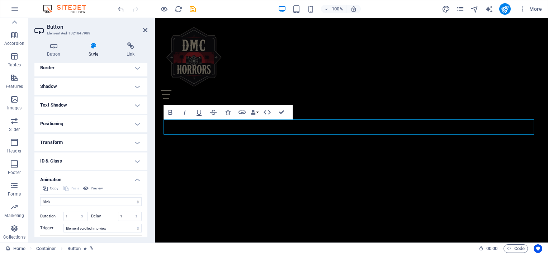
scroll to position [95, 0]
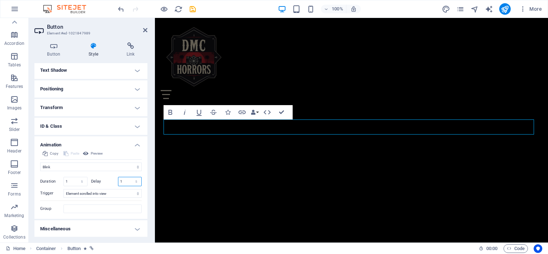
drag, startPoint x: 122, startPoint y: 182, endPoint x: 96, endPoint y: 185, distance: 26.7
click at [96, 185] on div "Delay 1 s ms" at bounding box center [116, 181] width 51 height 9
drag, startPoint x: 125, startPoint y: 179, endPoint x: 111, endPoint y: 180, distance: 13.7
click at [111, 180] on div "Delay 0 s ms" at bounding box center [116, 181] width 51 height 9
type input "1"
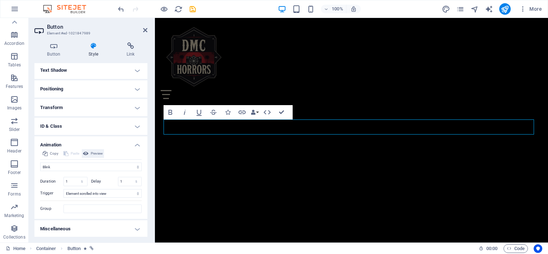
click at [94, 151] on span "Preview" at bounding box center [97, 153] width 12 height 9
click at [132, 231] on h4 "Miscellaneous" at bounding box center [90, 228] width 113 height 17
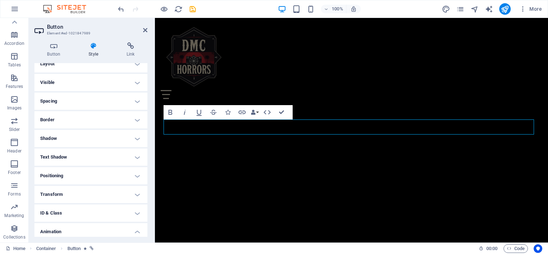
scroll to position [0, 0]
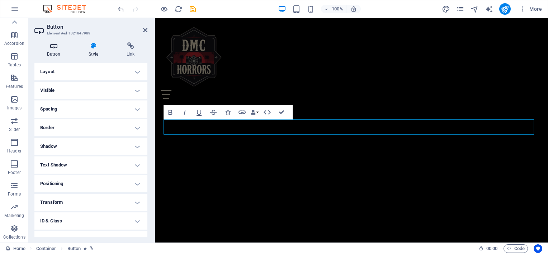
click at [56, 49] on icon at bounding box center [53, 45] width 39 height 7
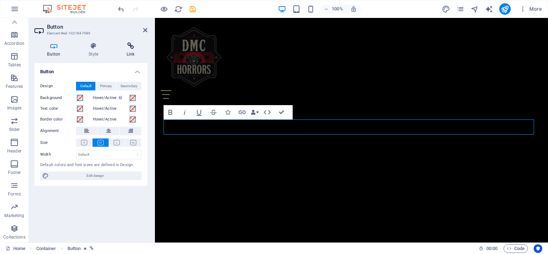
click at [131, 45] on icon at bounding box center [131, 45] width 34 height 7
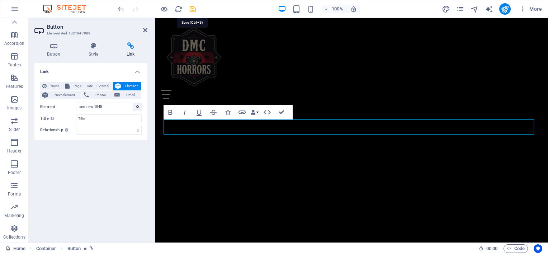
click at [194, 10] on icon "save" at bounding box center [193, 9] width 8 height 8
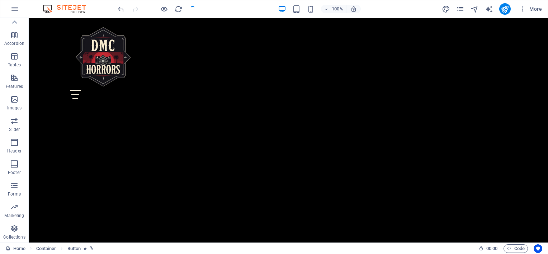
scroll to position [653, 0]
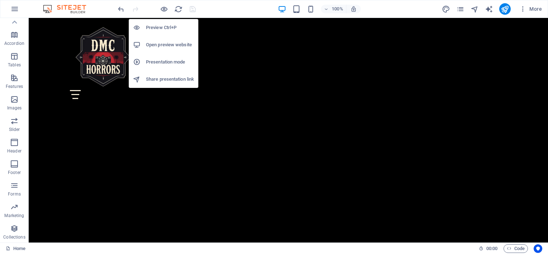
click at [159, 46] on h6 "Open preview website" at bounding box center [170, 45] width 48 height 9
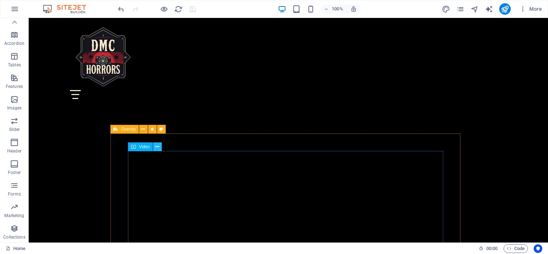
click at [159, 146] on icon at bounding box center [157, 147] width 4 height 8
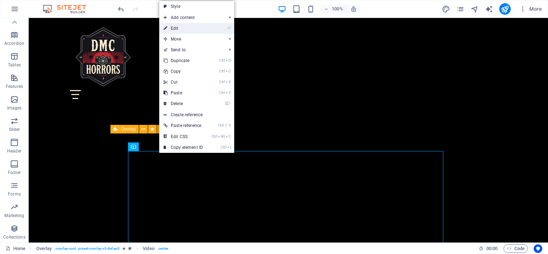
click at [179, 25] on link "⏎ Edit" at bounding box center [183, 28] width 48 height 11
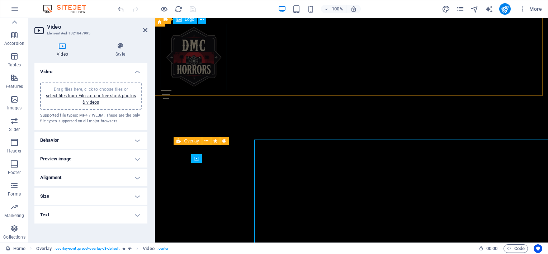
scroll to position [665, 0]
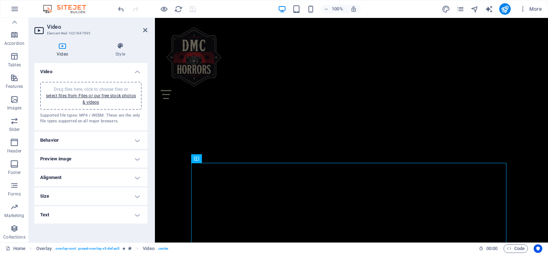
click at [137, 139] on h4 "Behavior" at bounding box center [90, 140] width 113 height 17
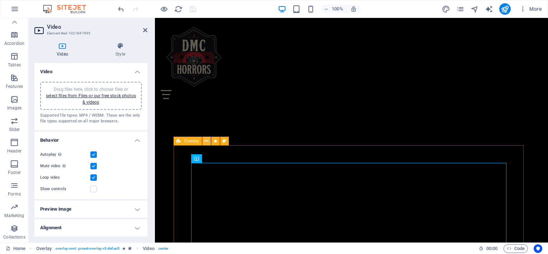
click at [206, 142] on icon at bounding box center [207, 141] width 4 height 8
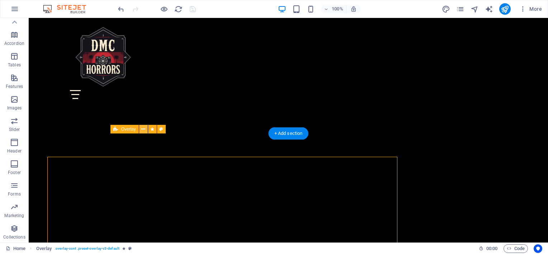
scroll to position [653, 0]
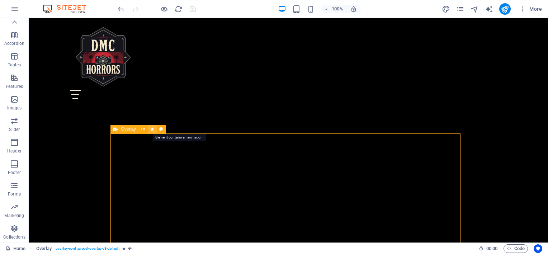
click at [152, 130] on icon at bounding box center [152, 130] width 4 height 8
select select "overlay"
select select "%"
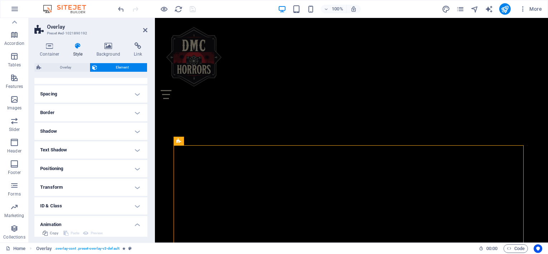
scroll to position [0, 0]
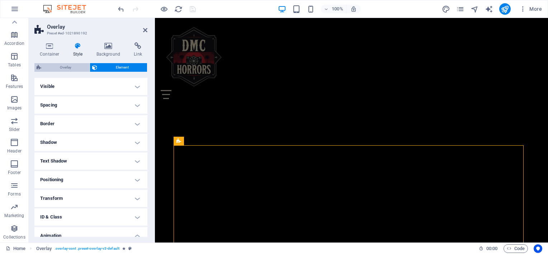
click at [76, 67] on span "Overlay" at bounding box center [65, 67] width 44 height 9
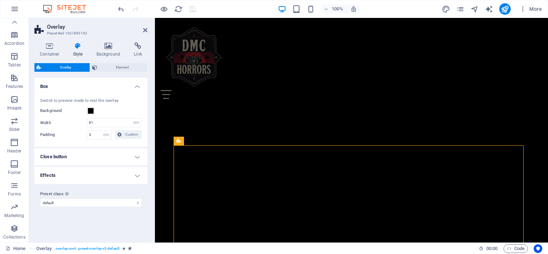
click at [135, 173] on h4 "Effects" at bounding box center [90, 175] width 113 height 17
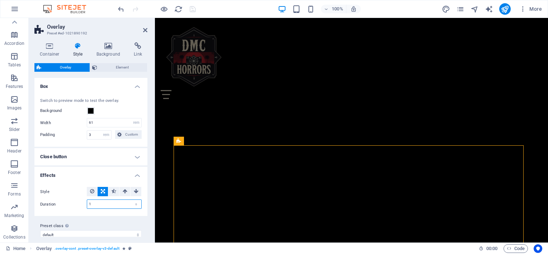
drag, startPoint x: 95, startPoint y: 205, endPoint x: 43, endPoint y: 205, distance: 52.0
click at [43, 205] on div "Duration 1 s" at bounding box center [91, 204] width 102 height 9
type input "0.5"
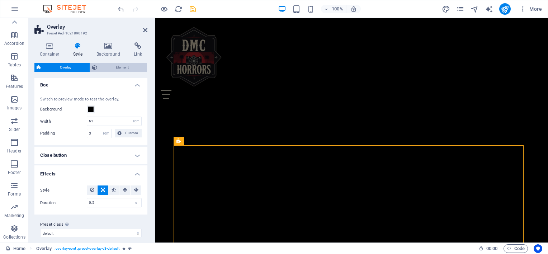
click at [123, 70] on span "Element" at bounding box center [122, 67] width 46 height 9
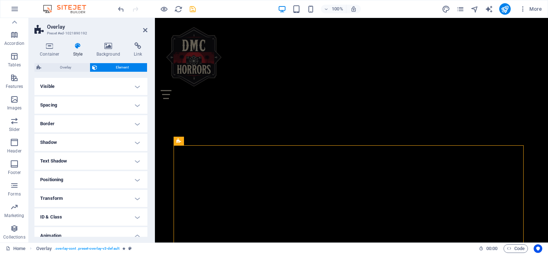
click at [135, 86] on h4 "Visible" at bounding box center [90, 86] width 113 height 17
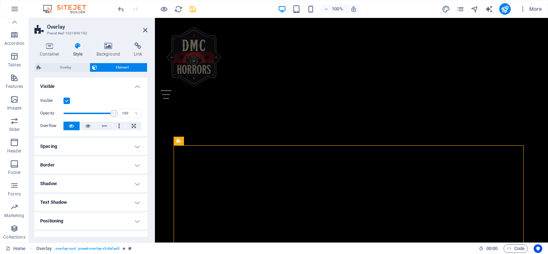
click at [135, 86] on h4 "Visible" at bounding box center [90, 84] width 113 height 13
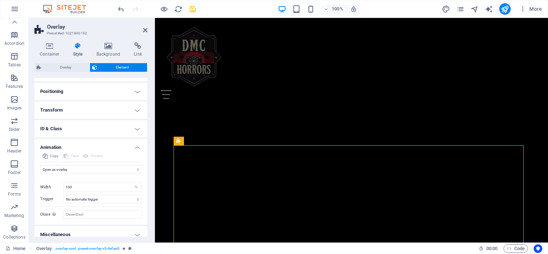
scroll to position [94, 0]
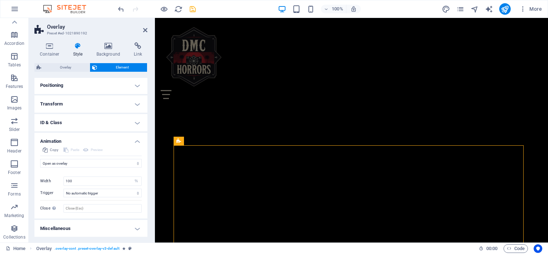
click at [136, 102] on h4 "Transform" at bounding box center [90, 103] width 113 height 17
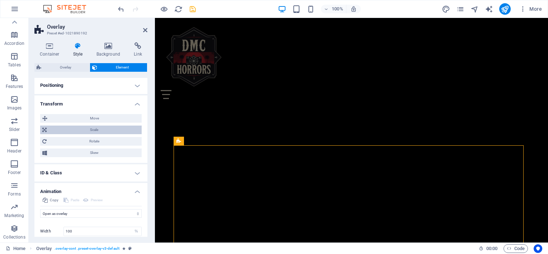
click at [102, 127] on span "Scale" at bounding box center [94, 130] width 91 height 9
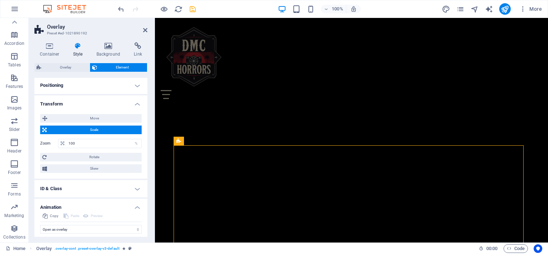
click at [102, 127] on span "Scale" at bounding box center [94, 130] width 91 height 9
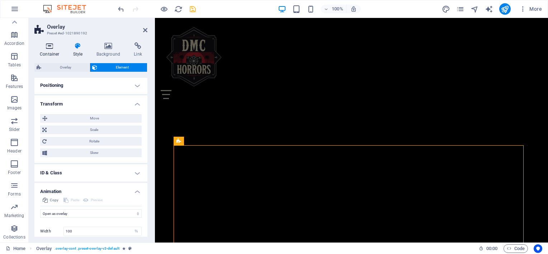
click at [55, 50] on h4 "Container" at bounding box center [50, 49] width 33 height 15
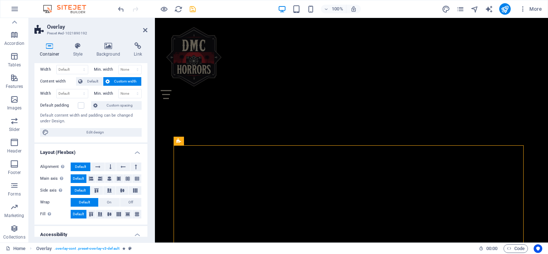
scroll to position [0, 0]
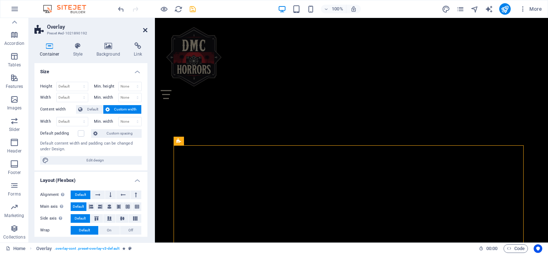
click at [145, 30] on icon at bounding box center [145, 30] width 4 height 6
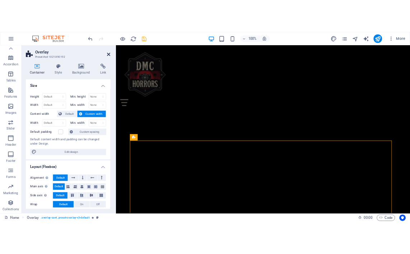
scroll to position [653, 0]
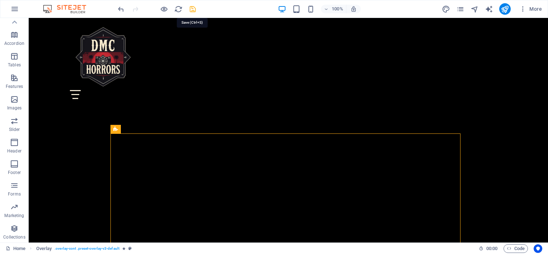
click at [193, 12] on icon "save" at bounding box center [193, 9] width 8 height 8
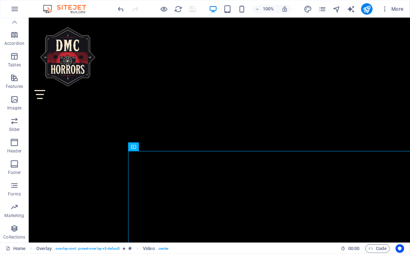
scroll to position [665, 0]
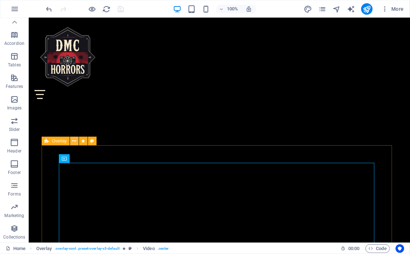
click at [73, 145] on icon at bounding box center [74, 141] width 4 height 8
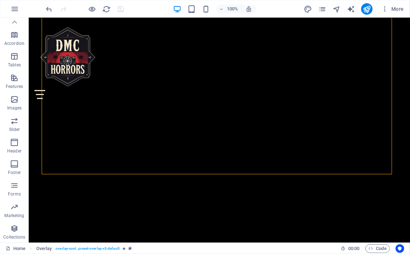
scroll to position [832, 0]
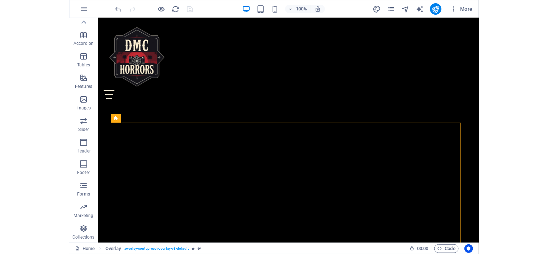
scroll to position [697, 0]
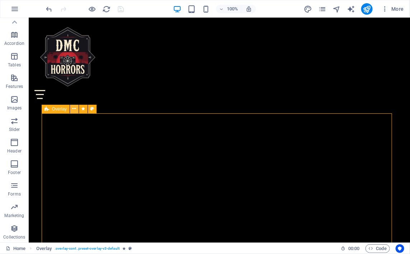
click at [75, 108] on icon at bounding box center [74, 109] width 4 height 8
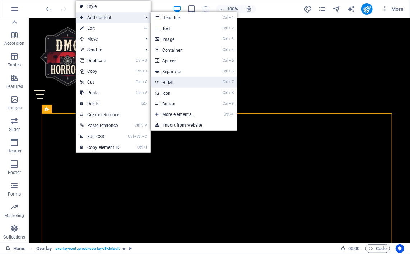
click at [174, 81] on link "Ctrl 7 HTML" at bounding box center [180, 82] width 59 height 11
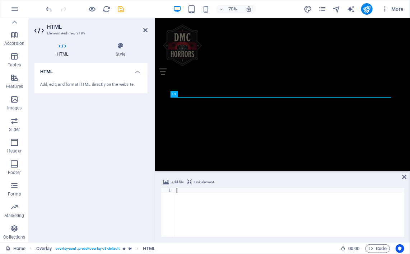
click at [237, 199] on div at bounding box center [289, 217] width 229 height 59
paste textarea "</audio>"
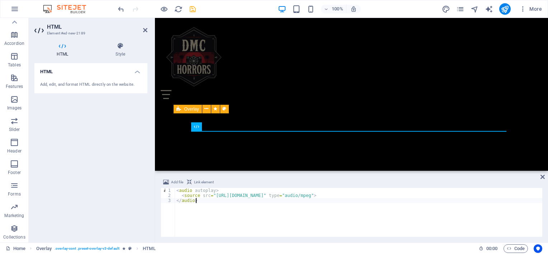
click at [287, 196] on div "< audio autoplay > < source src = "[URL][DOMAIN_NAME]" type = "audio/mpeg" > </…" at bounding box center [359, 217] width 368 height 59
paste textarea "[URL][DOMAIN_NAME]"
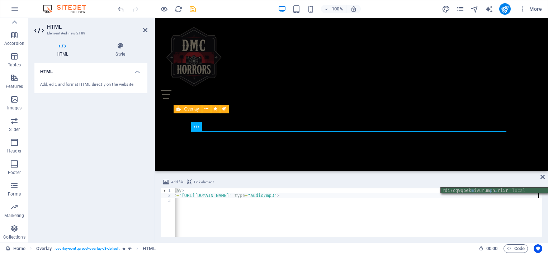
scroll to position [0, 20]
click at [339, 207] on div "< audio autoplay > < source src = "[URL][DOMAIN_NAME]" type = "audio/mp3" > </ …" at bounding box center [356, 214] width 404 height 53
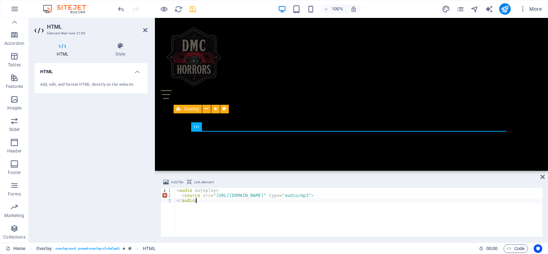
scroll to position [0, 0]
type textarea "</audio>"
click at [82, 85] on div "Add, edit, and format HTML directly on the website." at bounding box center [91, 85] width 102 height 6
click at [121, 49] on icon at bounding box center [120, 45] width 54 height 7
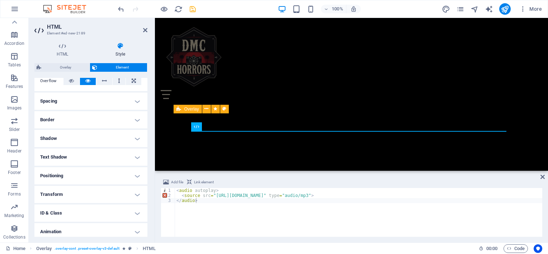
scroll to position [150, 0]
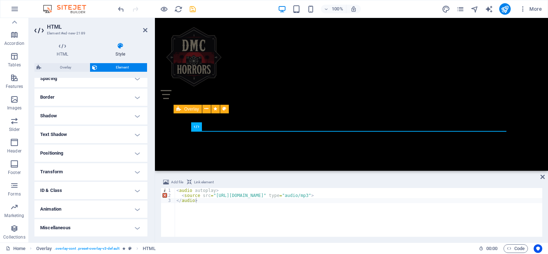
click at [132, 209] on h4 "Animation" at bounding box center [90, 209] width 113 height 17
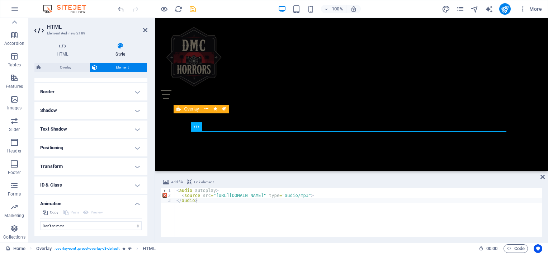
scroll to position [173, 0]
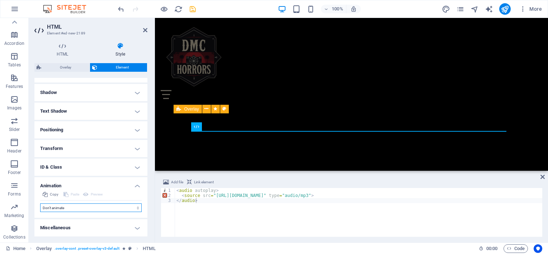
click at [111, 205] on select "Don't animate Show / Hide Slide up/down Zoom in/out Slide left to right Slide r…" at bounding box center [91, 208] width 102 height 9
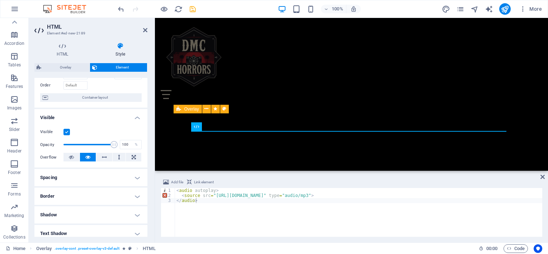
scroll to position [0, 0]
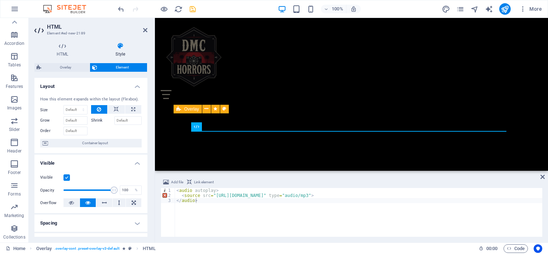
click at [65, 181] on label at bounding box center [67, 177] width 6 height 6
click at [0, 0] on input "Visible" at bounding box center [0, 0] width 0 height 0
click at [74, 207] on button at bounding box center [72, 202] width 16 height 9
click at [66, 70] on span "Overlay" at bounding box center [65, 67] width 44 height 9
select select "rem"
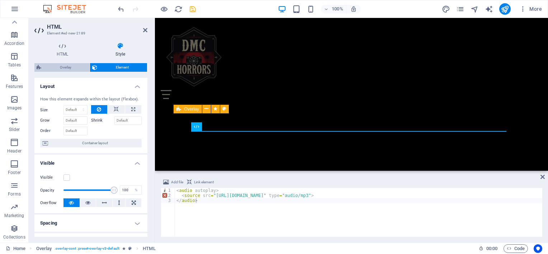
select select "rem"
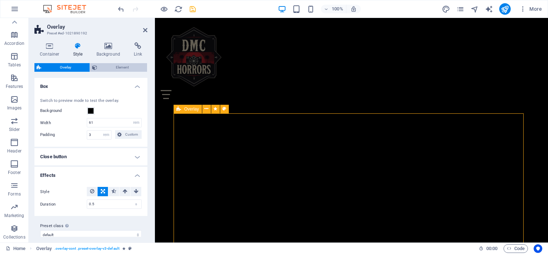
click at [98, 67] on button "Element" at bounding box center [118, 67] width 57 height 9
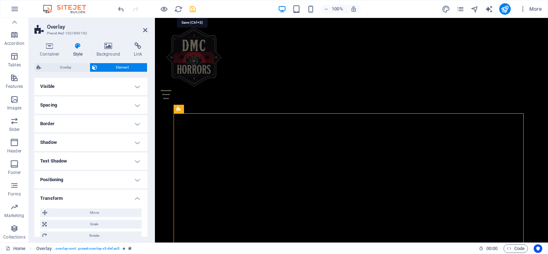
click at [193, 10] on icon "save" at bounding box center [193, 9] width 8 height 8
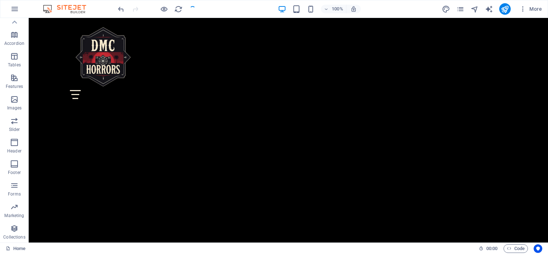
scroll to position [686, 0]
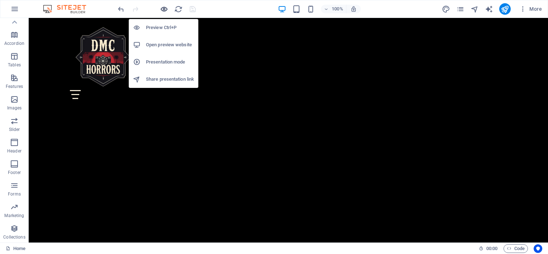
click at [164, 10] on icon "button" at bounding box center [164, 9] width 8 height 8
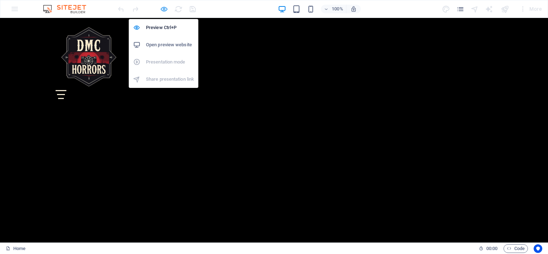
scroll to position [668, 0]
click at [164, 10] on icon "button" at bounding box center [164, 9] width 8 height 8
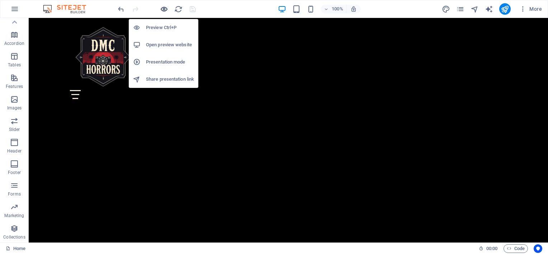
scroll to position [686, 0]
click at [158, 46] on h6 "Open preview website" at bounding box center [170, 45] width 48 height 9
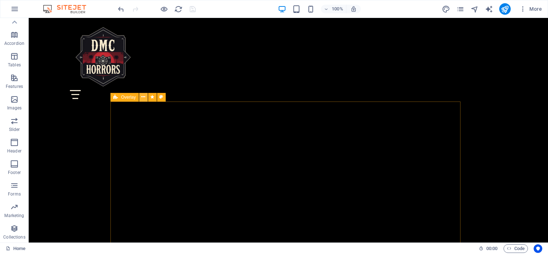
click at [141, 99] on icon at bounding box center [143, 97] width 4 height 8
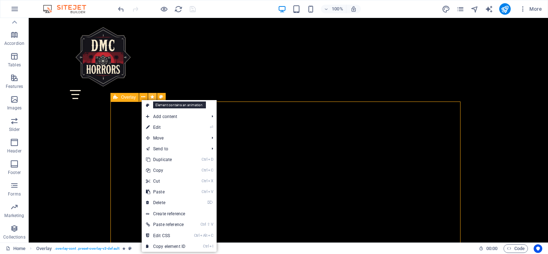
click at [152, 96] on icon at bounding box center [152, 97] width 4 height 8
select select "overlay"
select select "%"
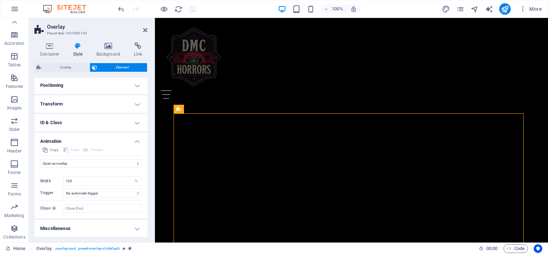
scroll to position [0, 0]
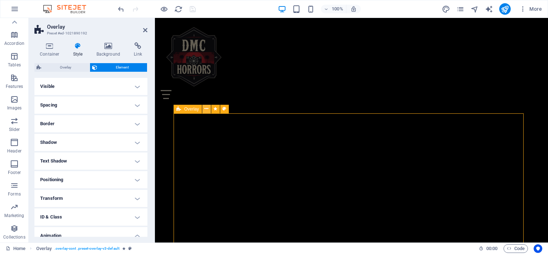
click at [203, 109] on button at bounding box center [206, 109] width 9 height 9
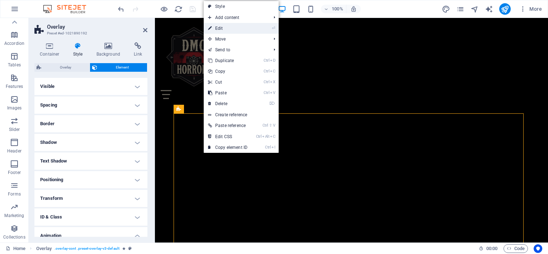
click at [231, 28] on link "⏎ Edit" at bounding box center [228, 28] width 48 height 11
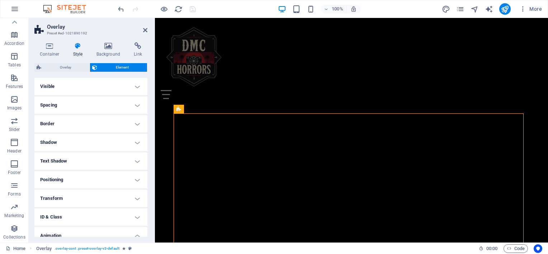
click at [129, 86] on h4 "Visible" at bounding box center [90, 86] width 113 height 17
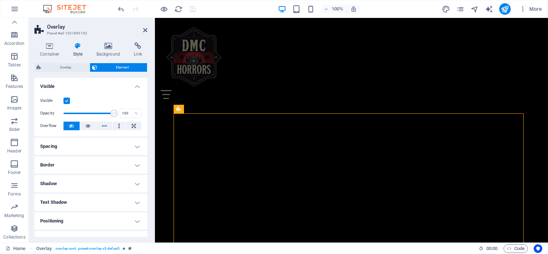
click at [129, 86] on h4 "Visible" at bounding box center [90, 84] width 113 height 13
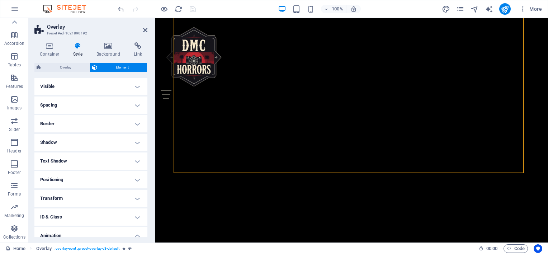
scroll to position [892, 0]
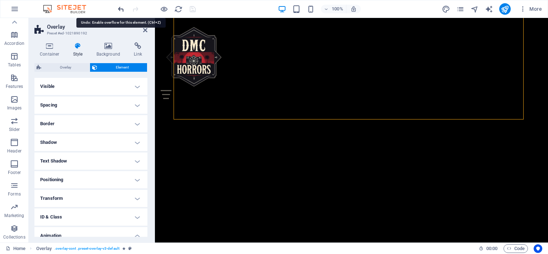
click at [117, 11] on icon "undo" at bounding box center [121, 9] width 8 height 8
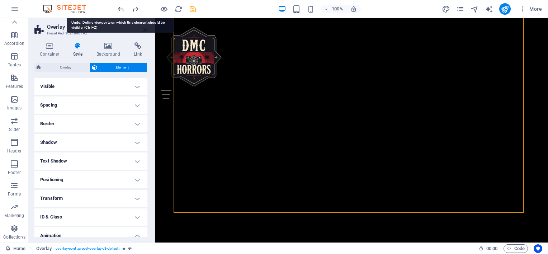
scroll to position [698, 0]
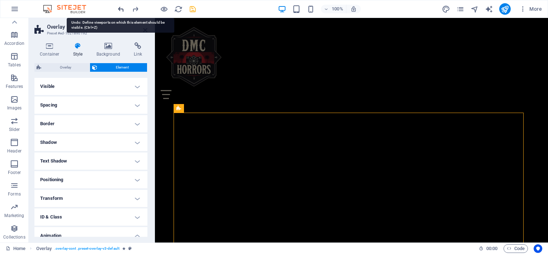
click at [117, 11] on icon "undo" at bounding box center [121, 9] width 8 height 8
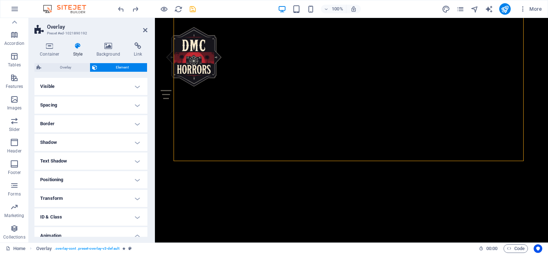
scroll to position [857, 0]
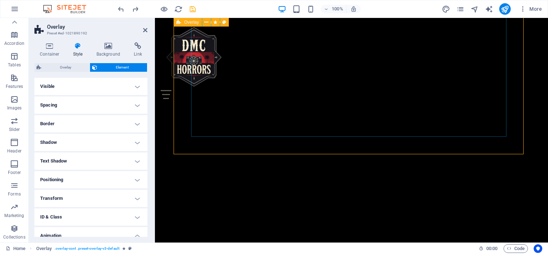
click at [193, 10] on icon "save" at bounding box center [193, 9] width 8 height 8
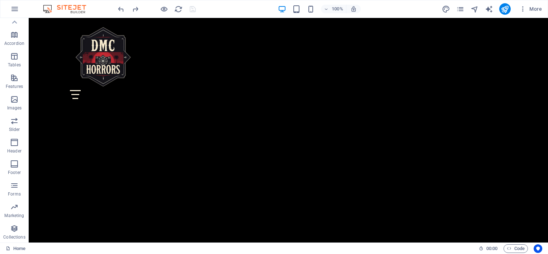
scroll to position [691, 0]
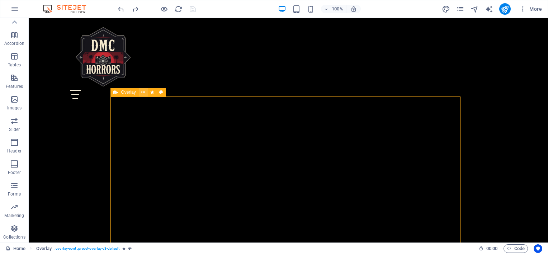
click at [144, 93] on icon at bounding box center [143, 93] width 4 height 8
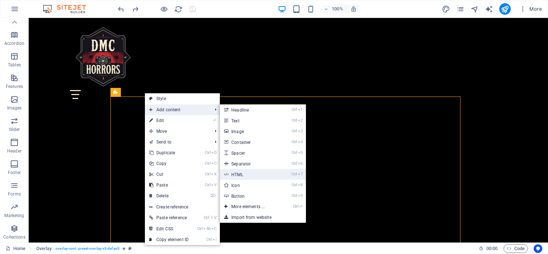
click at [252, 174] on link "Ctrl 7 HTML" at bounding box center [249, 174] width 59 height 11
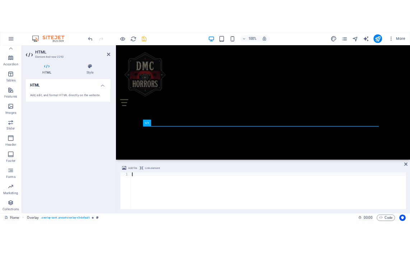
scroll to position [702, 0]
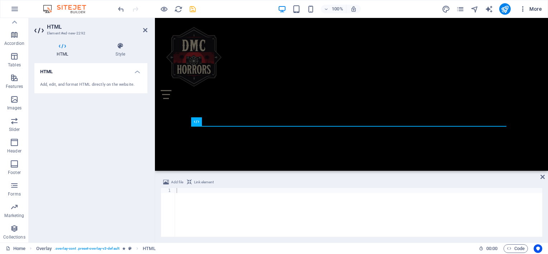
click at [537, 10] on span "More" at bounding box center [531, 8] width 23 height 7
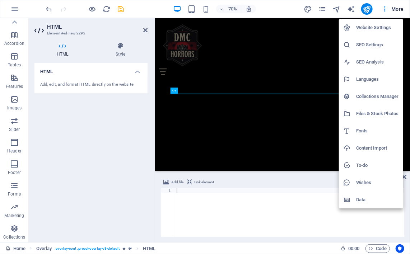
click at [186, 189] on div at bounding box center [205, 127] width 410 height 254
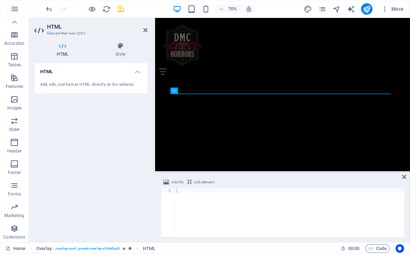
click at [186, 192] on div at bounding box center [289, 217] width 229 height 59
paste textarea "</audio>"
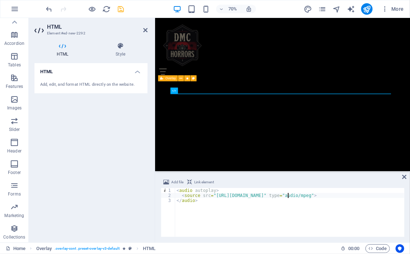
click at [287, 195] on div "< audio autoplay > < source src = "[URL][DOMAIN_NAME]" type = "audio/mpeg" > </…" at bounding box center [289, 217] width 229 height 59
paste textarea "[URL][DOMAIN_NAME]"
type textarea "<source src="[URL][DOMAIN_NAME]" type="audio/mpeg">"
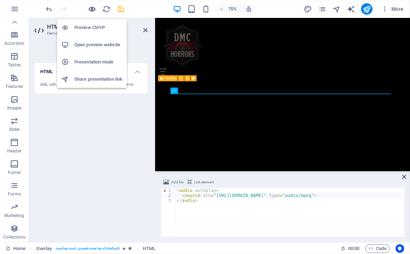
click at [89, 10] on icon "button" at bounding box center [92, 9] width 8 height 8
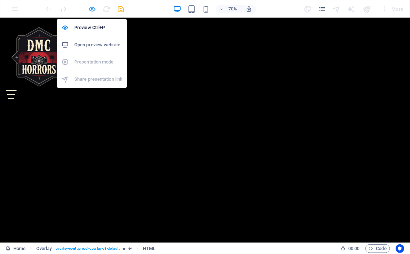
scroll to position [684, 0]
click at [89, 10] on icon "button" at bounding box center [92, 9] width 8 height 8
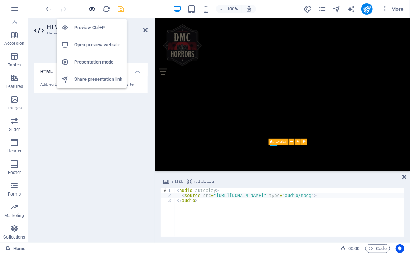
scroll to position [702, 0]
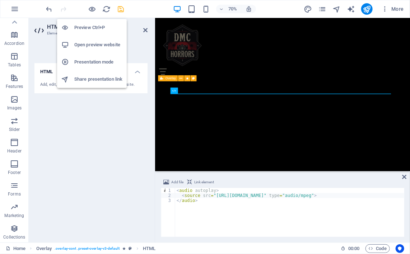
click at [91, 45] on h6 "Open preview website" at bounding box center [98, 45] width 48 height 9
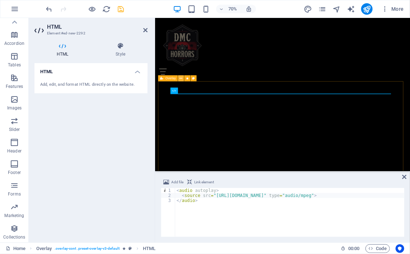
click at [180, 76] on icon at bounding box center [180, 78] width 3 height 5
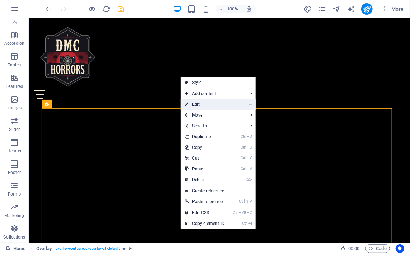
click at [190, 104] on link "⏎ Edit" at bounding box center [205, 104] width 48 height 11
select select "overlay"
select select "%"
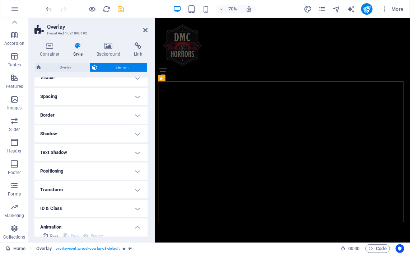
scroll to position [0, 0]
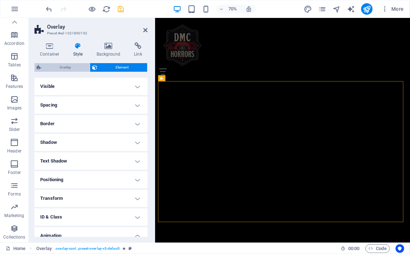
click at [74, 66] on span "Overlay" at bounding box center [65, 67] width 44 height 9
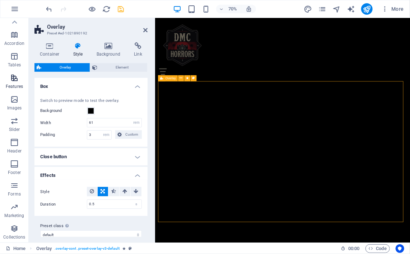
click at [25, 80] on span "Features" at bounding box center [14, 82] width 29 height 17
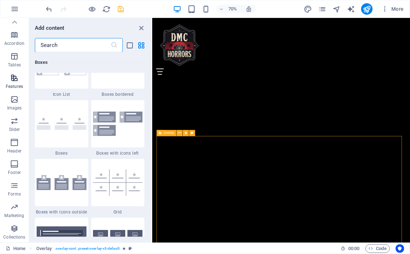
scroll to position [2798, 0]
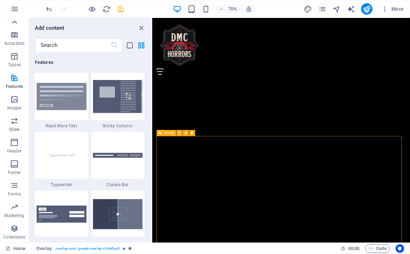
click at [17, 25] on icon at bounding box center [14, 22] width 10 height 10
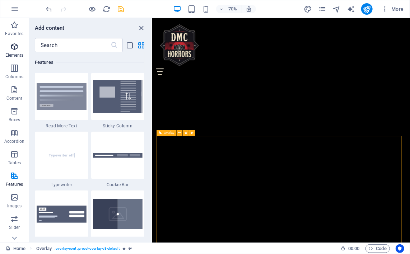
click at [15, 47] on icon "button" at bounding box center [14, 46] width 9 height 9
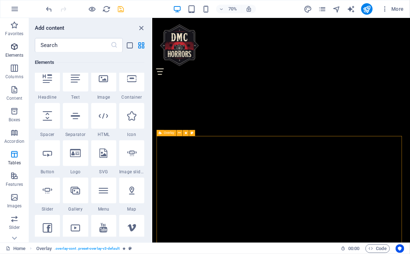
scroll to position [76, 0]
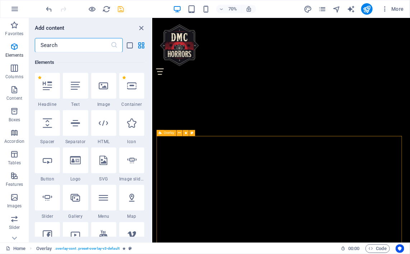
click at [73, 50] on input "text" at bounding box center [73, 45] width 76 height 14
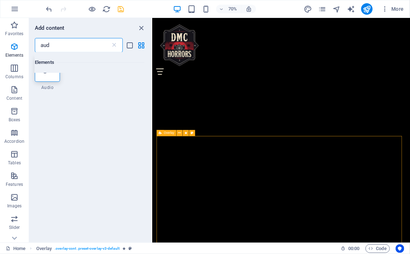
scroll to position [0, 0]
type input "aud"
click at [53, 77] on div at bounding box center [47, 86] width 25 height 26
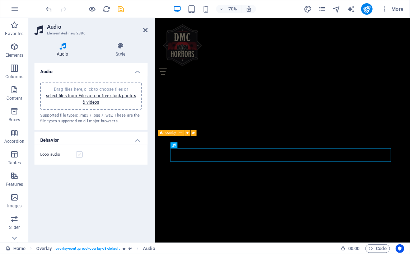
click at [79, 155] on label at bounding box center [79, 154] width 6 height 6
click at [0, 0] on input "Loop audio" at bounding box center [0, 0] width 0 height 0
click at [79, 155] on label at bounding box center [79, 154] width 6 height 6
click at [0, 0] on input "Loop audio" at bounding box center [0, 0] width 0 height 0
click at [79, 155] on label at bounding box center [79, 154] width 6 height 6
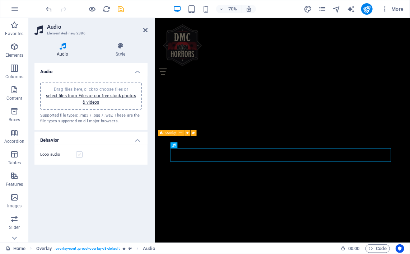
click at [0, 0] on input "Loop audio" at bounding box center [0, 0] width 0 height 0
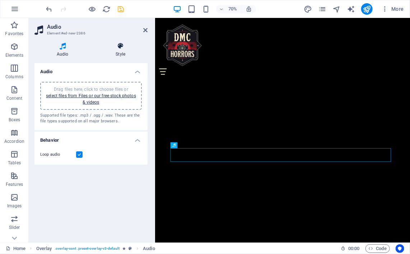
click at [125, 49] on icon at bounding box center [121, 45] width 54 height 7
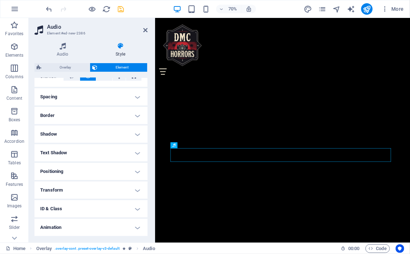
scroll to position [150, 0]
click at [131, 208] on h4 "Animation" at bounding box center [90, 209] width 113 height 17
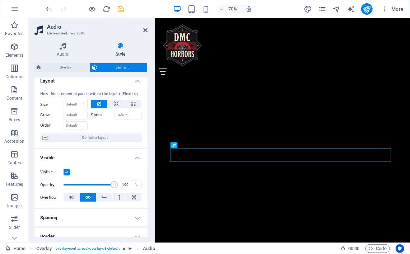
scroll to position [0, 0]
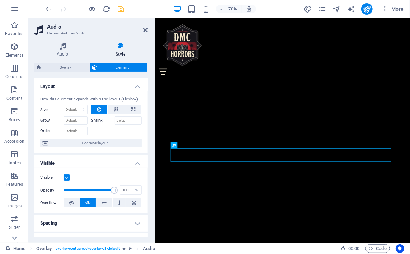
click at [66, 181] on label at bounding box center [67, 177] width 6 height 6
click at [0, 0] on input "Visible" at bounding box center [0, 0] width 0 height 0
click at [59, 47] on icon at bounding box center [62, 45] width 56 height 7
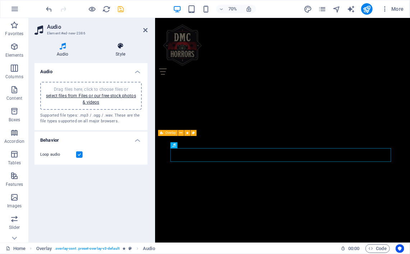
click at [119, 56] on h4 "Style" at bounding box center [121, 49] width 54 height 15
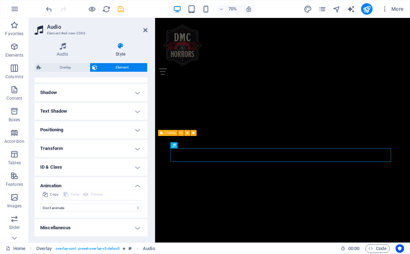
scroll to position [173, 0]
click at [190, 145] on icon at bounding box center [190, 144] width 3 height 5
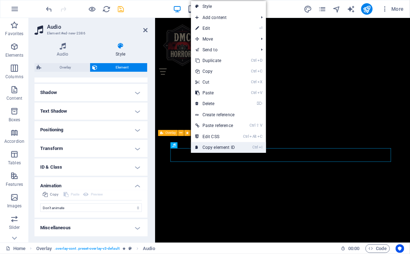
click at [198, 145] on icon at bounding box center [197, 147] width 4 height 11
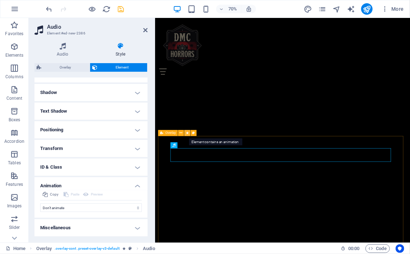
click at [187, 134] on icon at bounding box center [187, 132] width 3 height 5
select select "overlay"
select select "%"
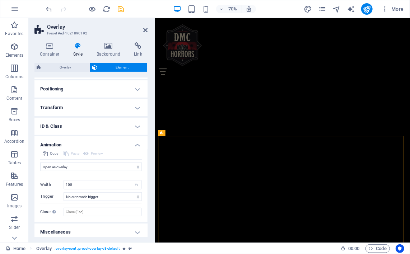
scroll to position [93, 0]
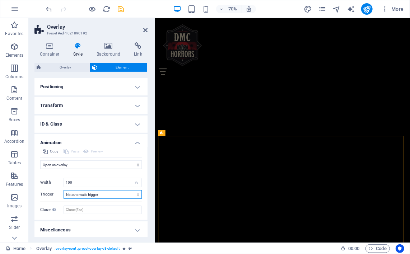
click at [103, 193] on select "No automatic trigger On page load Element scrolled into view" at bounding box center [103, 194] width 78 height 9
click at [64, 190] on select "No automatic trigger On page load Element scrolled into view" at bounding box center [103, 194] width 78 height 9
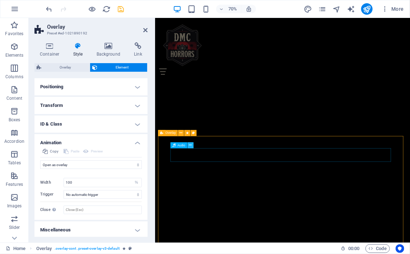
click at [190, 146] on icon at bounding box center [190, 144] width 3 height 5
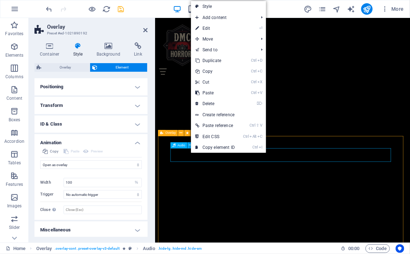
click at [177, 145] on span "Audio" at bounding box center [181, 145] width 8 height 3
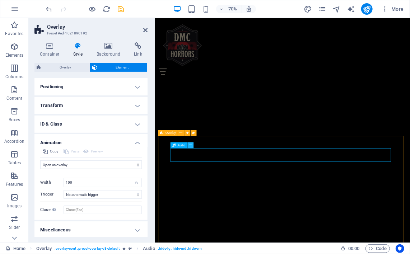
click at [191, 146] on icon at bounding box center [190, 144] width 3 height 5
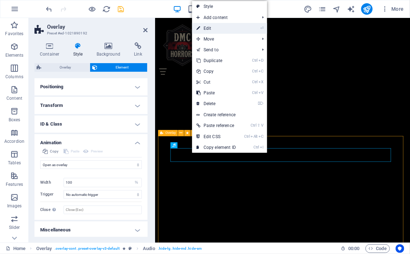
click at [221, 32] on link "⏎ Edit" at bounding box center [216, 28] width 48 height 11
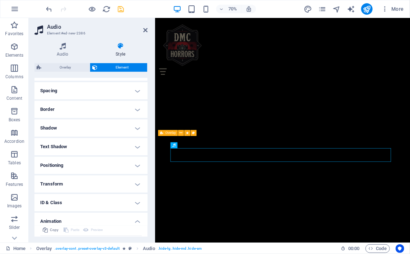
scroll to position [173, 0]
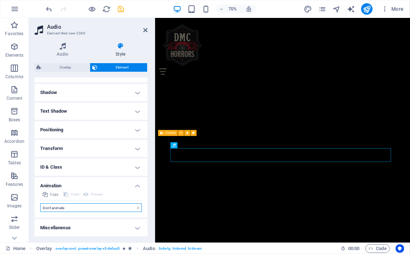
click at [122, 207] on select "Don't animate Show / Hide Slide up/down Zoom in/out Slide left to right Slide r…" at bounding box center [91, 208] width 102 height 9
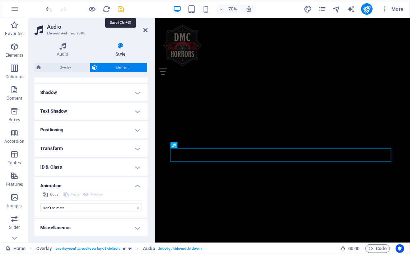
click at [123, 10] on icon "save" at bounding box center [121, 9] width 8 height 8
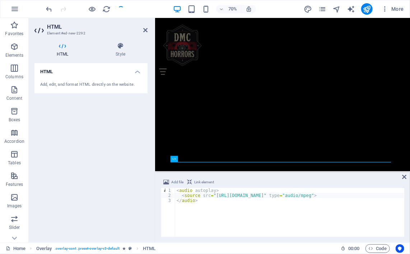
scroll to position [624, 0]
click at [191, 159] on icon at bounding box center [191, 158] width 3 height 5
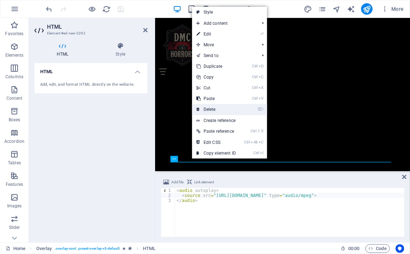
click at [207, 108] on link "⌦ Delete" at bounding box center [216, 109] width 48 height 11
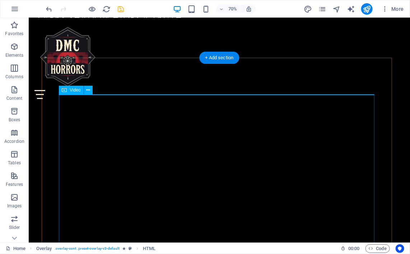
scroll to position [753, 0]
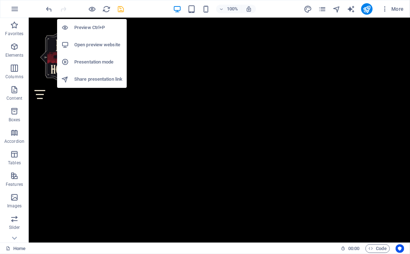
click at [90, 43] on h6 "Open preview website" at bounding box center [98, 45] width 48 height 9
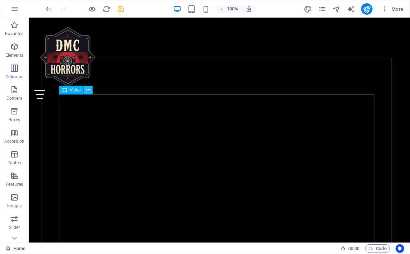
click at [87, 91] on icon at bounding box center [88, 90] width 4 height 8
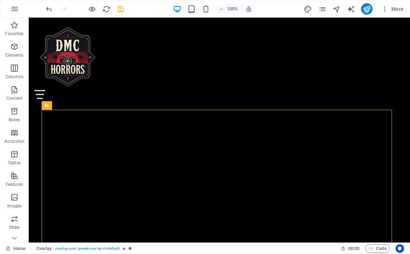
scroll to position [701, 0]
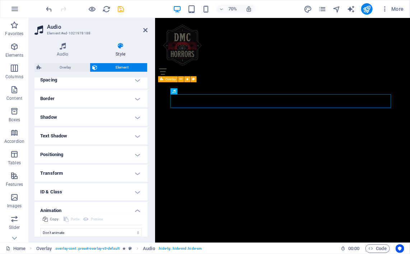
scroll to position [173, 0]
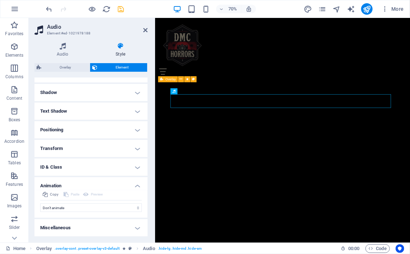
click at [134, 231] on h4 "Miscellaneous" at bounding box center [90, 227] width 113 height 17
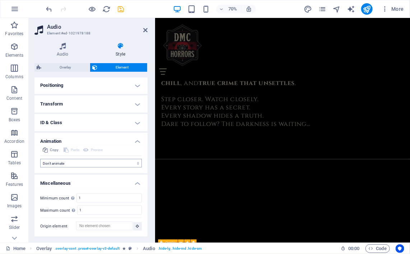
scroll to position [546, 0]
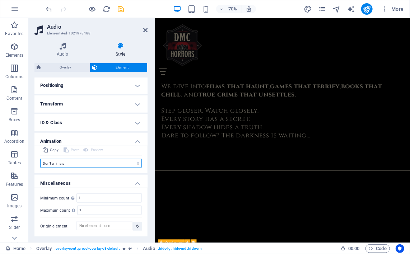
click at [69, 163] on select "Don't animate Show / Hide Slide up/down Zoom in/out Slide left to right Slide r…" at bounding box center [91, 163] width 102 height 9
click at [69, 167] on select "Don't animate Show / Hide Slide up/down Zoom in/out Slide left to right Slide r…" at bounding box center [91, 163] width 102 height 9
click at [129, 140] on h4 "Animation" at bounding box center [90, 139] width 113 height 13
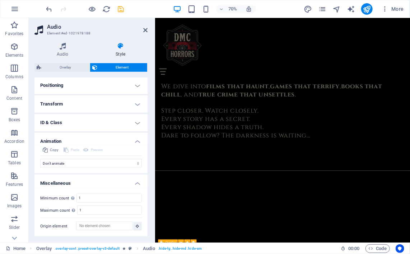
scroll to position [194, 0]
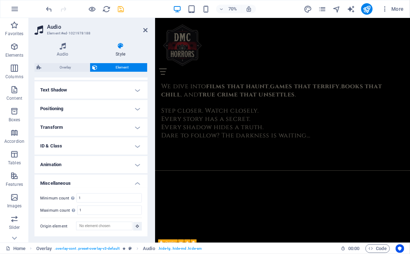
click at [129, 144] on h4 "ID & Class" at bounding box center [90, 145] width 113 height 17
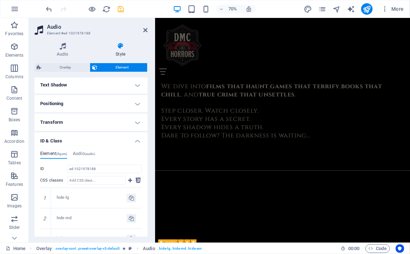
scroll to position [217, 0]
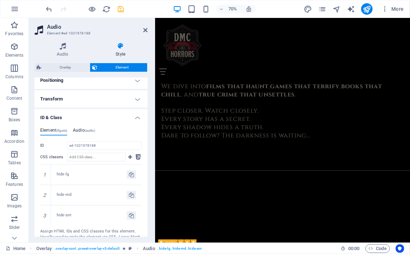
click at [89, 132] on span "(audio)" at bounding box center [90, 131] width 10 height 4
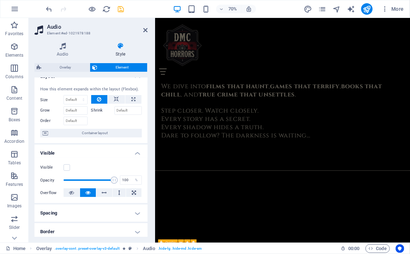
scroll to position [8, 0]
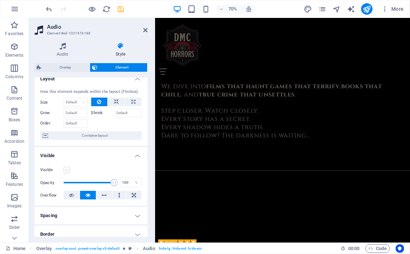
click at [66, 173] on label at bounding box center [67, 170] width 6 height 6
click at [0, 0] on input "Visible" at bounding box center [0, 0] width 0 height 0
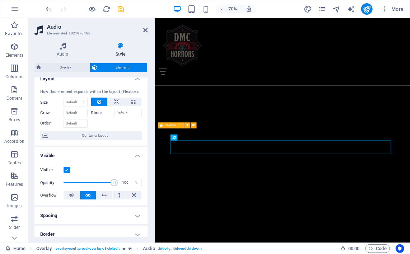
scroll to position [738, 0]
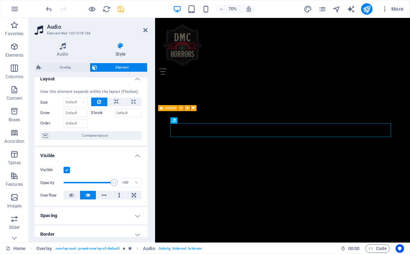
click at [66, 173] on label at bounding box center [67, 170] width 6 height 6
click at [0, 0] on input "Visible" at bounding box center [0, 0] width 0 height 0
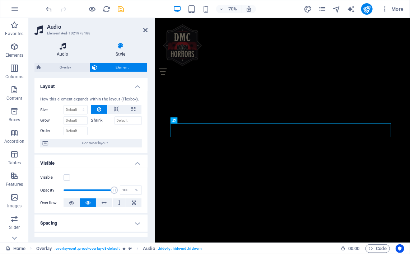
click at [61, 45] on icon at bounding box center [62, 45] width 56 height 7
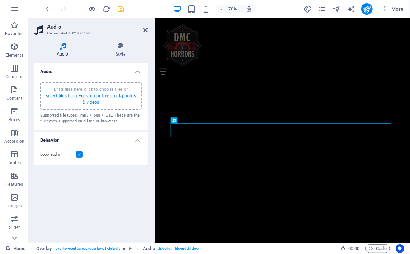
click at [76, 98] on link "select files from Files or our free stock photos & videos" at bounding box center [91, 98] width 90 height 11
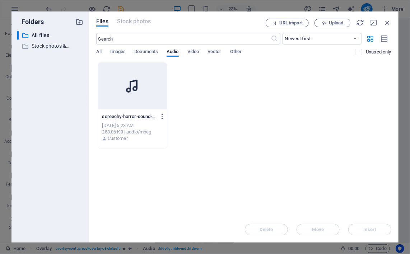
click at [161, 116] on icon "button" at bounding box center [162, 116] width 7 height 6
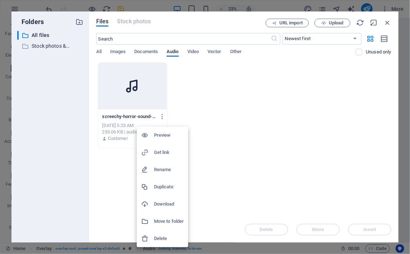
click at [237, 111] on div at bounding box center [205, 127] width 410 height 254
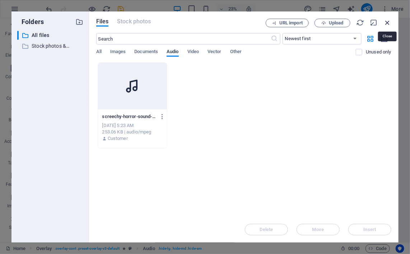
click at [388, 22] on icon "button" at bounding box center [387, 23] width 8 height 8
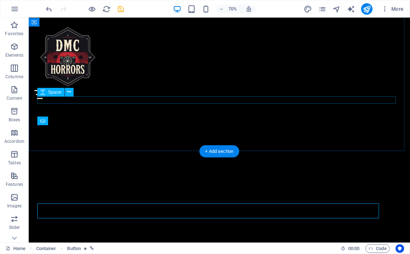
scroll to position [659, 0]
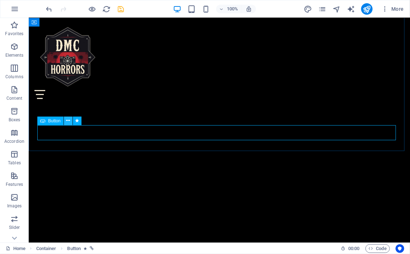
click at [69, 121] on icon at bounding box center [68, 121] width 4 height 8
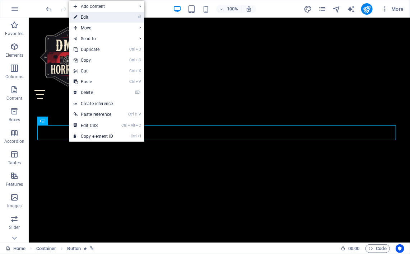
click at [93, 17] on link "⏎ Edit" at bounding box center [93, 17] width 48 height 11
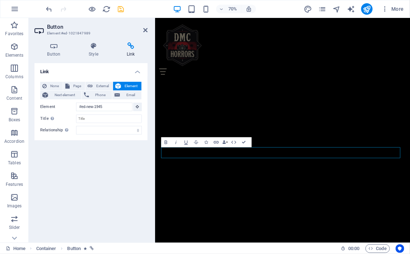
scroll to position [660, 0]
click at [110, 161] on div "Link None Page External Element Next element Phone Email Page Home Merch Contac…" at bounding box center [90, 150] width 113 height 174
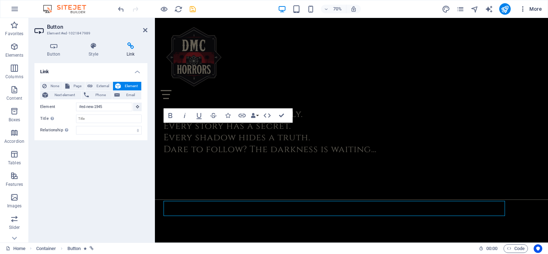
scroll to position [662, 0]
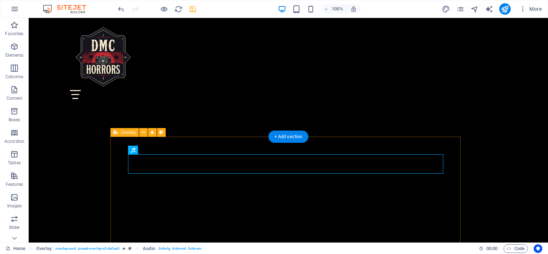
scroll to position [650, 0]
click at [158, 151] on icon at bounding box center [157, 150] width 4 height 8
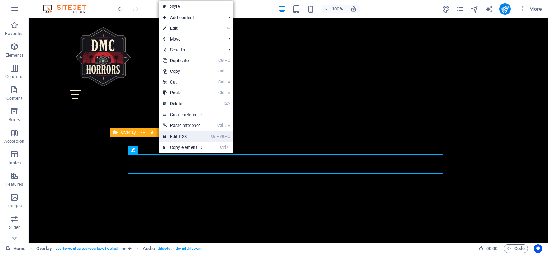
click at [176, 135] on link "Ctrl Alt C Edit CSS" at bounding box center [183, 136] width 48 height 11
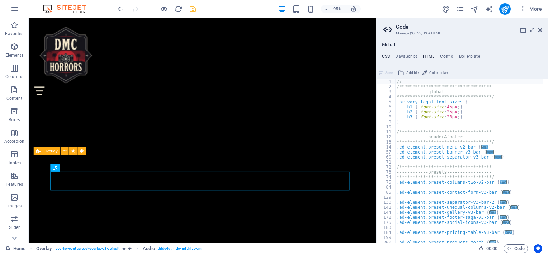
click at [427, 57] on h4 "HTML" at bounding box center [429, 58] width 12 height 8
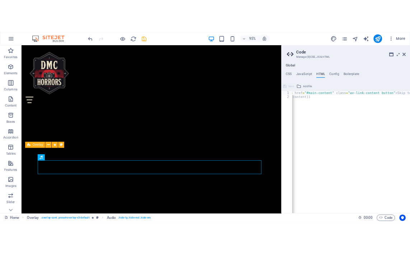
scroll to position [0, 0]
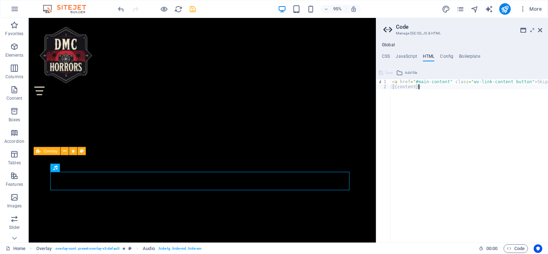
click at [429, 88] on div "< a href = "#main-content" class = "wv-link-content button" > Skip to main cont…" at bounding box center [488, 163] width 194 height 168
type textarea "{{content}}"
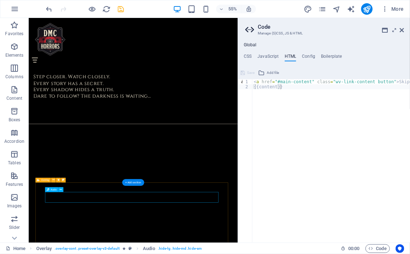
click at [52, 180] on icon at bounding box center [53, 180] width 2 height 4
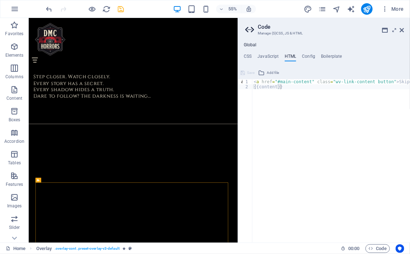
click at [318, 148] on div "< a href = "#main-content" class = "wv-link-content button" > Skip to main cont…" at bounding box center [349, 163] width 194 height 168
click at [59, 188] on button at bounding box center [61, 189] width 5 height 5
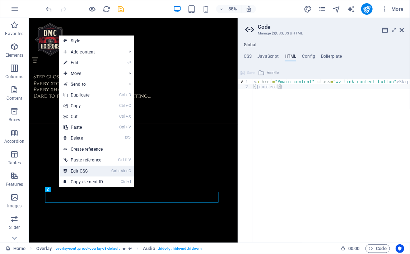
click at [73, 173] on link "Ctrl Alt C Edit CSS" at bounding box center [83, 171] width 48 height 11
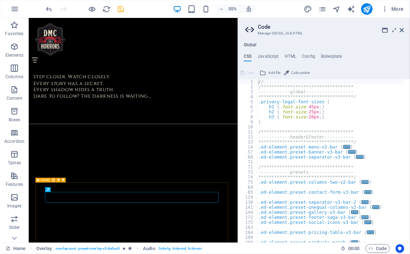
click at [53, 179] on icon at bounding box center [53, 180] width 2 height 4
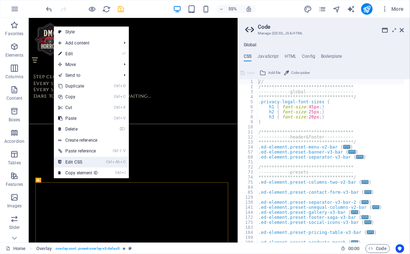
click at [76, 159] on link "Ctrl Alt C Edit CSS" at bounding box center [78, 162] width 48 height 11
type textarea "@include overlay-v3($animation-style: zoomIn, $animation-duration: 0.5s);"
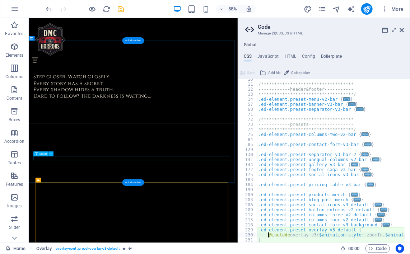
scroll to position [47, 0]
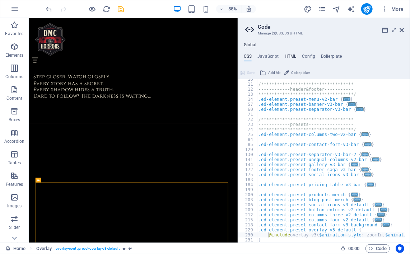
click at [289, 55] on h4 "HTML" at bounding box center [291, 58] width 12 height 8
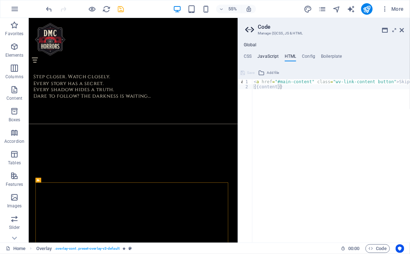
click at [261, 59] on h4 "JavaScript" at bounding box center [267, 58] width 21 height 8
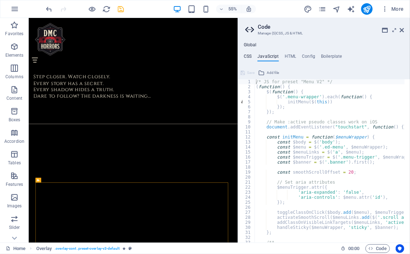
click at [247, 56] on h4 "CSS" at bounding box center [248, 58] width 8 height 8
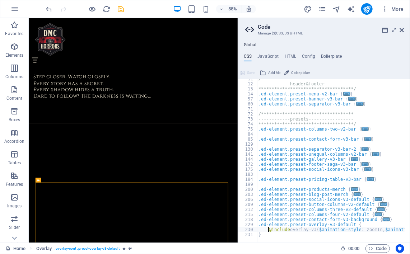
scroll to position [53, 0]
click at [287, 51] on div "**********" at bounding box center [324, 142] width 172 height 200
click at [288, 55] on h4 "HTML" at bounding box center [291, 58] width 12 height 8
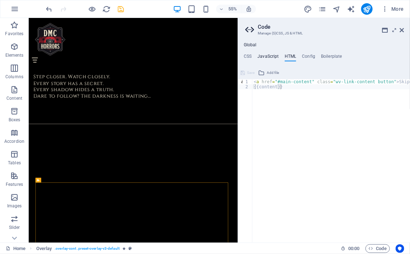
click at [274, 57] on h4 "JavaScript" at bounding box center [267, 58] width 21 height 8
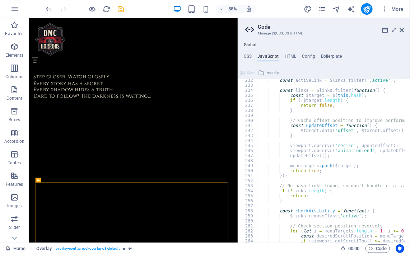
scroll to position [1239, 0]
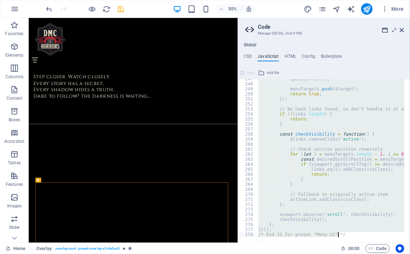
type textarea "})(); /* End JS for preset "Menu V2" */"
